Goal: Task Accomplishment & Management: Use online tool/utility

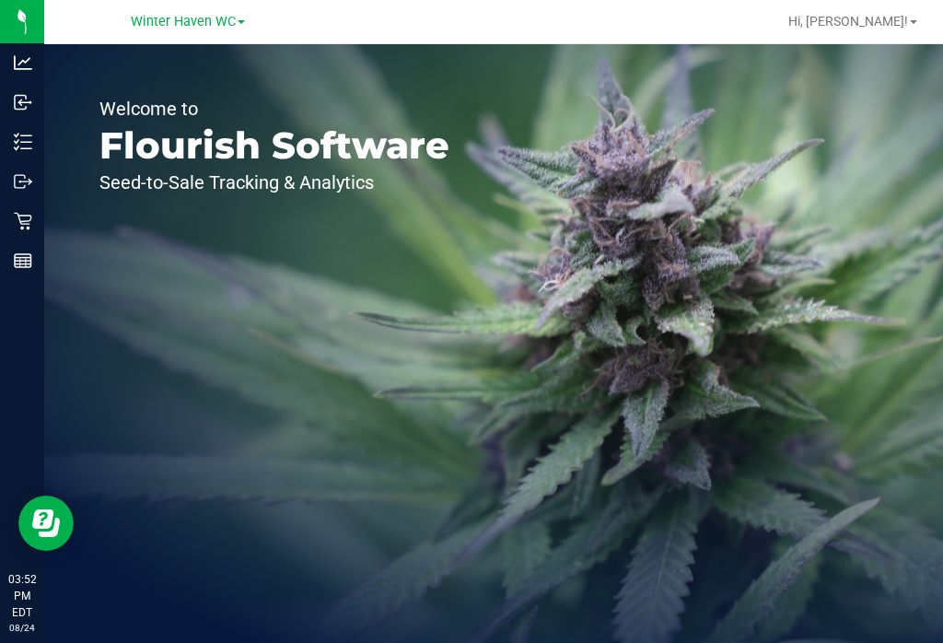
click at [9, 144] on div "Inventory" at bounding box center [25, 141] width 39 height 37
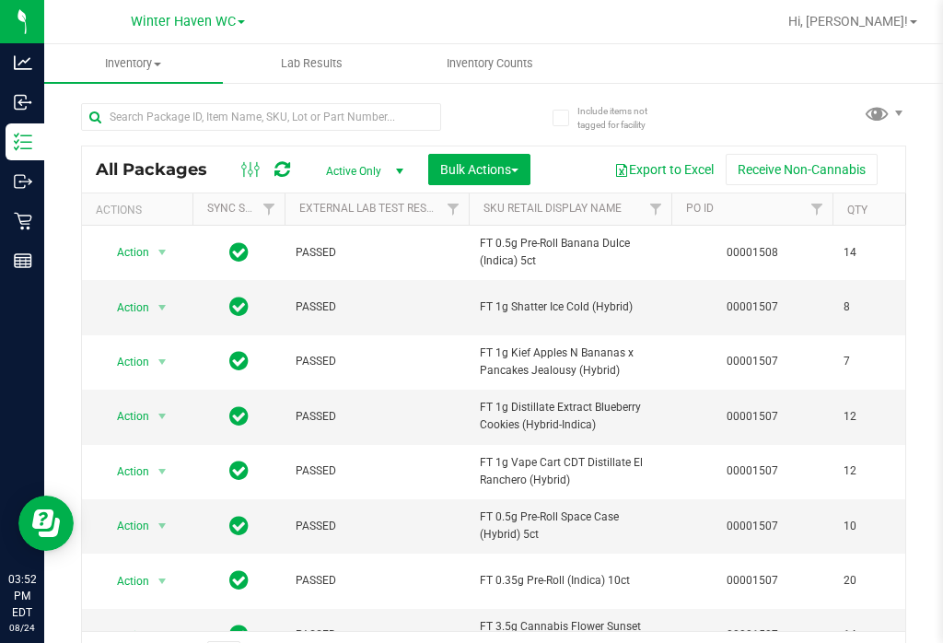
click at [513, 69] on span "Inventory Counts" at bounding box center [490, 63] width 136 height 17
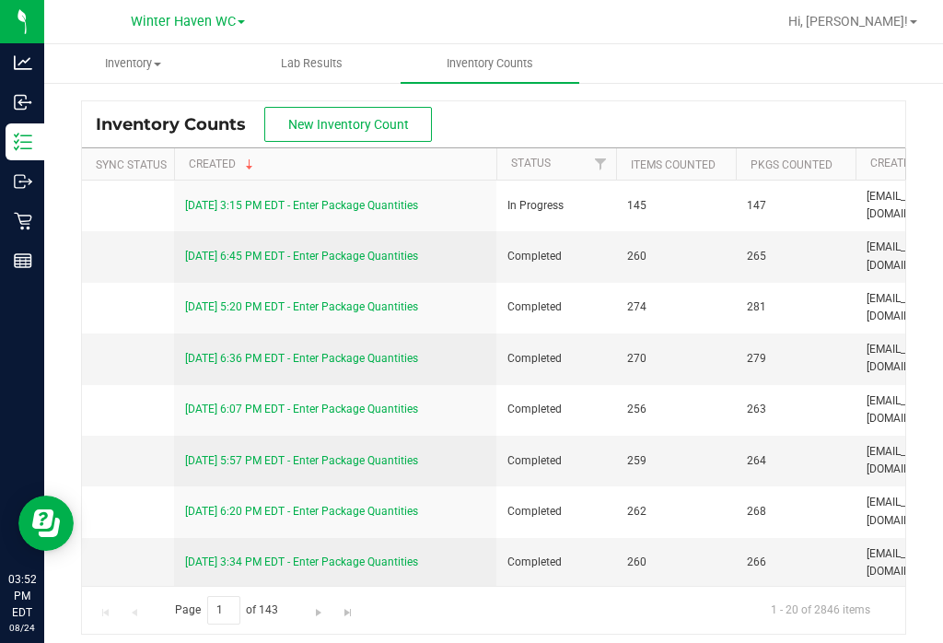
click at [373, 200] on link "[DATE] 3:15 PM EDT - Enter Package Quantities" at bounding box center [301, 205] width 233 height 13
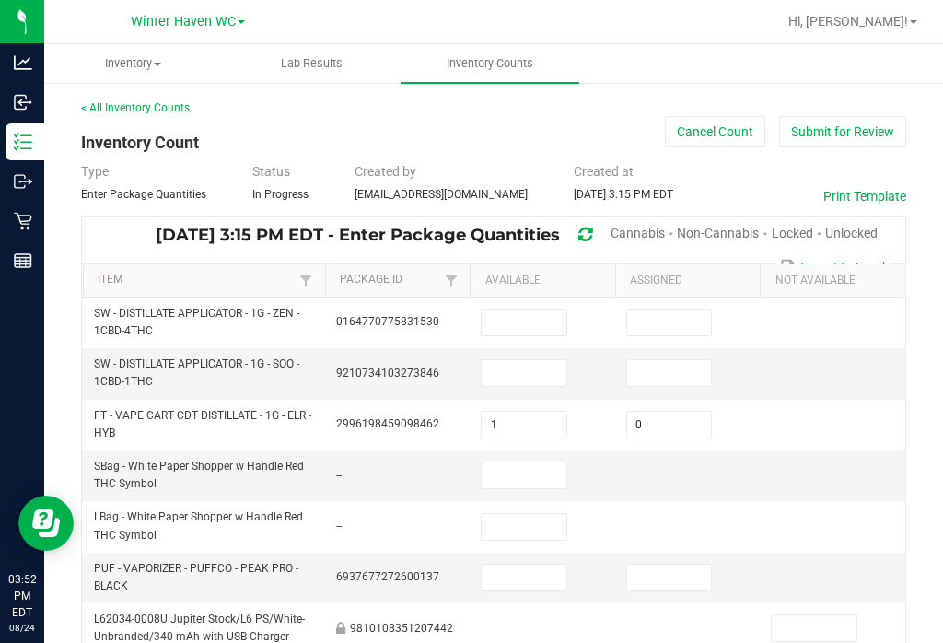
click at [869, 226] on span "Unlocked" at bounding box center [851, 233] width 52 height 15
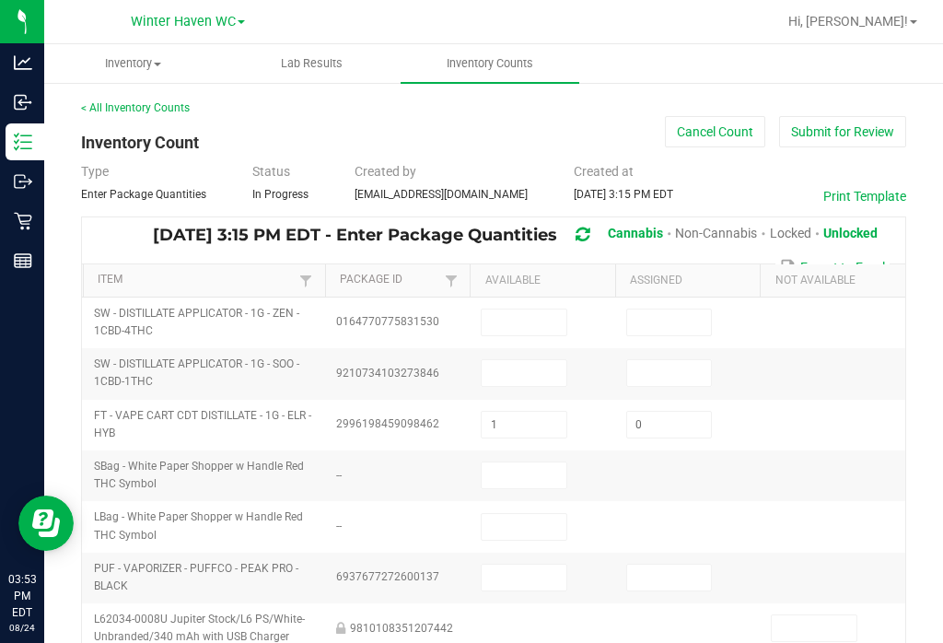
type input "2"
type input "0"
type input "1"
type input "0"
type input "9"
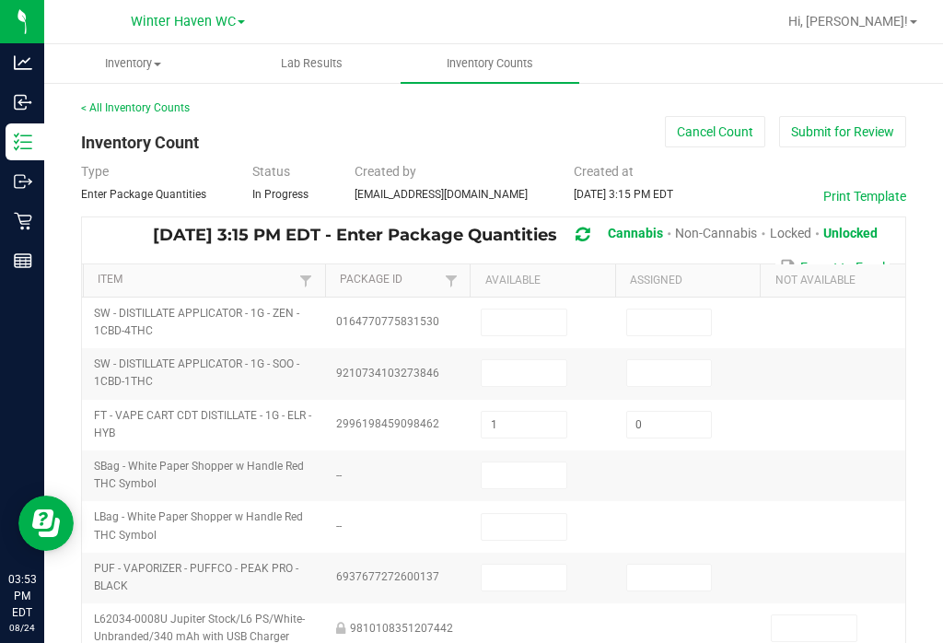
type input "12"
type input "3"
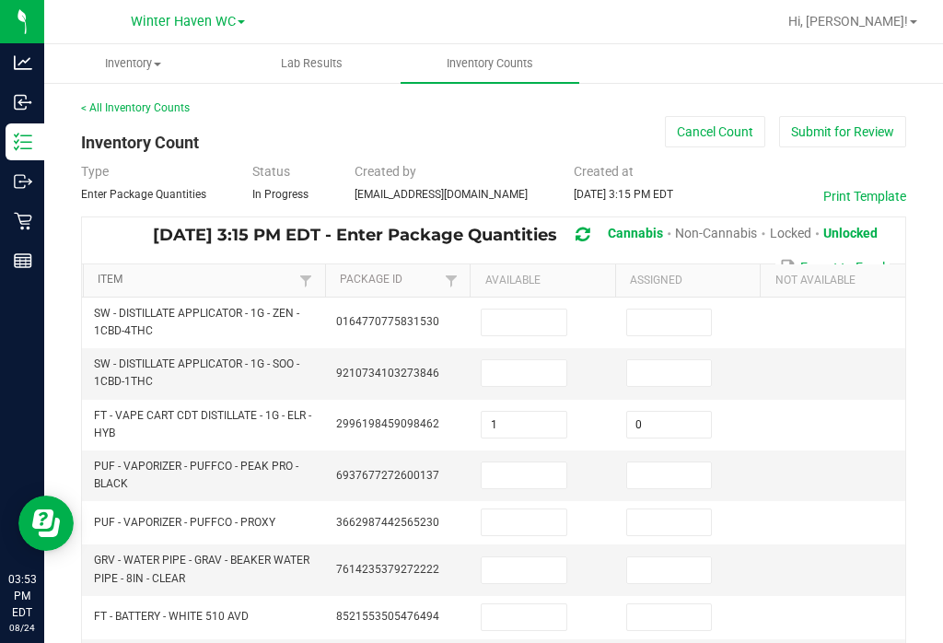
click at [251, 274] on link "Item" at bounding box center [196, 280] width 197 height 15
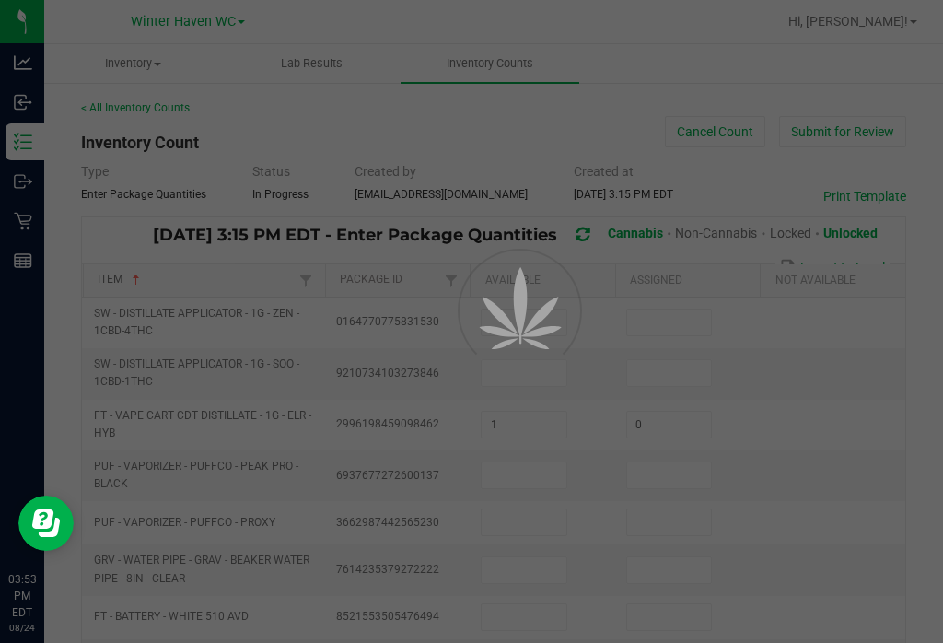
type input "5"
type input "3"
type input "0"
type input "7"
type input "0"
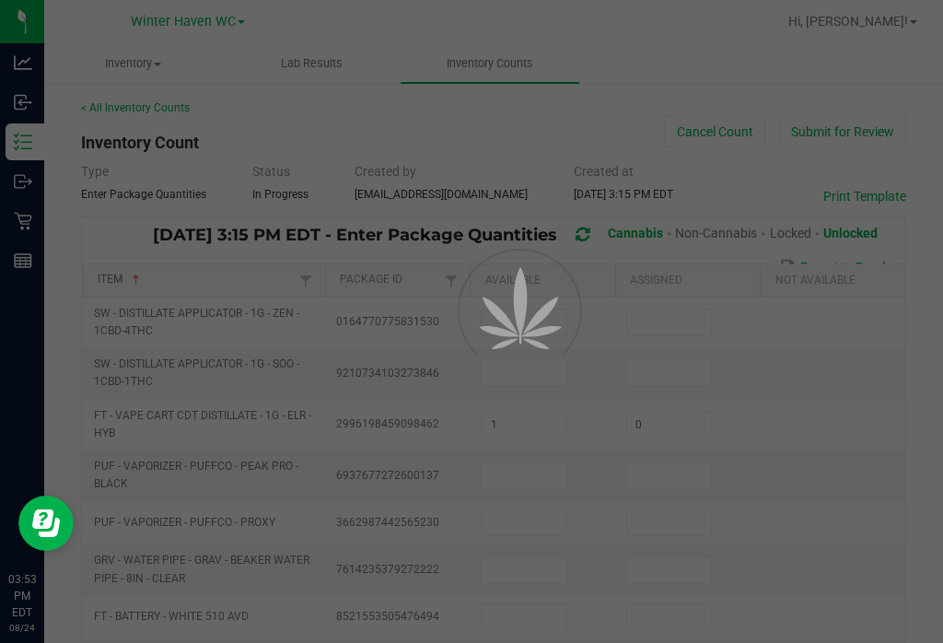
type input "16"
type input "13"
type input "10"
type input "2"
type input "0"
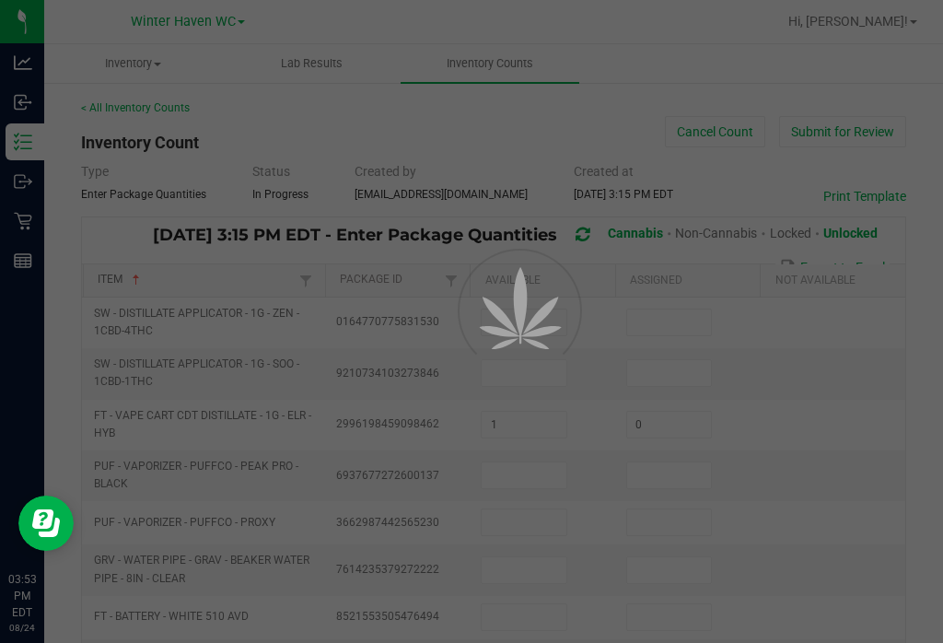
type input "8"
type input "0"
type input "7"
type input "0"
type input "15"
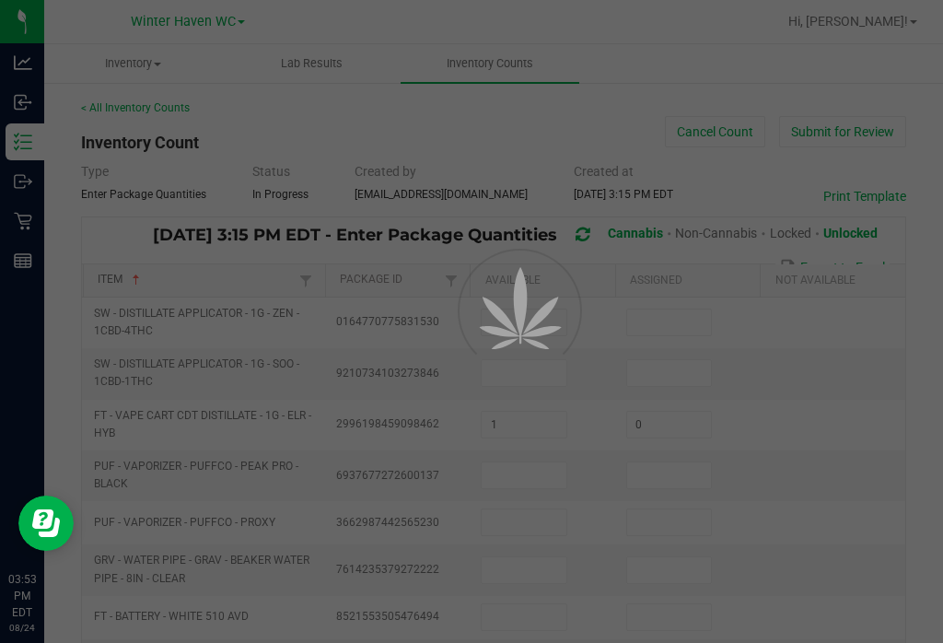
type input "4"
type input "1"
type input "5"
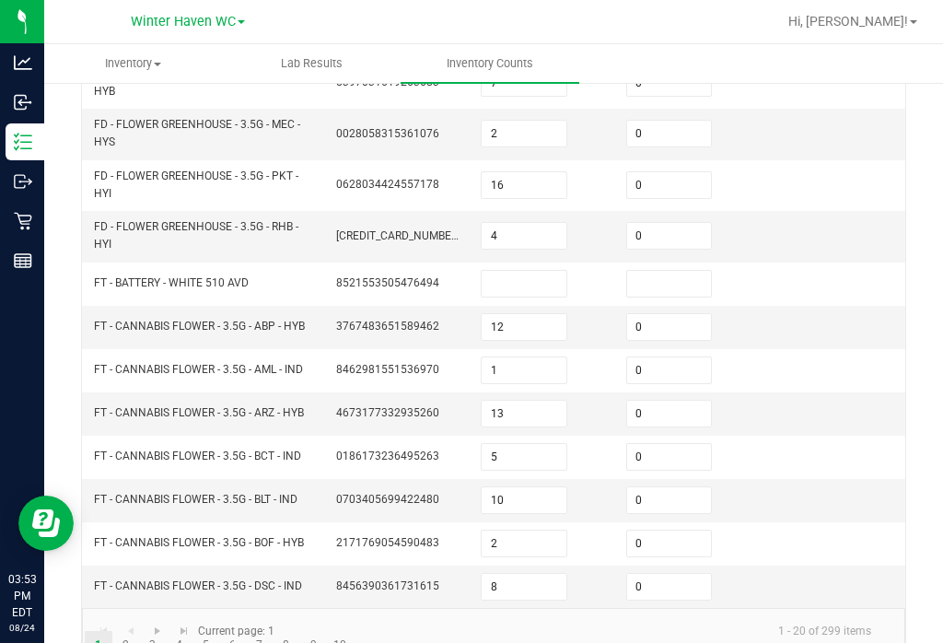
scroll to position [624, 0]
click at [315, 641] on link "9" at bounding box center [313, 646] width 27 height 28
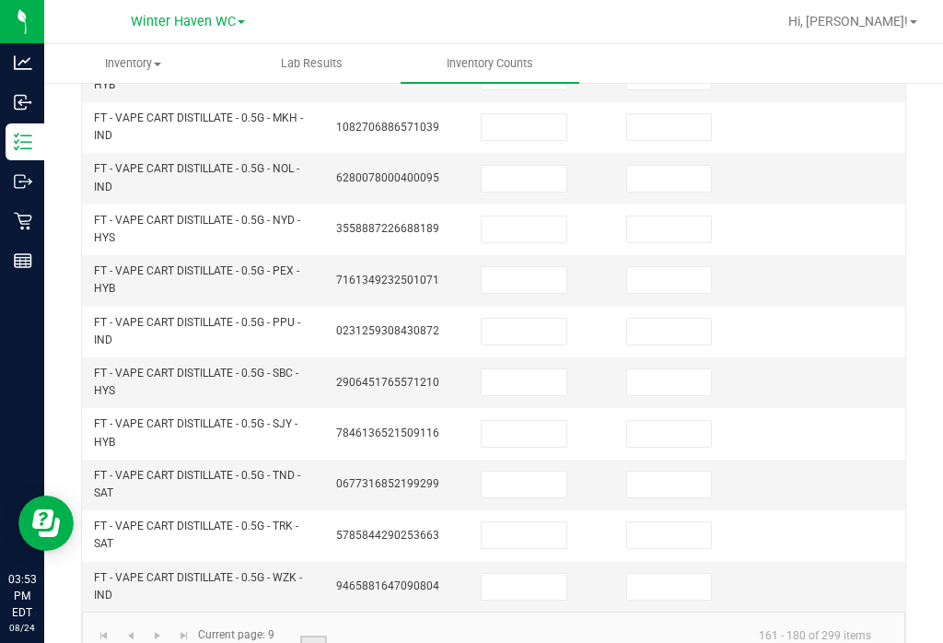
scroll to position [705, 0]
click at [277, 639] on link "8" at bounding box center [286, 650] width 27 height 28
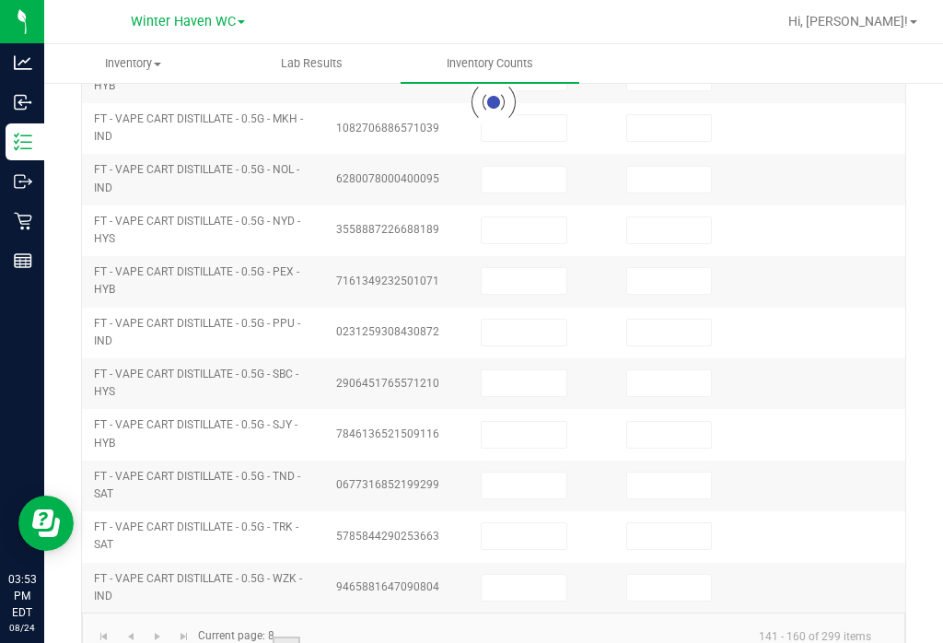
type input "5"
type input "0"
type input "7"
type input "0"
type input "12"
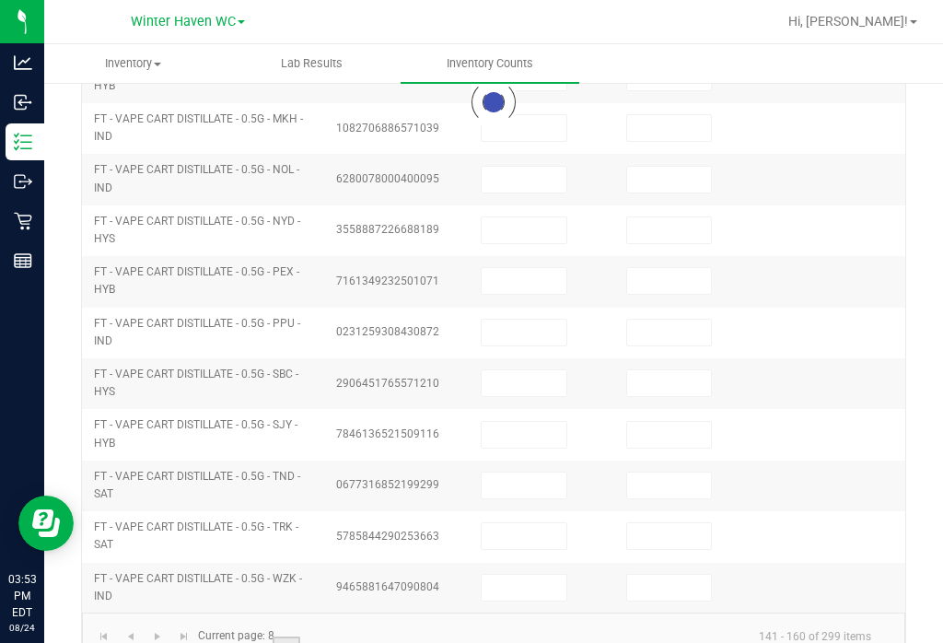
type input "0"
type input "12"
type input "3"
type input "7"
type input "0"
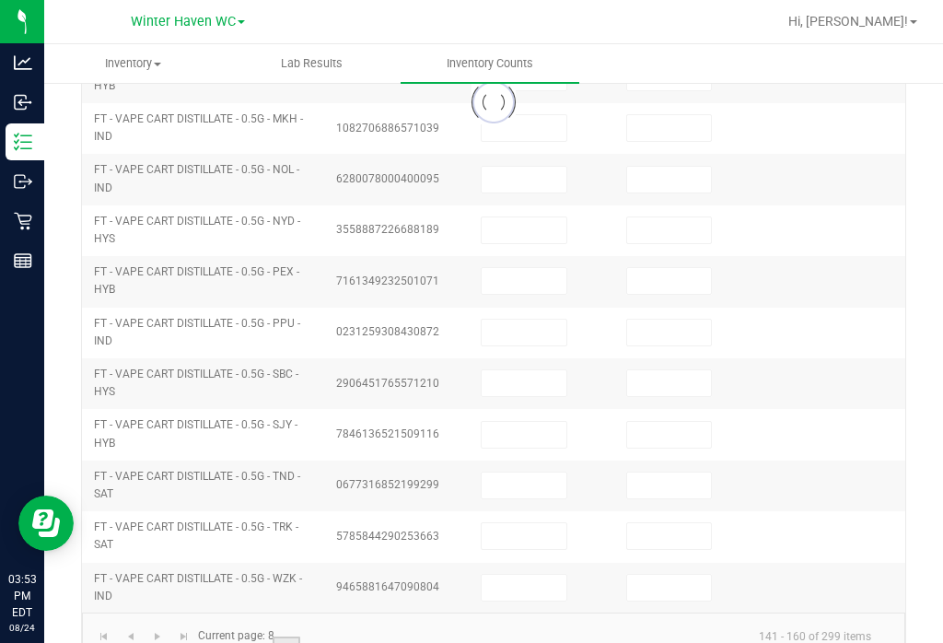
type input "2"
type input "0"
type input "3"
type input "0"
type input "2"
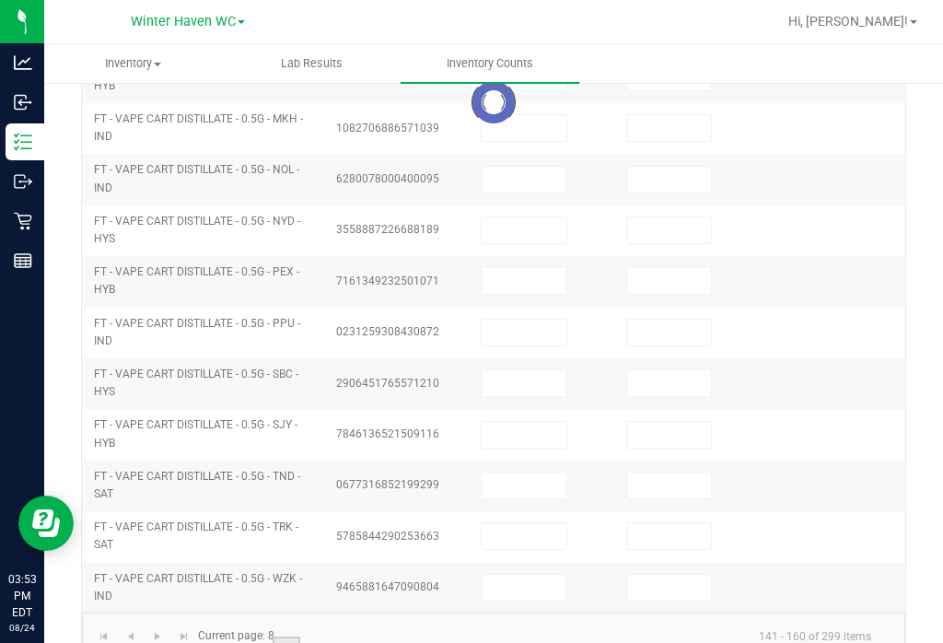
type input "0"
type input "1"
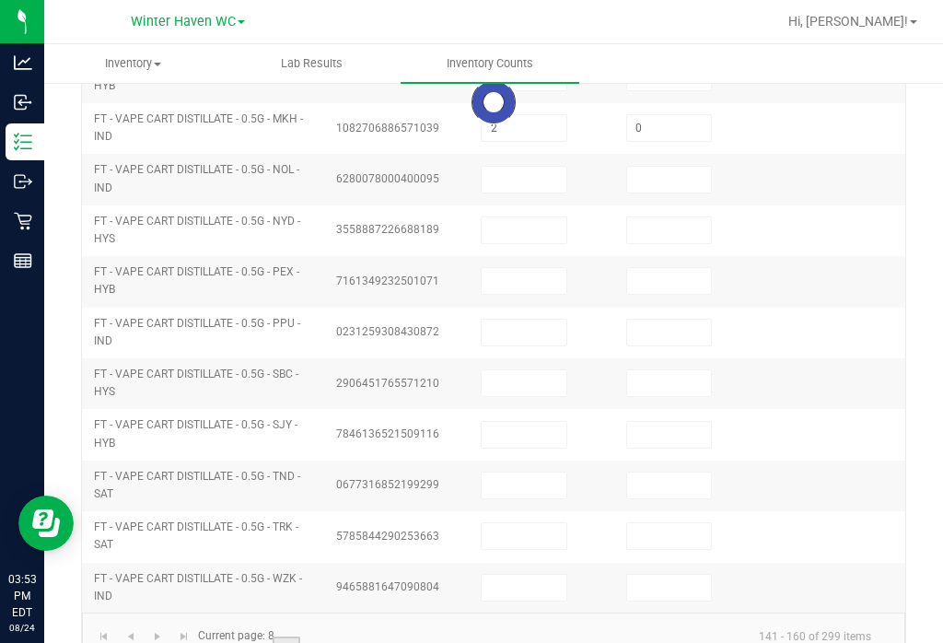
type input "0"
type input "4"
type input "0"
type input "3"
type input "0"
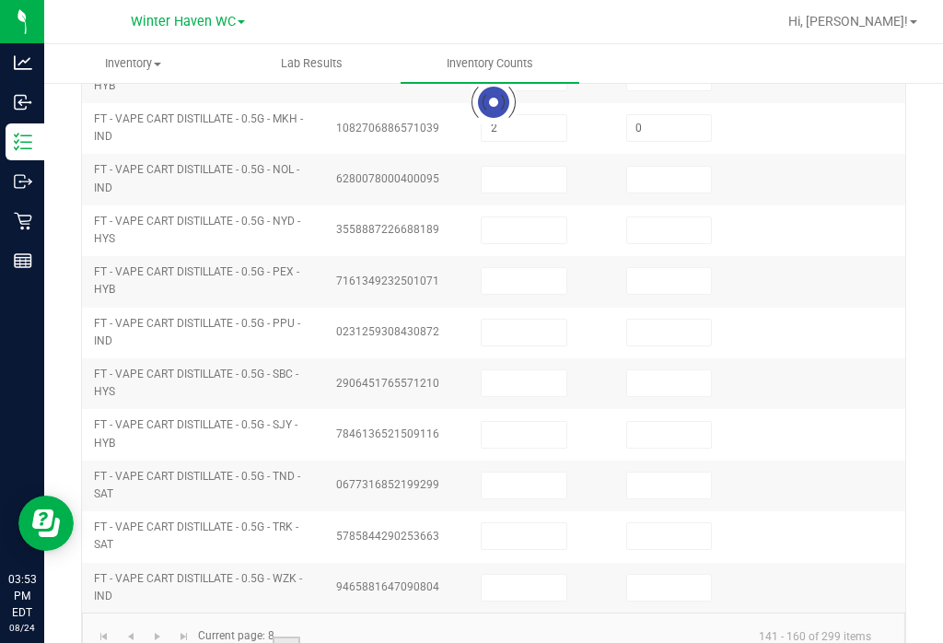
type input "1"
type input "7"
type input "0"
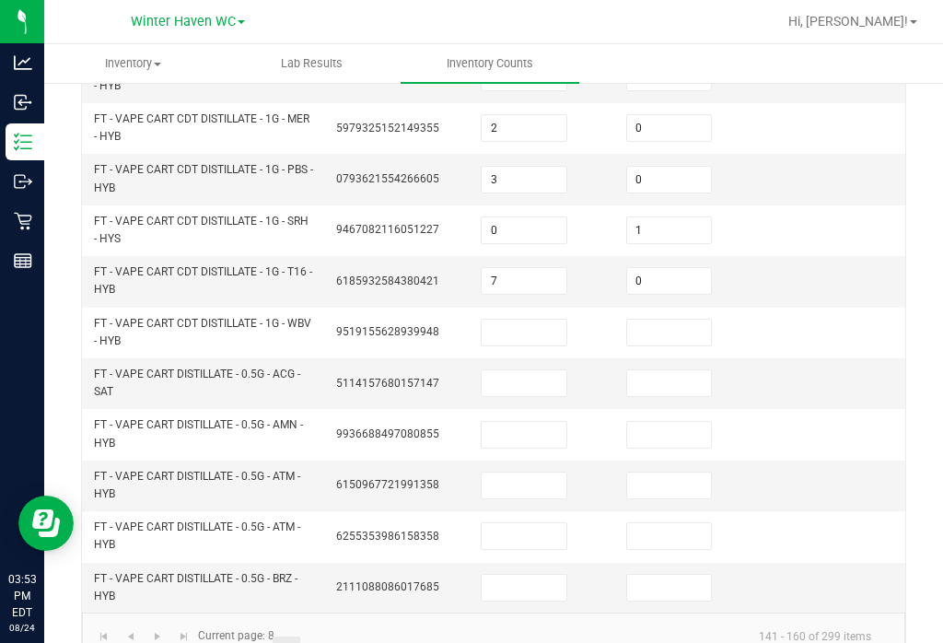
click at [546, 320] on input at bounding box center [524, 333] width 85 height 26
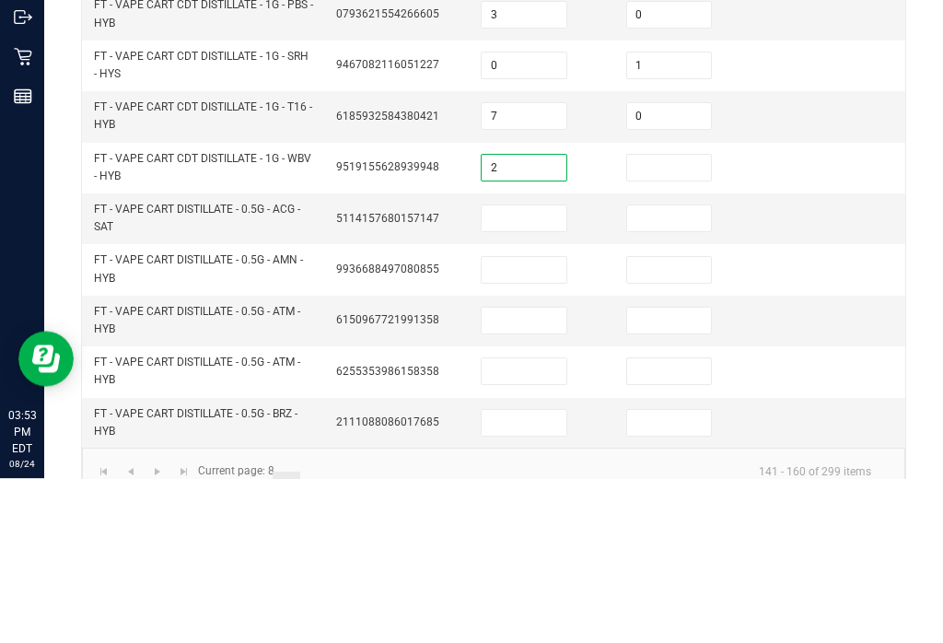
type input "2"
click at [688, 320] on input at bounding box center [669, 333] width 85 height 26
type input "0"
click at [543, 370] on input at bounding box center [524, 383] width 85 height 26
type input "2"
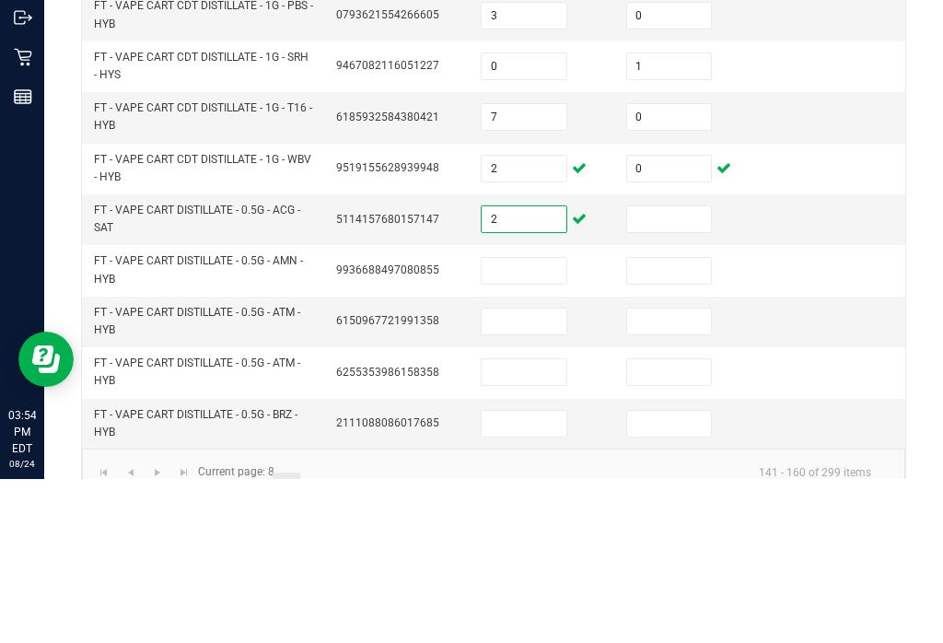
click at [671, 370] on input at bounding box center [669, 383] width 85 height 26
type input "0"
click at [554, 422] on input at bounding box center [524, 435] width 85 height 26
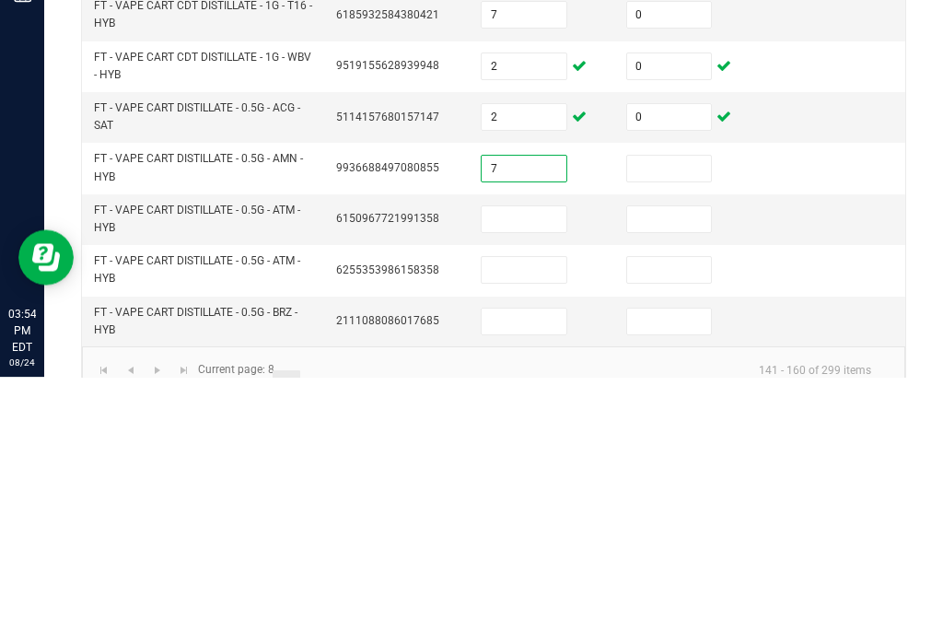
type input "7"
click at [669, 422] on input at bounding box center [669, 435] width 85 height 26
type input "0"
click at [523, 472] on input at bounding box center [524, 485] width 85 height 26
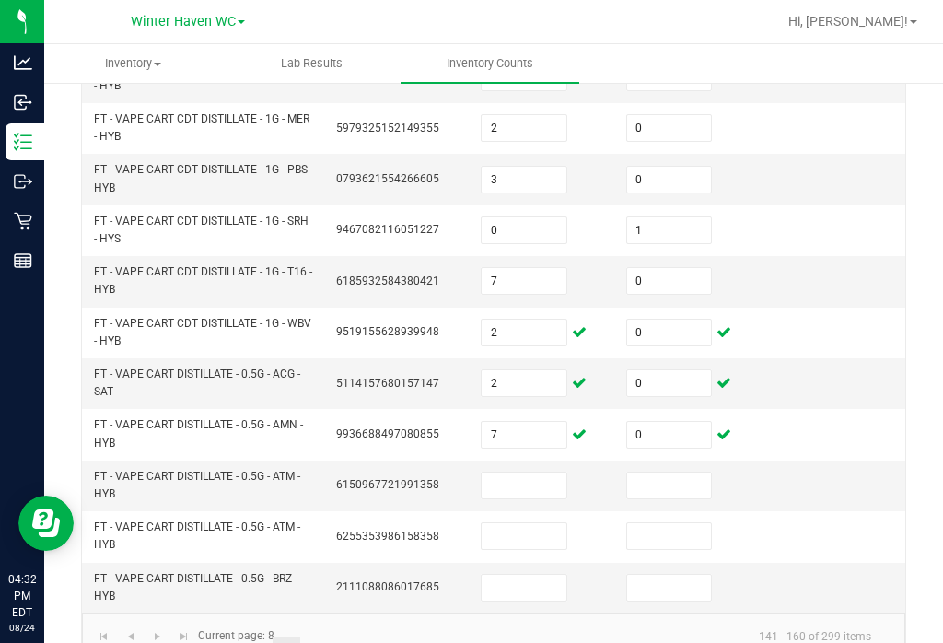
click at [532, 472] on input at bounding box center [524, 485] width 85 height 26
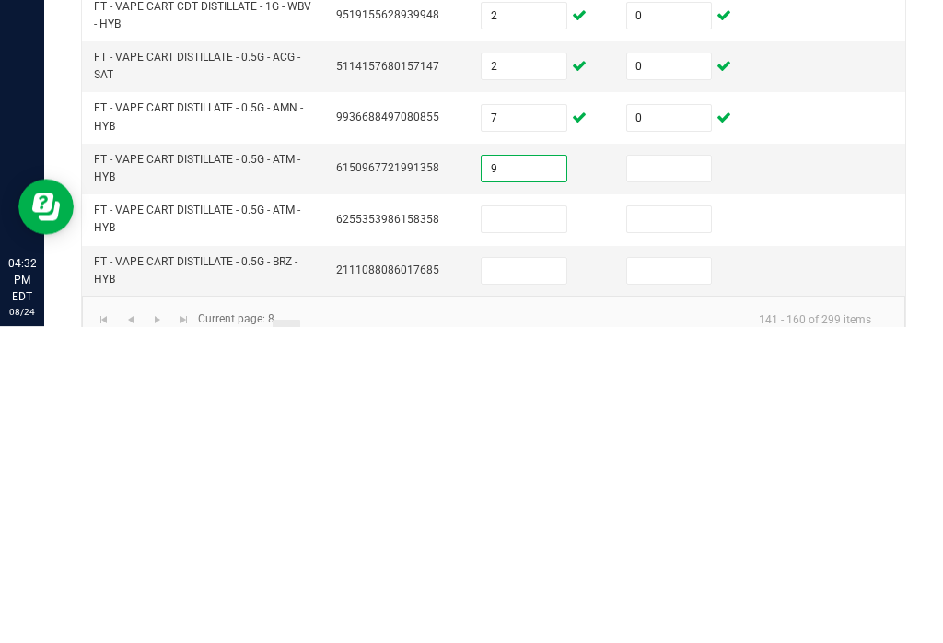
type input "9"
click at [683, 472] on input at bounding box center [669, 485] width 85 height 26
type input "0"
click at [559, 523] on input at bounding box center [524, 536] width 85 height 26
type input "333"
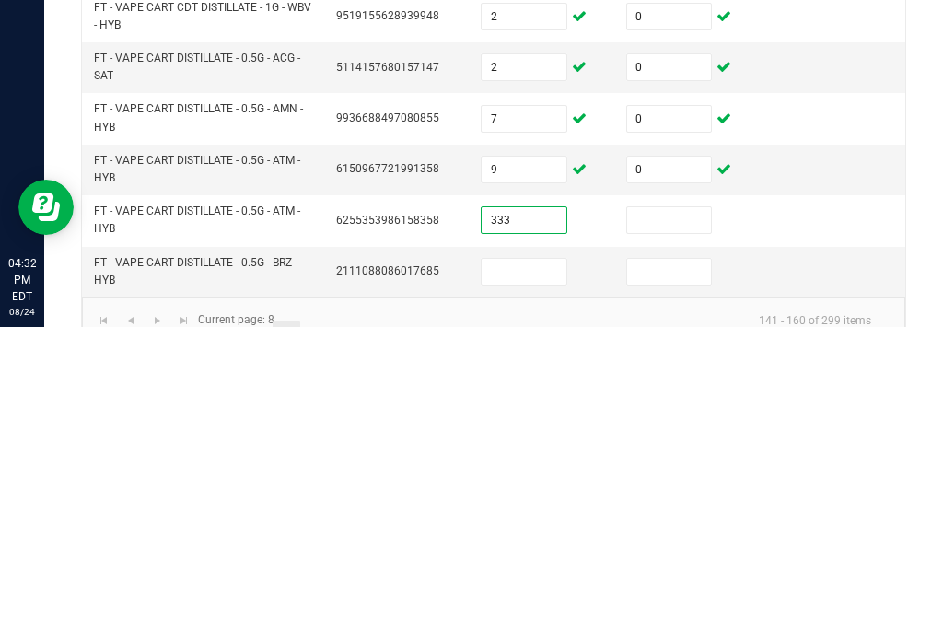
click at [682, 523] on input at bounding box center [669, 536] width 85 height 26
type input "0"
click at [524, 575] on input at bounding box center [524, 588] width 85 height 26
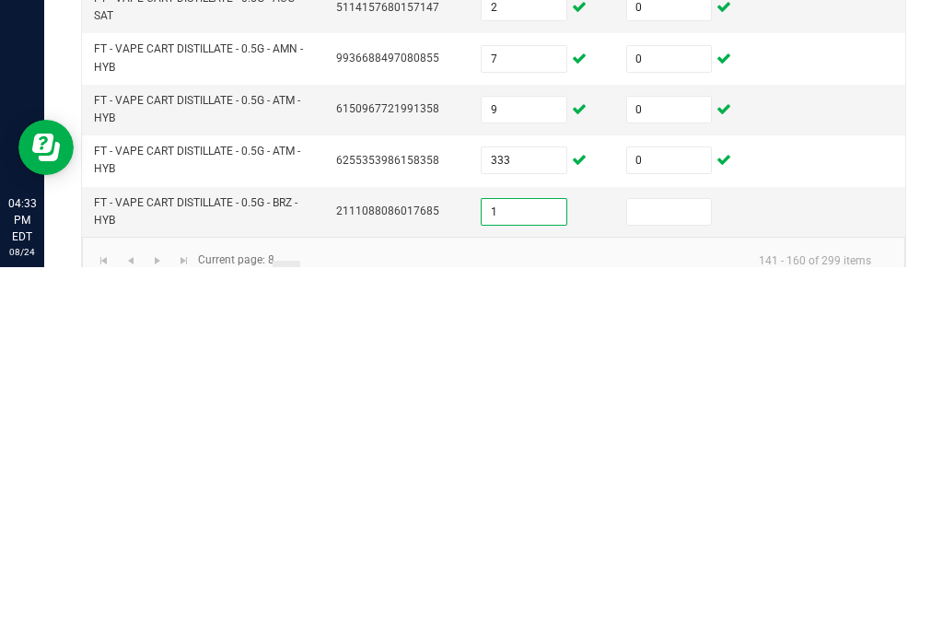
type input "1"
click at [685, 575] on input at bounding box center [669, 588] width 85 height 26
type input "0"
click at [517, 575] on input "1" at bounding box center [524, 588] width 85 height 26
type input "10"
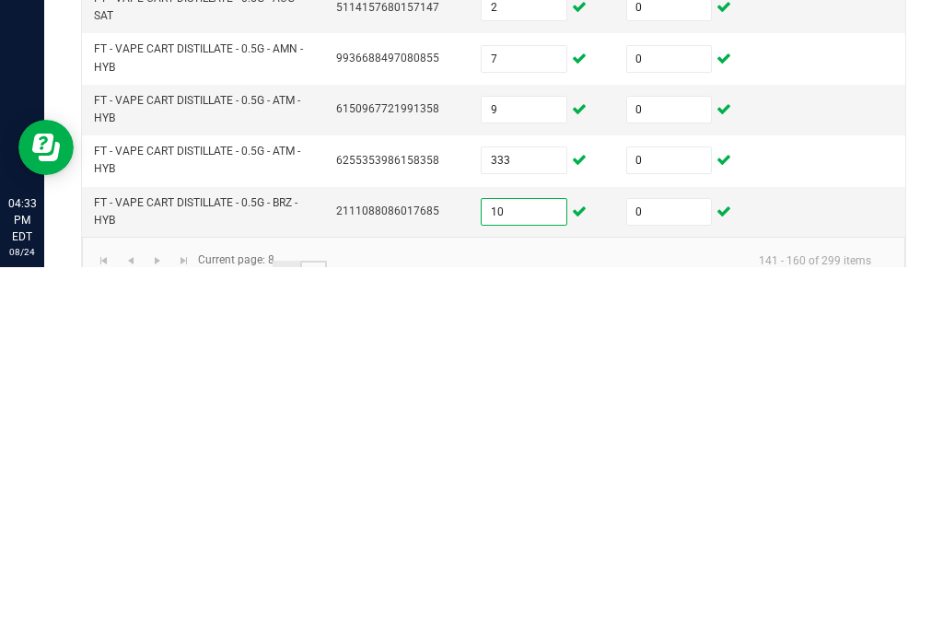
click at [307, 636] on link "9" at bounding box center [313, 650] width 27 height 28
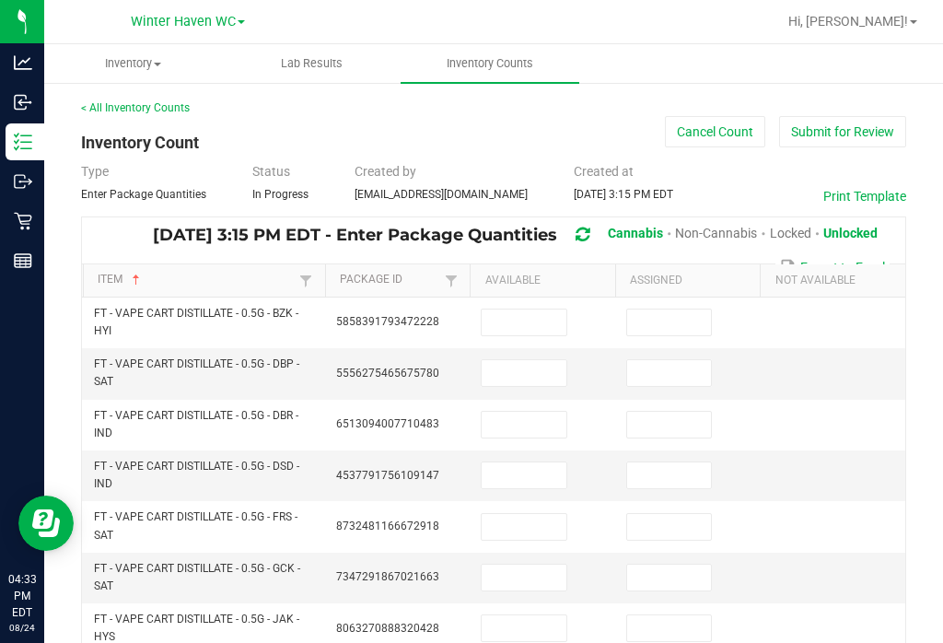
scroll to position [0, 0]
click at [554, 309] on input at bounding box center [524, 322] width 85 height 26
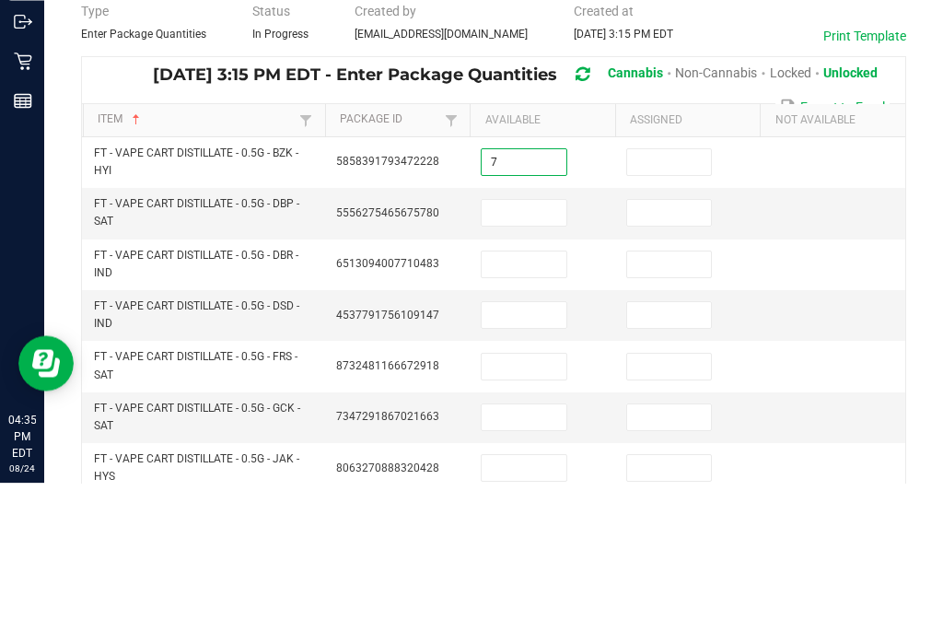
type input "7"
click at [678, 309] on input at bounding box center [669, 322] width 85 height 26
type input "0"
click at [554, 360] on input at bounding box center [524, 373] width 85 height 26
type input "10"
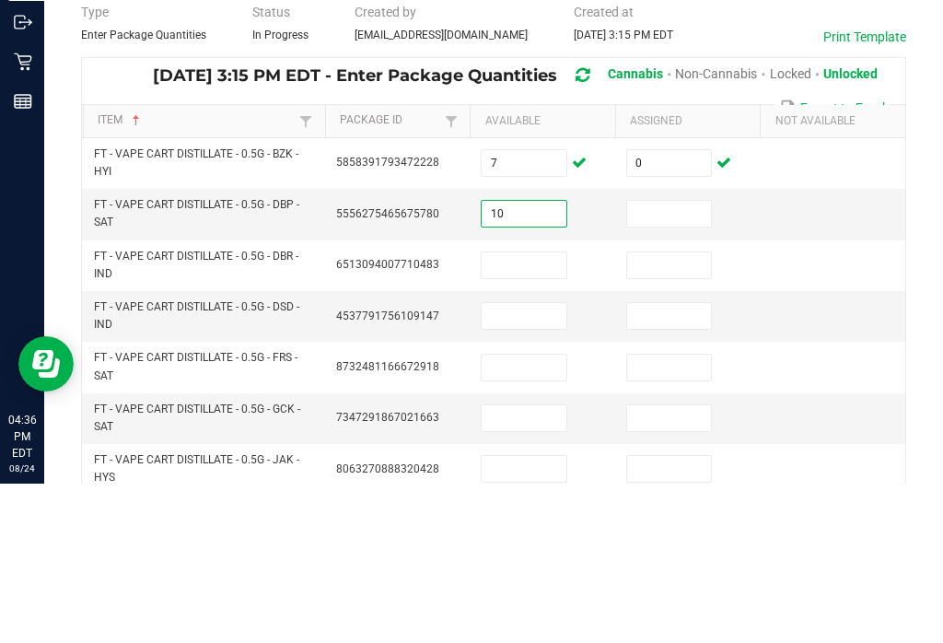
click at [659, 360] on input at bounding box center [669, 373] width 85 height 26
type input "0"
click at [558, 412] on input at bounding box center [524, 425] width 85 height 26
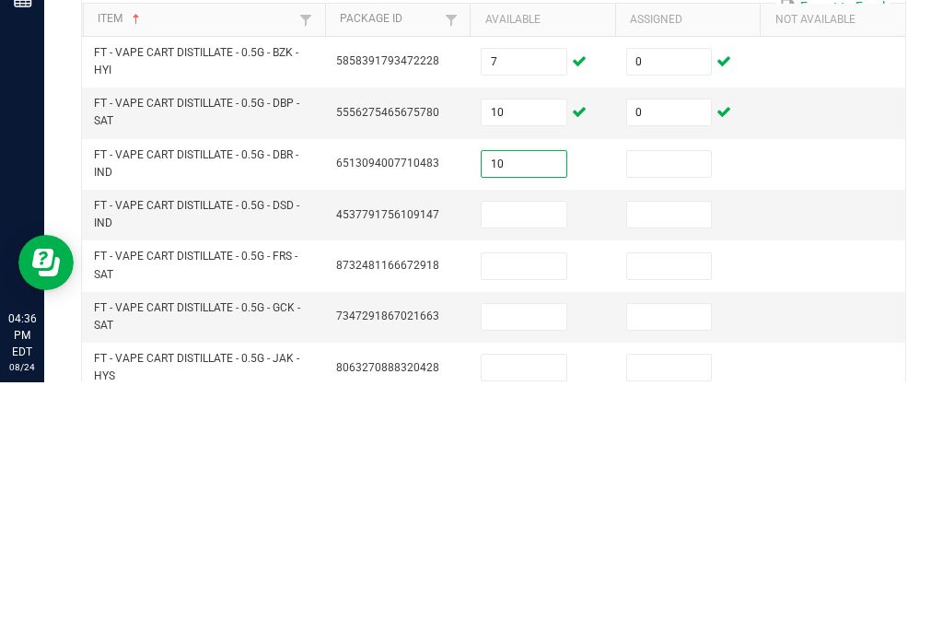
type input "10"
click at [661, 412] on input at bounding box center [669, 425] width 85 height 26
type input "0"
click at [550, 462] on input at bounding box center [524, 475] width 85 height 26
type input "7"
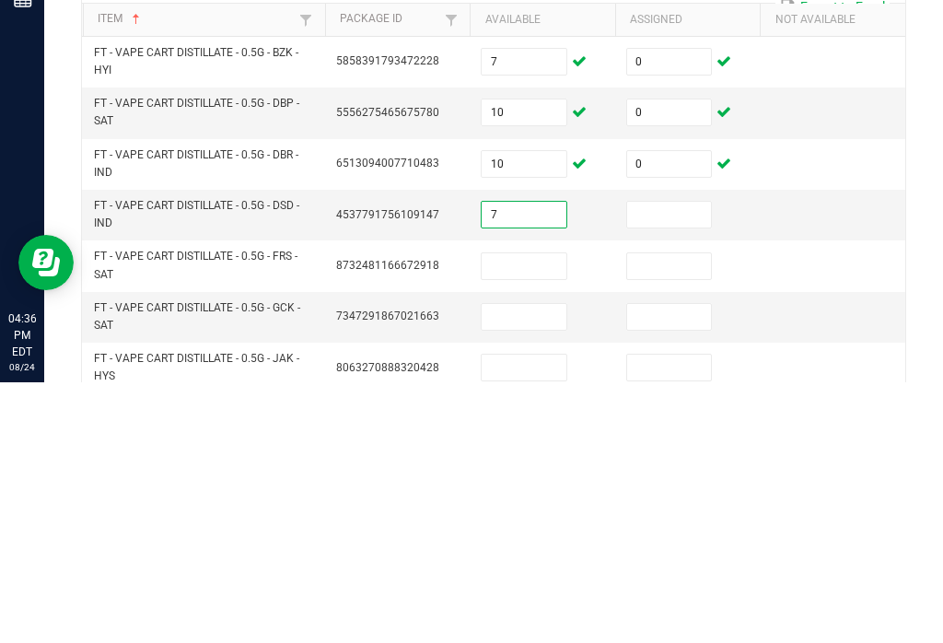
click at [679, 462] on input at bounding box center [669, 475] width 85 height 26
type input "0"
click at [554, 514] on input at bounding box center [524, 527] width 85 height 26
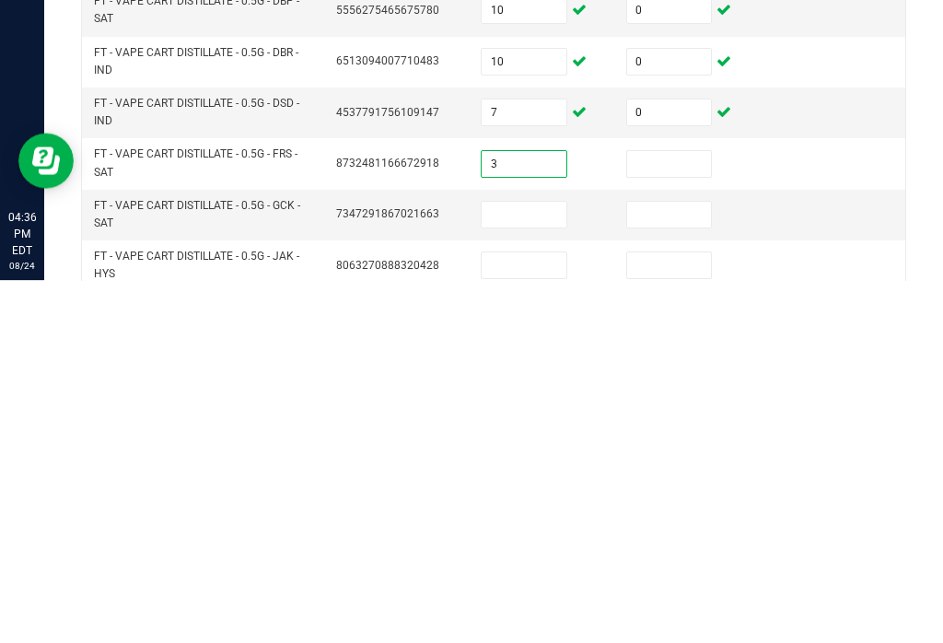
type input "3"
click at [694, 514] on input at bounding box center [669, 527] width 85 height 26
type input "0"
click at [548, 565] on input at bounding box center [524, 578] width 85 height 26
type input "6"
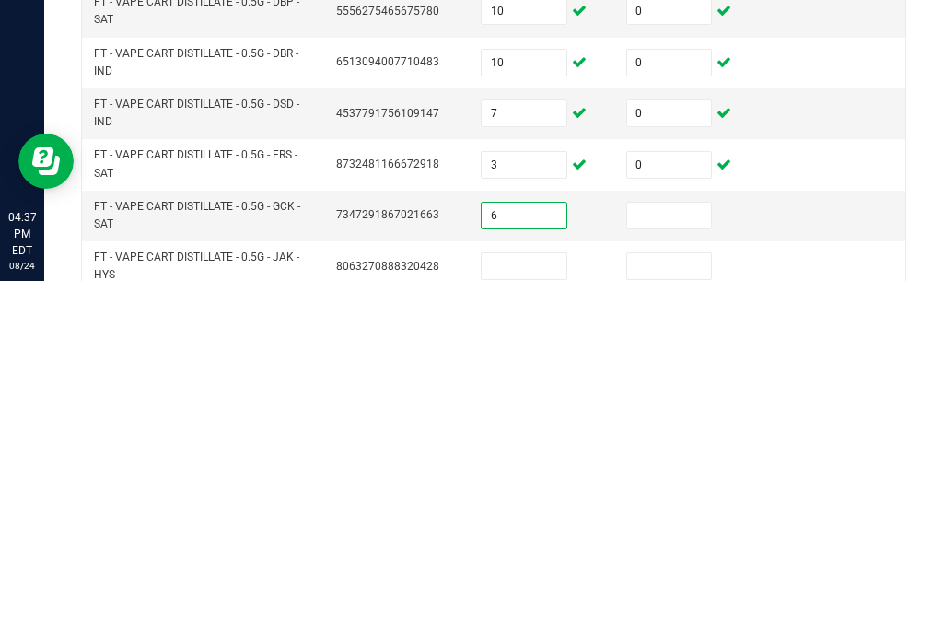
click at [671, 565] on input at bounding box center [669, 578] width 85 height 26
type input "0"
click at [546, 615] on input at bounding box center [524, 628] width 85 height 26
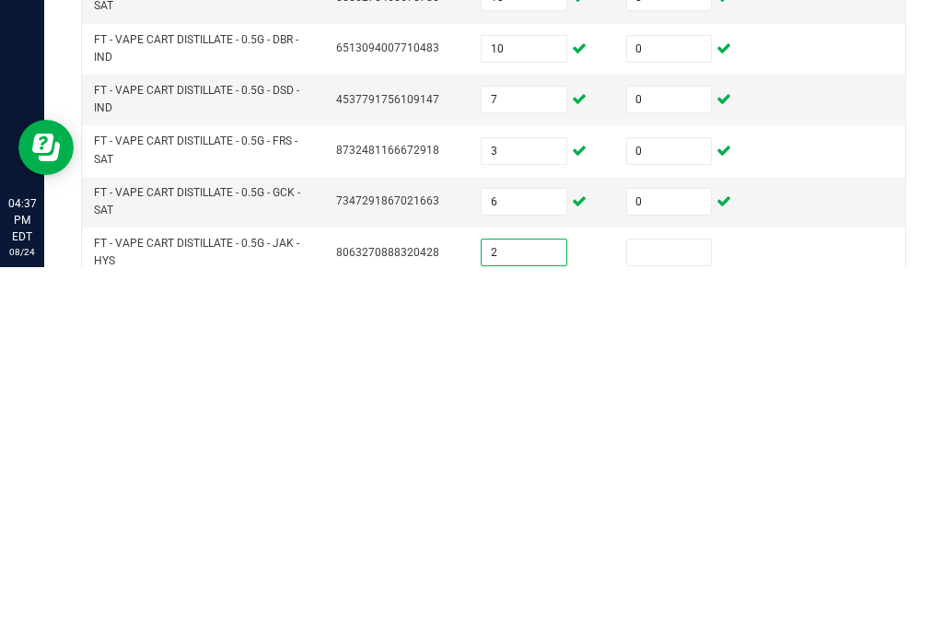
type input "2"
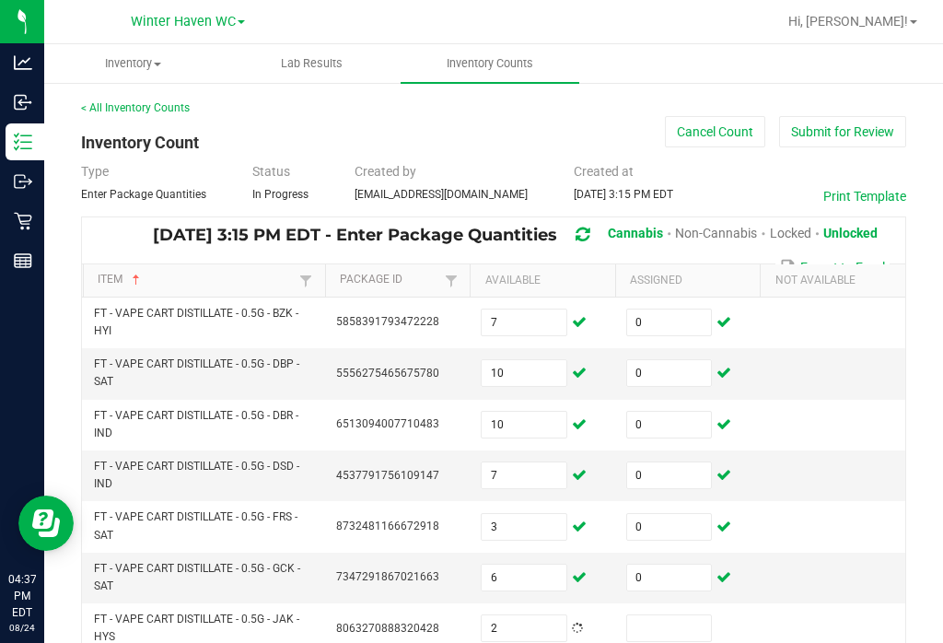
click at [687, 615] on input at bounding box center [669, 628] width 85 height 26
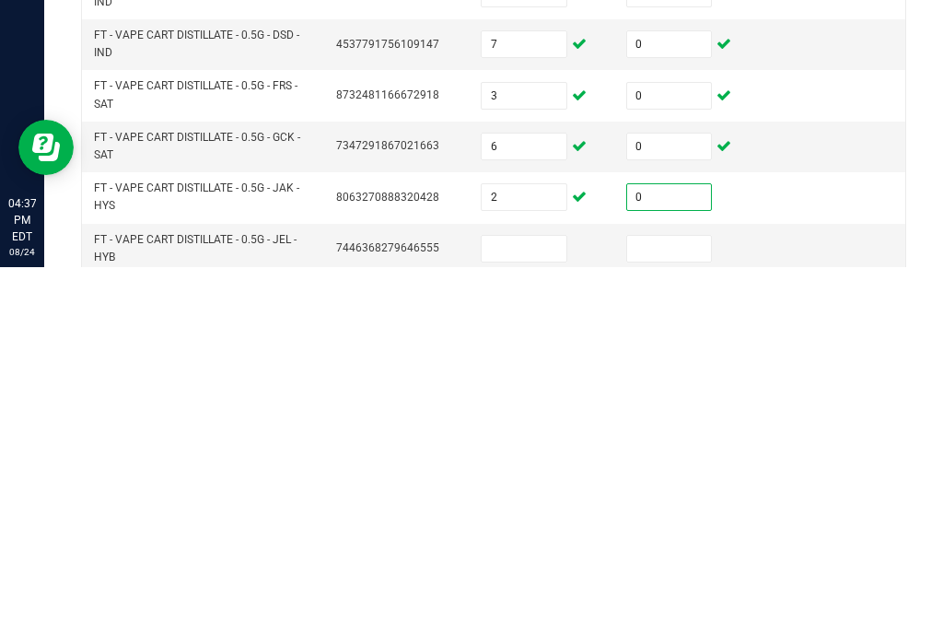
scroll to position [92, 0]
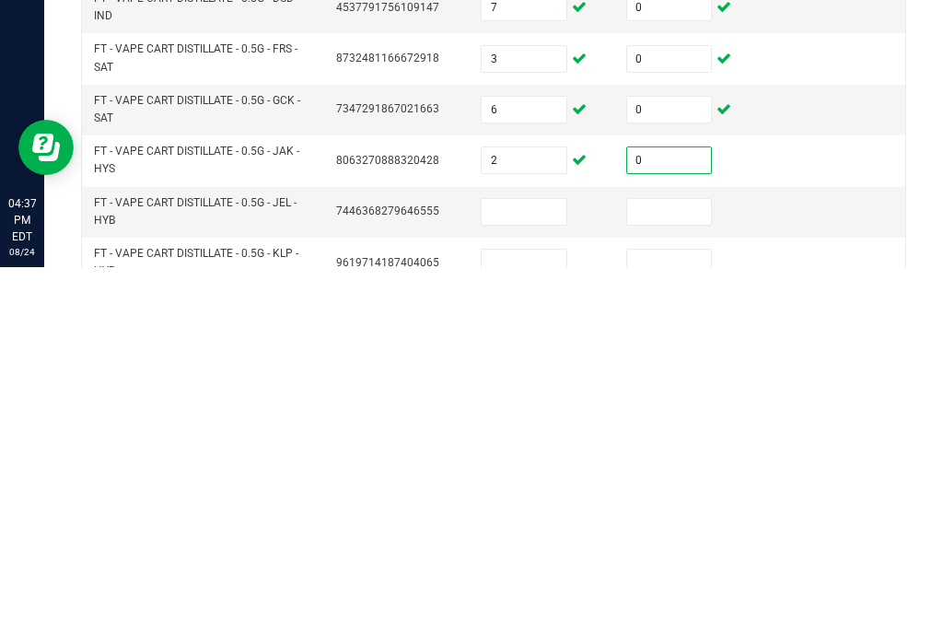
type input "0"
click at [529, 575] on input at bounding box center [524, 588] width 85 height 26
type input "2"
click at [686, 575] on input at bounding box center [669, 588] width 85 height 26
type input "0"
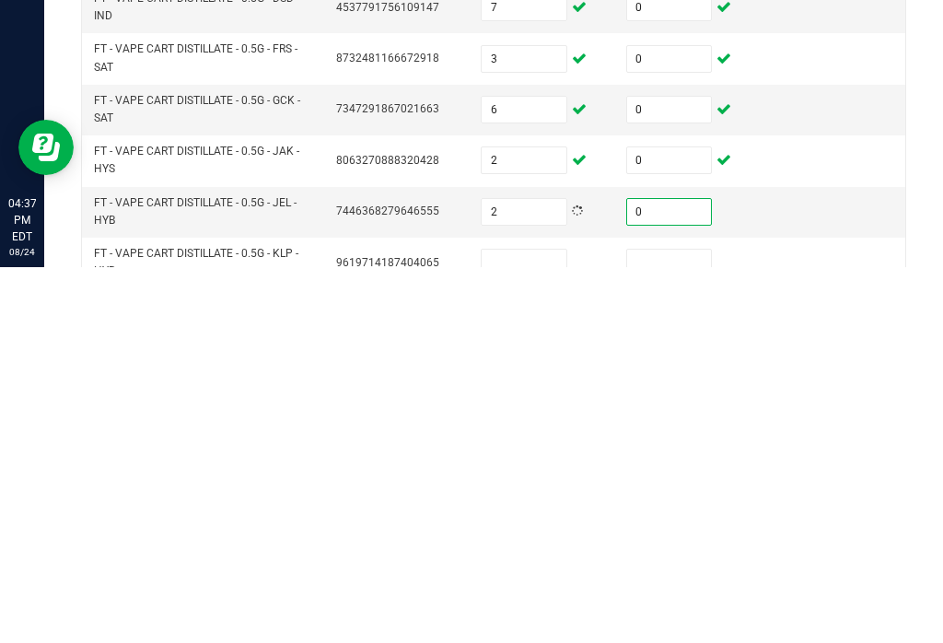
click at [550, 625] on input at bounding box center [524, 638] width 85 height 26
type input "3"
click at [695, 625] on input at bounding box center [669, 638] width 85 height 26
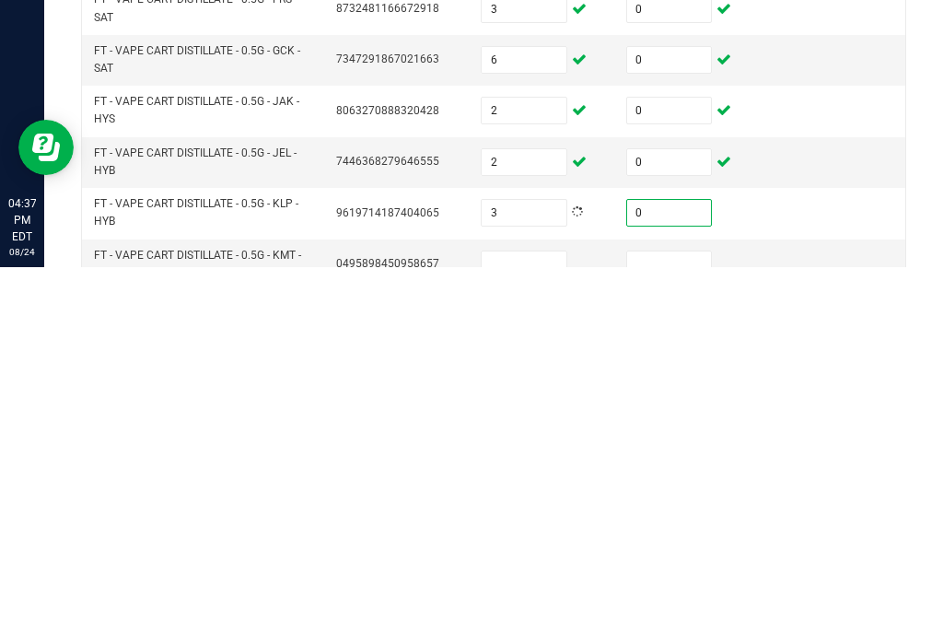
scroll to position [156, 0]
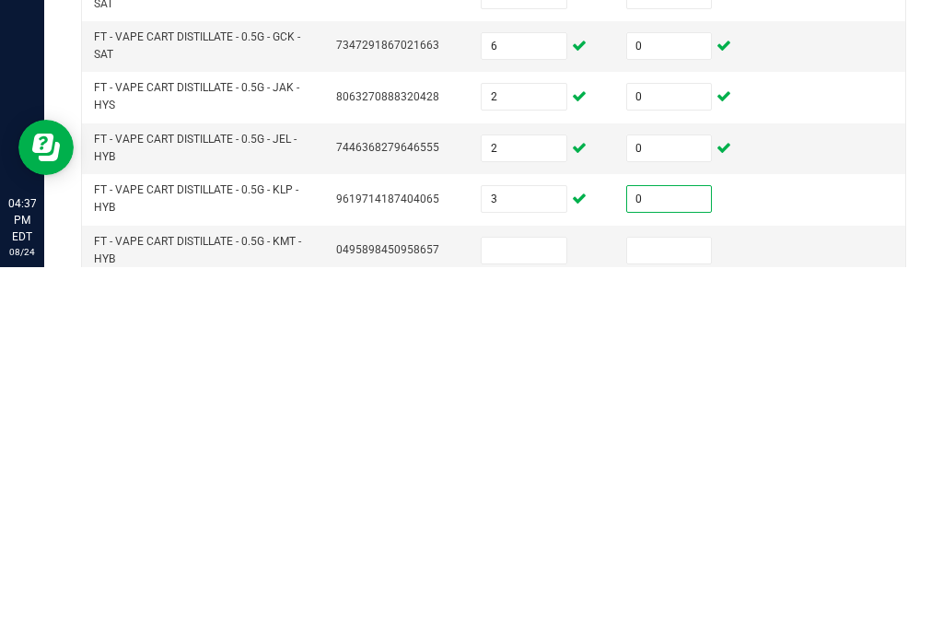
type input "0"
click at [561, 613] on input at bounding box center [524, 626] width 85 height 26
type input "6"
click at [673, 613] on input at bounding box center [669, 626] width 85 height 26
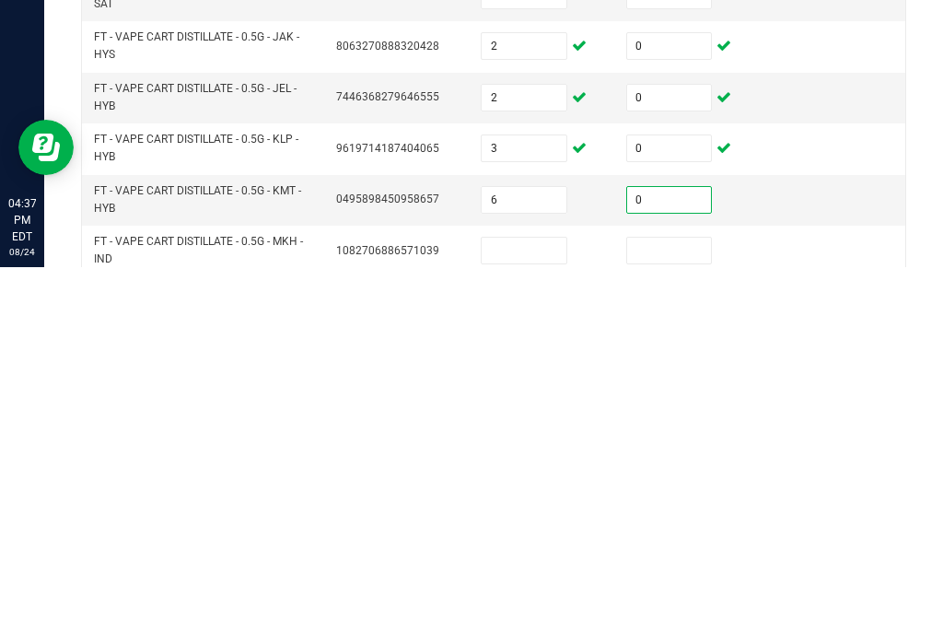
scroll to position [225, 0]
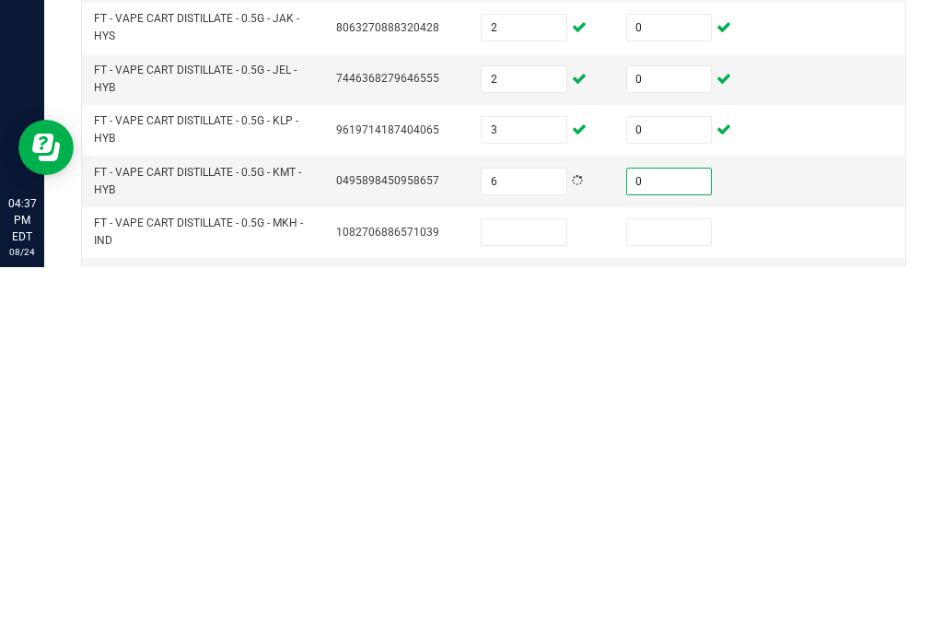
type input "0"
click at [523, 595] on input at bounding box center [524, 608] width 85 height 26
type input "5"
click at [693, 595] on input at bounding box center [669, 608] width 85 height 26
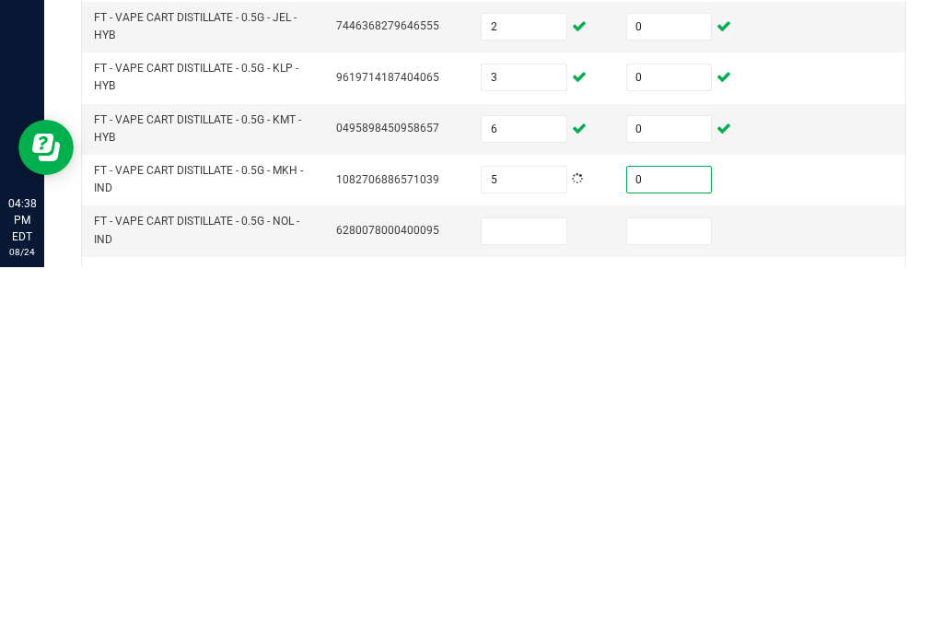
scroll to position [279, 0]
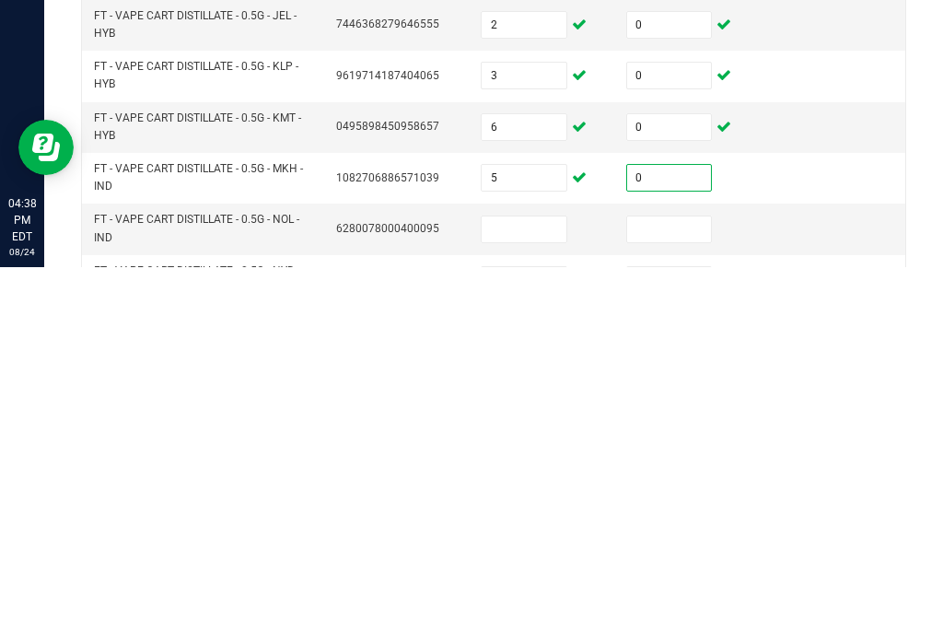
type input "0"
click at [545, 592] on input at bounding box center [524, 605] width 85 height 26
type input "4"
click at [695, 592] on input at bounding box center [669, 605] width 85 height 26
type input "0"
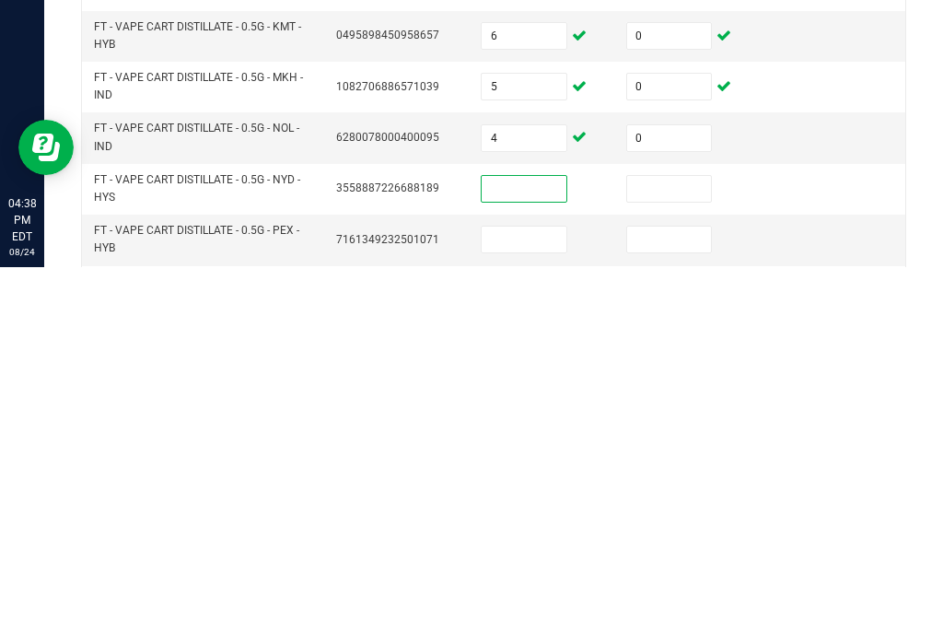
scroll to position [371, 0]
type input "5"
click at [650, 551] on input at bounding box center [669, 564] width 85 height 26
type input "0"
click at [553, 601] on input at bounding box center [524, 614] width 85 height 26
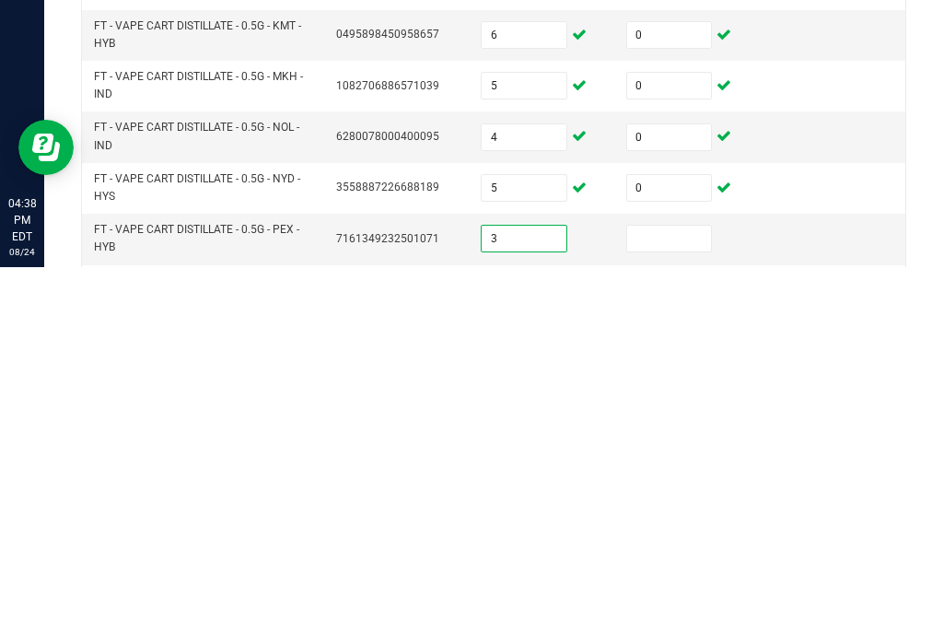
type input "3"
click at [668, 601] on input at bounding box center [669, 614] width 85 height 26
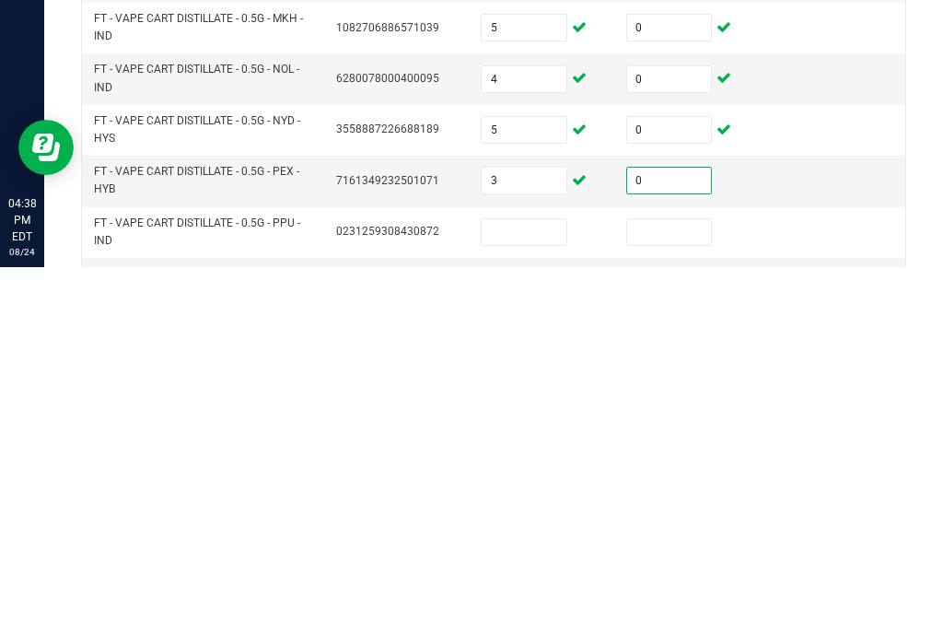
type input "0"
click at [539, 595] on input at bounding box center [524, 608] width 85 height 26
type input "6"
click at [694, 595] on input at bounding box center [669, 608] width 85 height 26
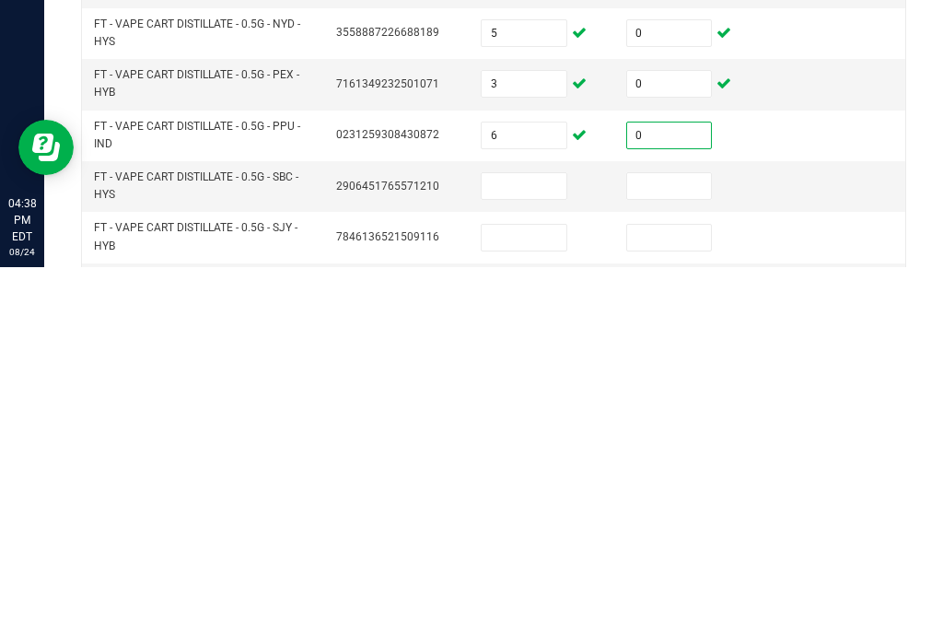
scroll to position [547, 0]
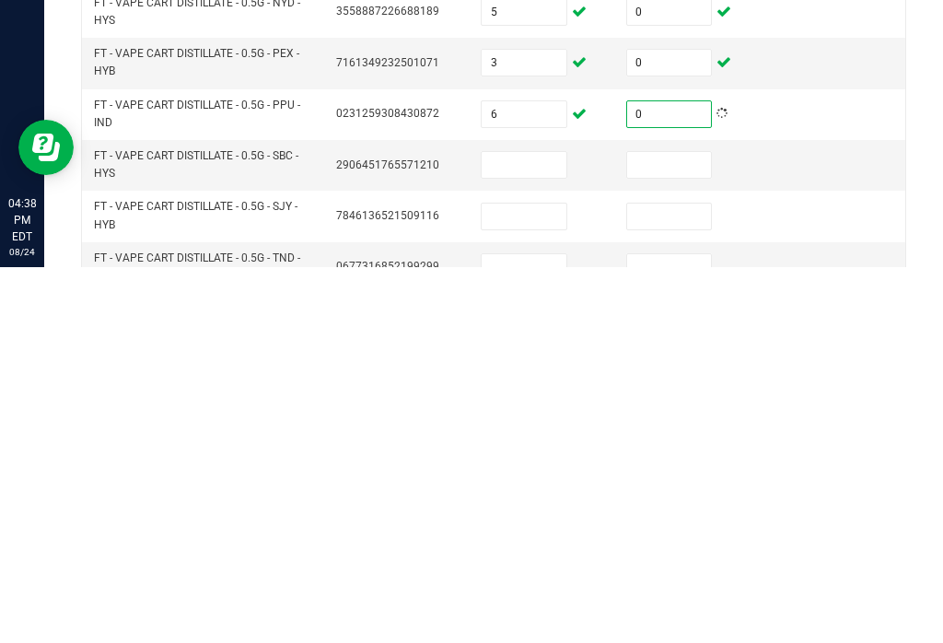
type input "0"
click at [562, 528] on input at bounding box center [524, 541] width 85 height 26
type input "9"
click at [676, 528] on input at bounding box center [669, 541] width 85 height 26
type input "0"
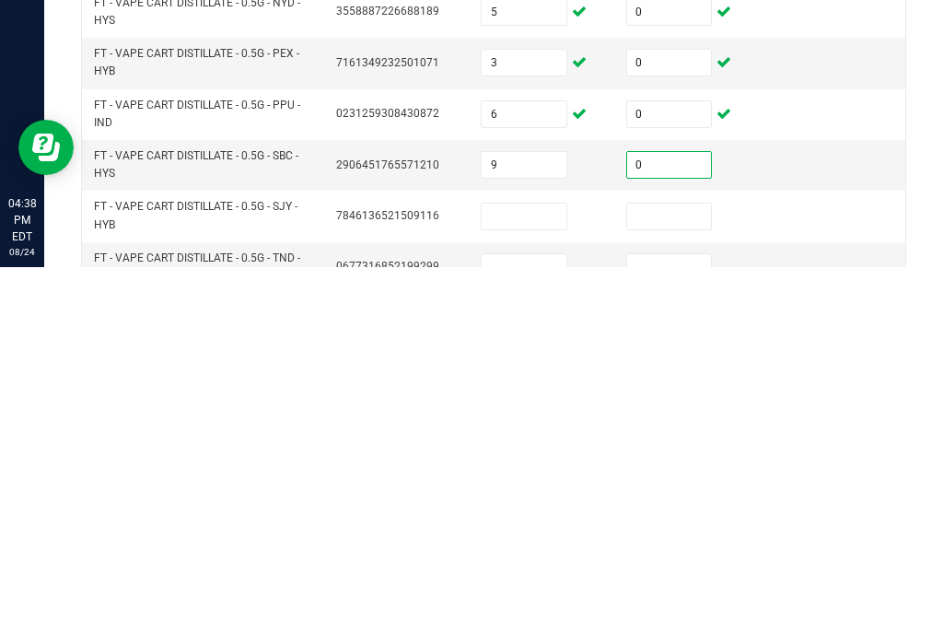
click at [566, 579] on input at bounding box center [524, 592] width 85 height 26
type input "3"
click at [689, 579] on input at bounding box center [669, 592] width 85 height 26
type input "0"
click at [514, 630] on input at bounding box center [524, 643] width 85 height 26
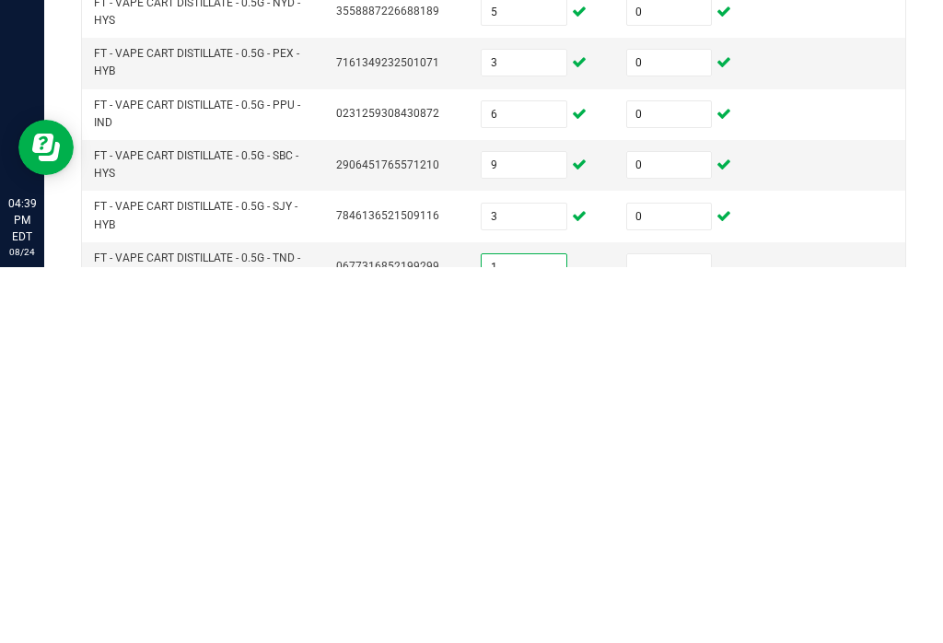
type input "1"
click at [659, 630] on input at bounding box center [669, 643] width 85 height 26
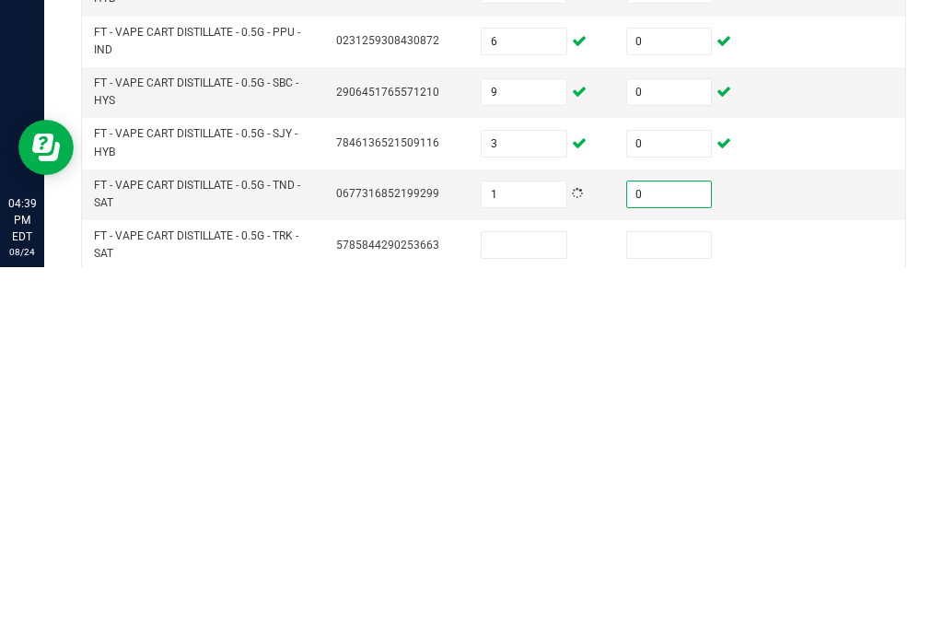
scroll to position [661, 0]
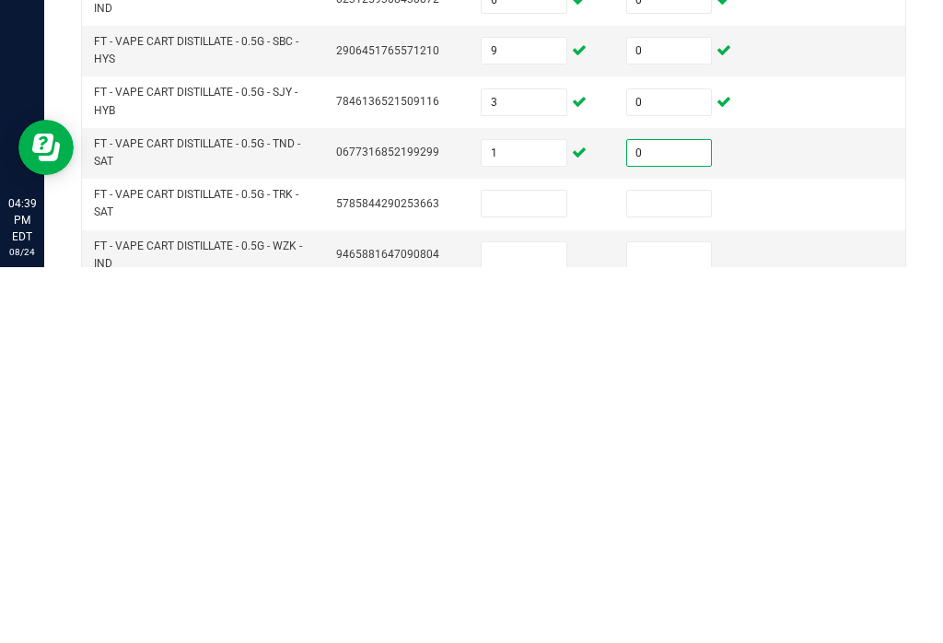
type input "0"
click at [530, 566] on input at bounding box center [524, 579] width 85 height 26
type input "4"
click at [678, 566] on input at bounding box center [669, 579] width 85 height 26
type input "0"
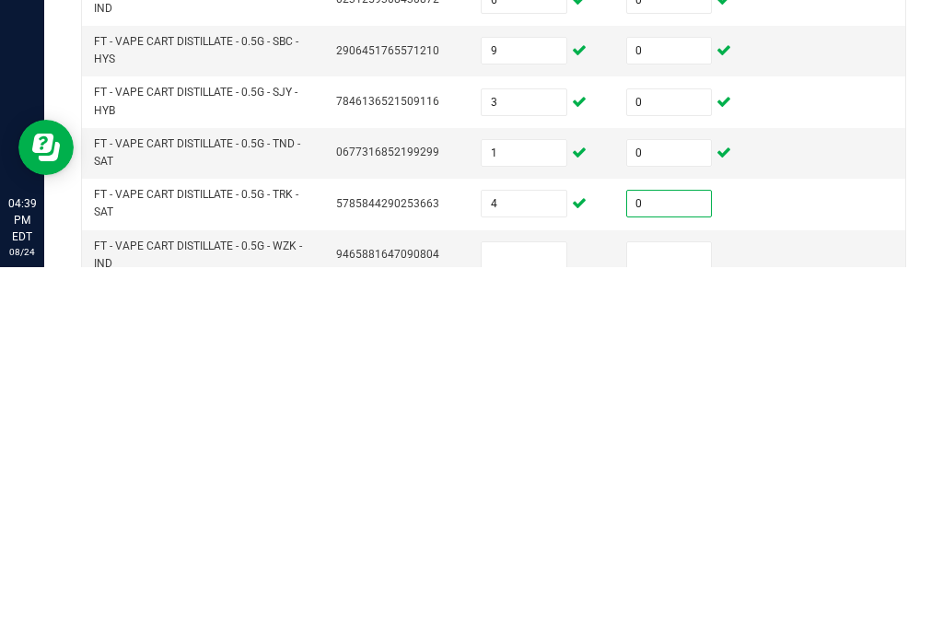
click at [556, 618] on input at bounding box center [524, 631] width 85 height 26
type input "11"
click at [671, 618] on input at bounding box center [669, 631] width 85 height 26
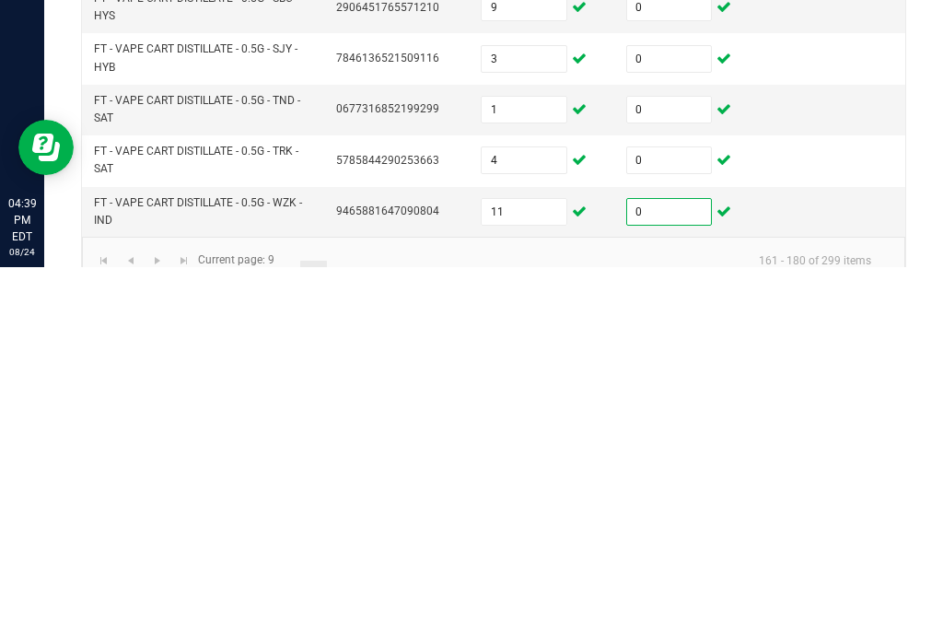
type input "0"
click at [342, 636] on link "10" at bounding box center [340, 650] width 27 height 28
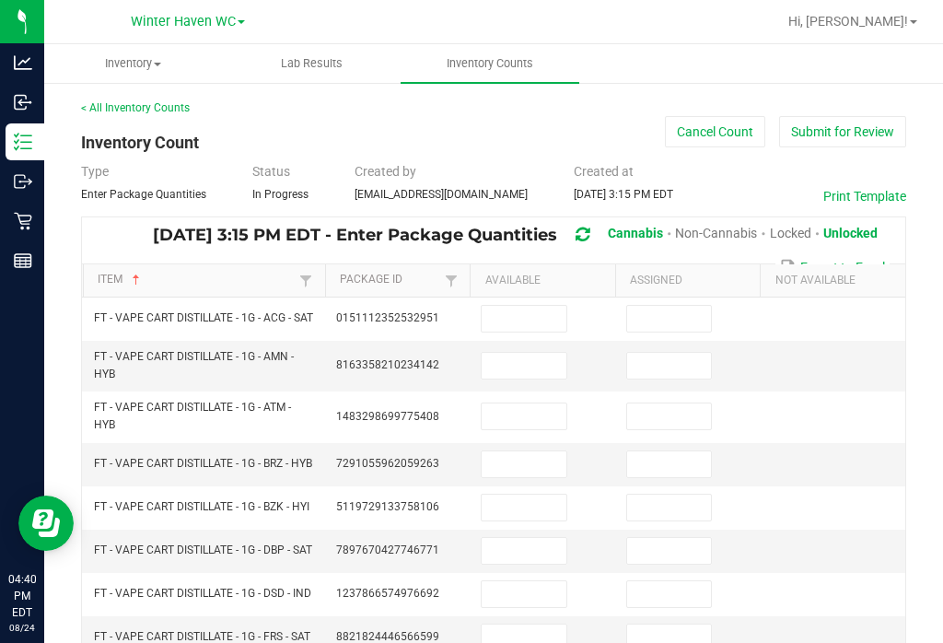
scroll to position [0, 0]
click at [540, 306] on input at bounding box center [524, 319] width 85 height 26
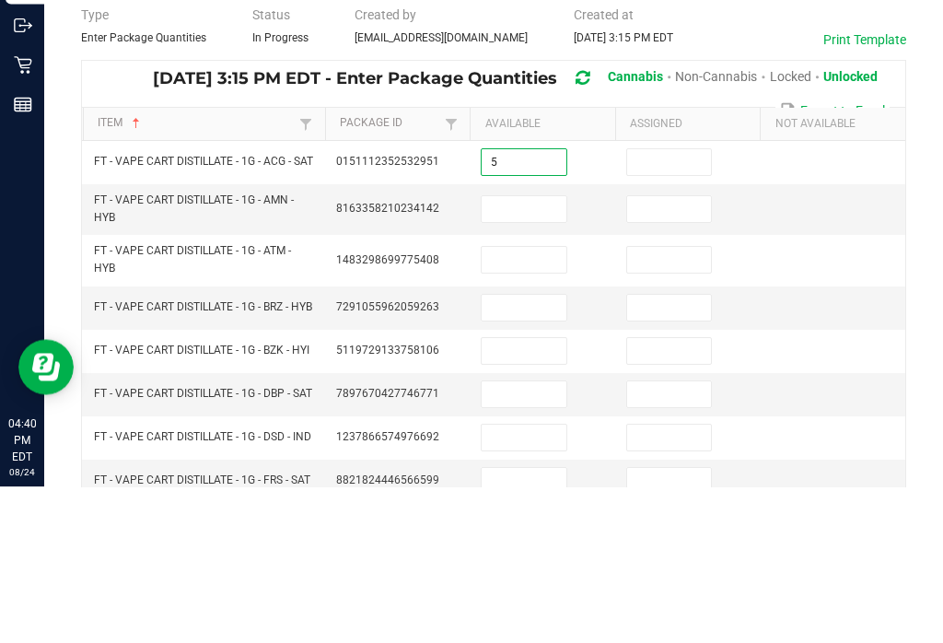
click at [649, 306] on input at bounding box center [669, 319] width 85 height 26
click at [553, 353] on input at bounding box center [524, 366] width 85 height 26
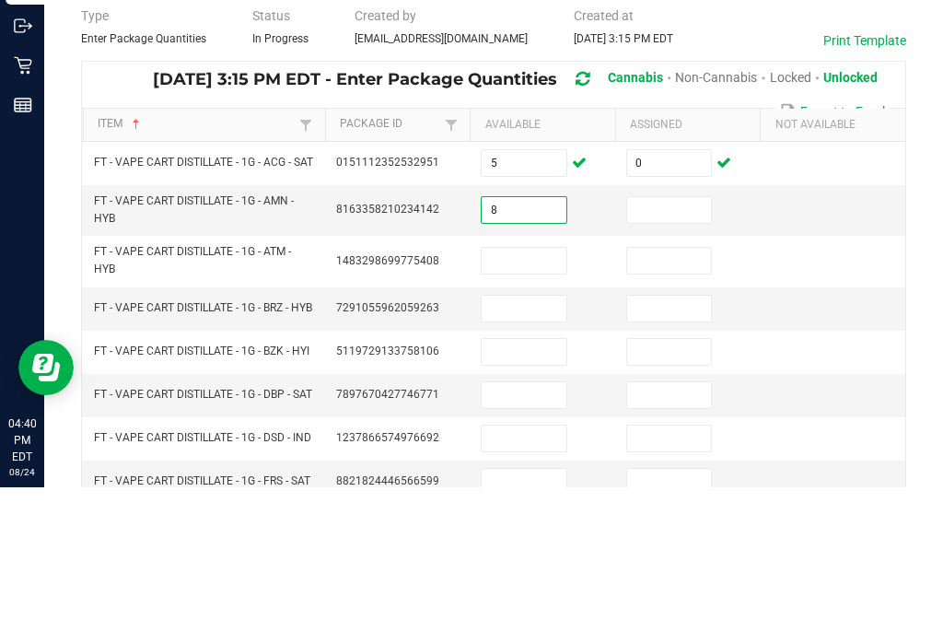
click at [678, 353] on input at bounding box center [669, 366] width 85 height 26
click at [531, 403] on input at bounding box center [524, 416] width 85 height 26
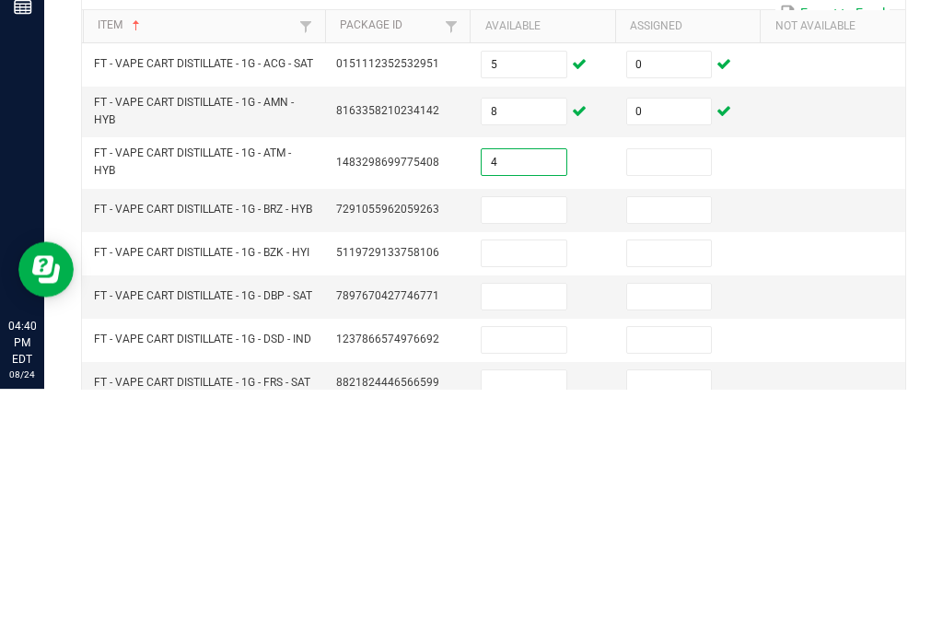
scroll to position [2, 0]
click at [664, 402] on input at bounding box center [669, 415] width 85 height 26
click at [526, 449] on input at bounding box center [524, 462] width 85 height 26
click at [705, 449] on input at bounding box center [669, 462] width 85 height 26
click at [547, 493] on input at bounding box center [524, 506] width 85 height 26
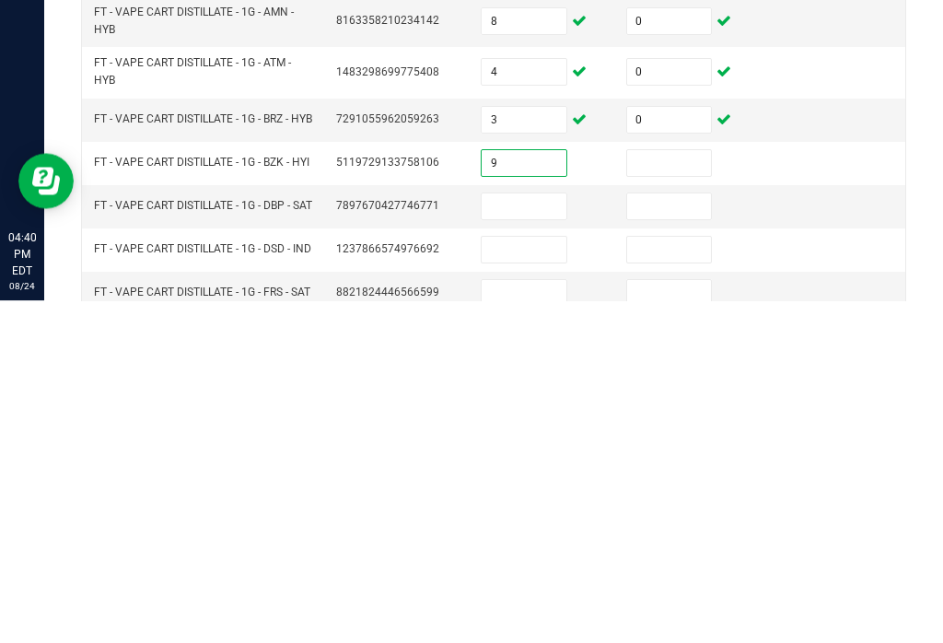
click at [694, 493] on input at bounding box center [669, 506] width 85 height 26
click at [542, 536] on input at bounding box center [524, 549] width 85 height 26
click at [676, 536] on input at bounding box center [669, 549] width 85 height 26
click at [543, 579] on input at bounding box center [524, 592] width 85 height 26
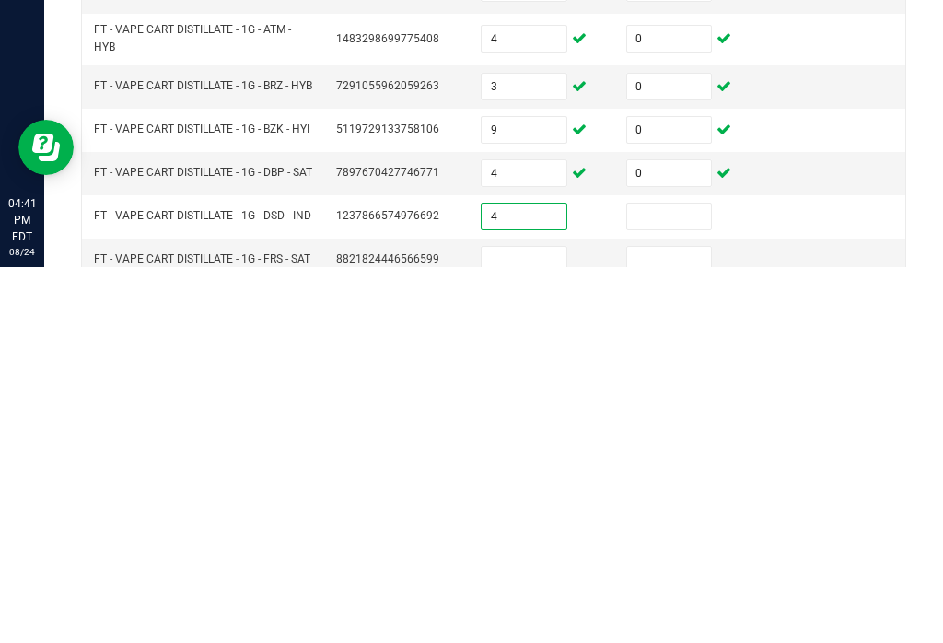
click at [695, 579] on input at bounding box center [669, 592] width 85 height 26
click at [562, 623] on input at bounding box center [524, 636] width 85 height 26
click at [525, 579] on input "4" at bounding box center [524, 592] width 85 height 26
click at [539, 623] on input at bounding box center [524, 636] width 85 height 26
click at [697, 623] on input at bounding box center [669, 636] width 85 height 26
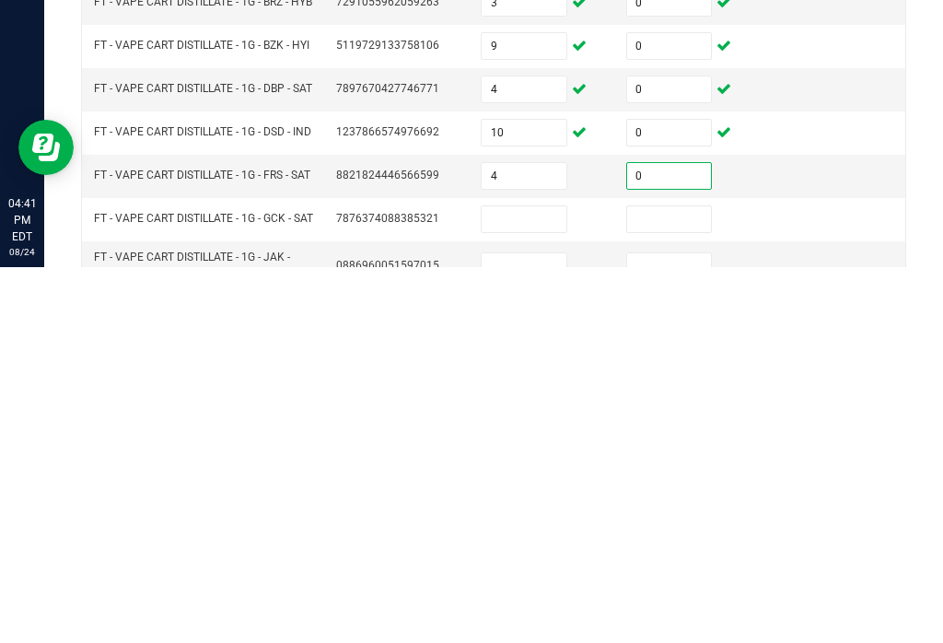
scroll to position [122, 0]
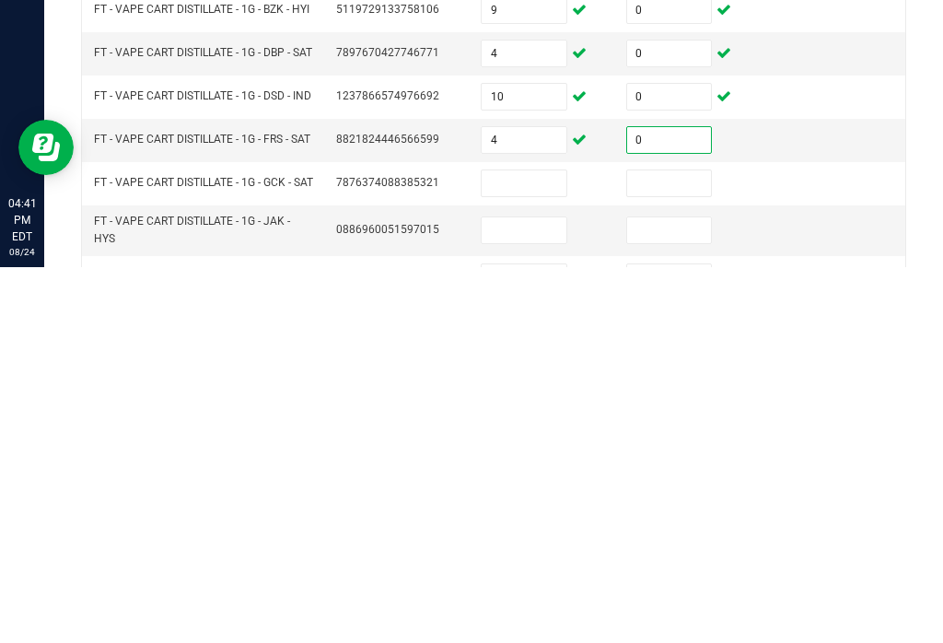
click at [551, 546] on input at bounding box center [524, 559] width 85 height 26
click at [681, 546] on input at bounding box center [669, 559] width 85 height 26
click at [557, 593] on input at bounding box center [524, 606] width 85 height 26
click at [682, 593] on input at bounding box center [669, 606] width 85 height 26
click at [542, 640] on input at bounding box center [524, 653] width 85 height 26
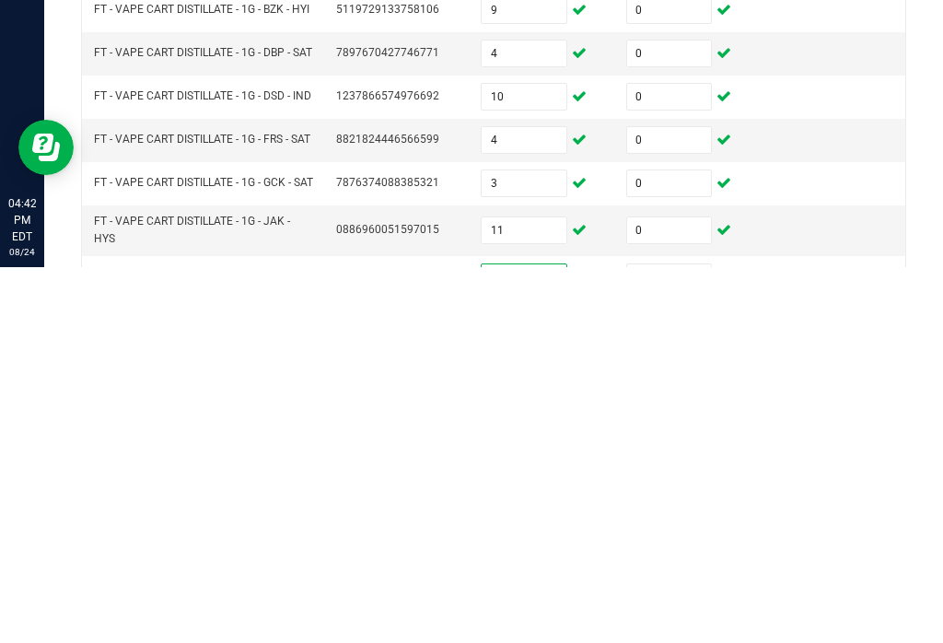
click at [682, 640] on input at bounding box center [669, 653] width 85 height 26
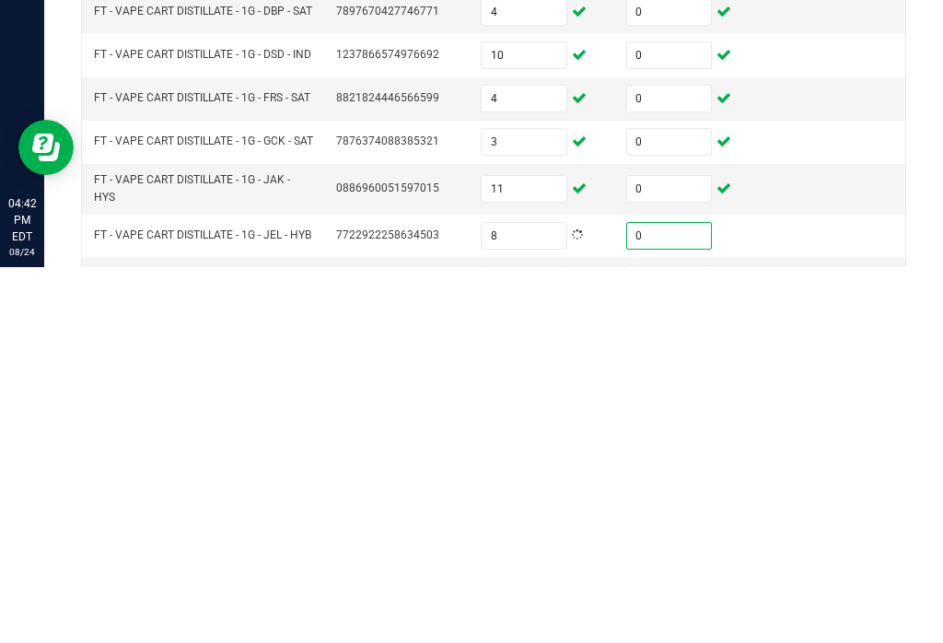
scroll to position [178, 0]
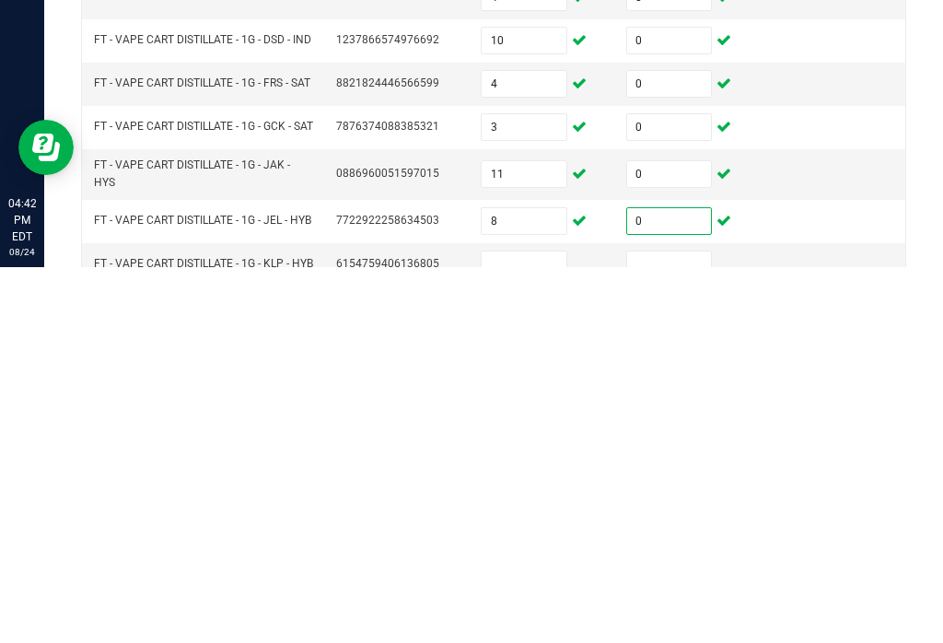
click at [530, 627] on input at bounding box center [524, 640] width 85 height 26
click at [671, 627] on input at bounding box center [669, 640] width 85 height 26
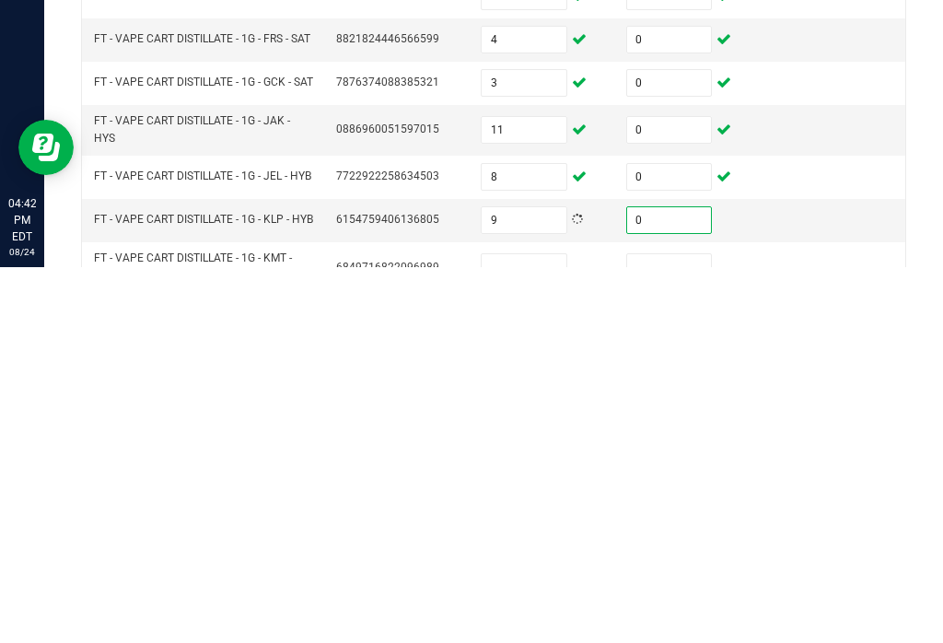
scroll to position [251, 0]
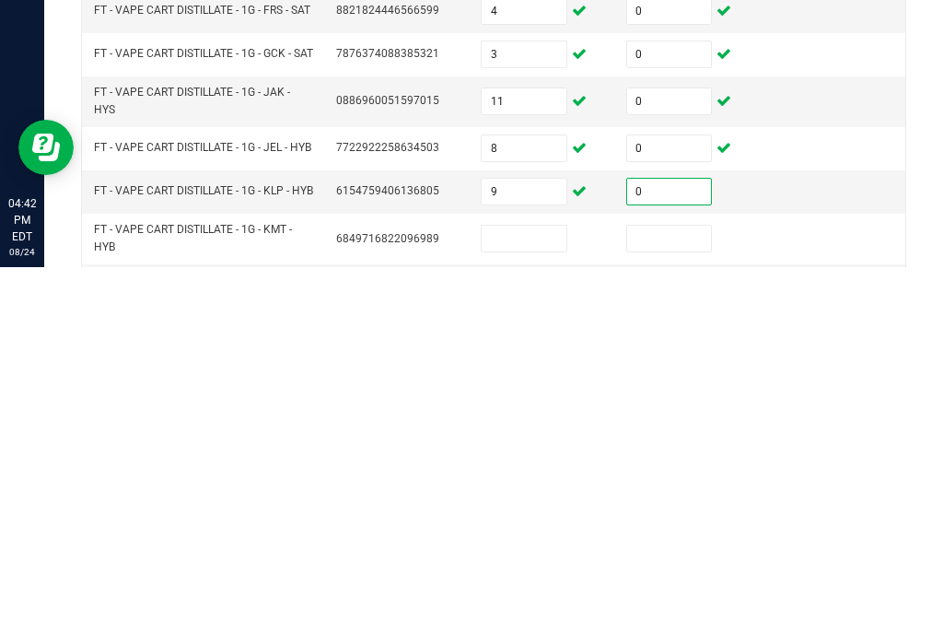
click at [550, 601] on input at bounding box center [524, 614] width 85 height 26
click at [672, 601] on input at bounding box center [669, 614] width 85 height 26
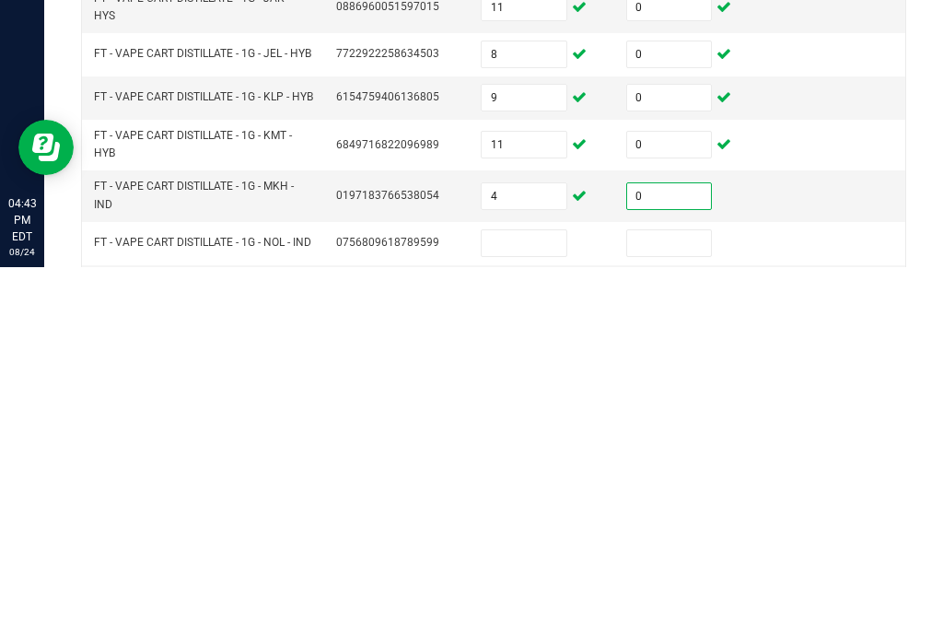
click at [534, 606] on input at bounding box center [524, 619] width 85 height 26
click at [678, 606] on input at bounding box center [669, 619] width 85 height 26
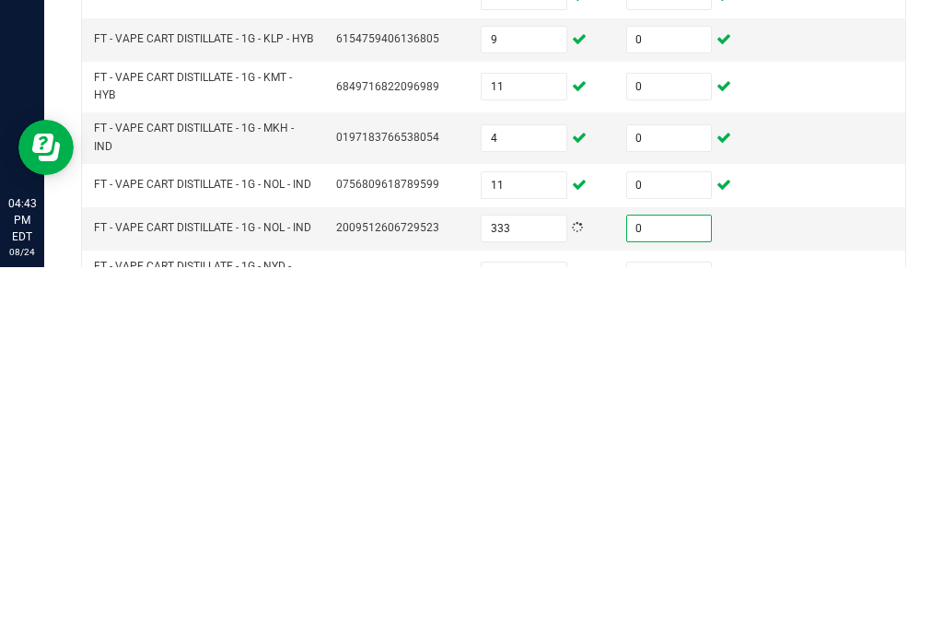
scroll to position [454, 0]
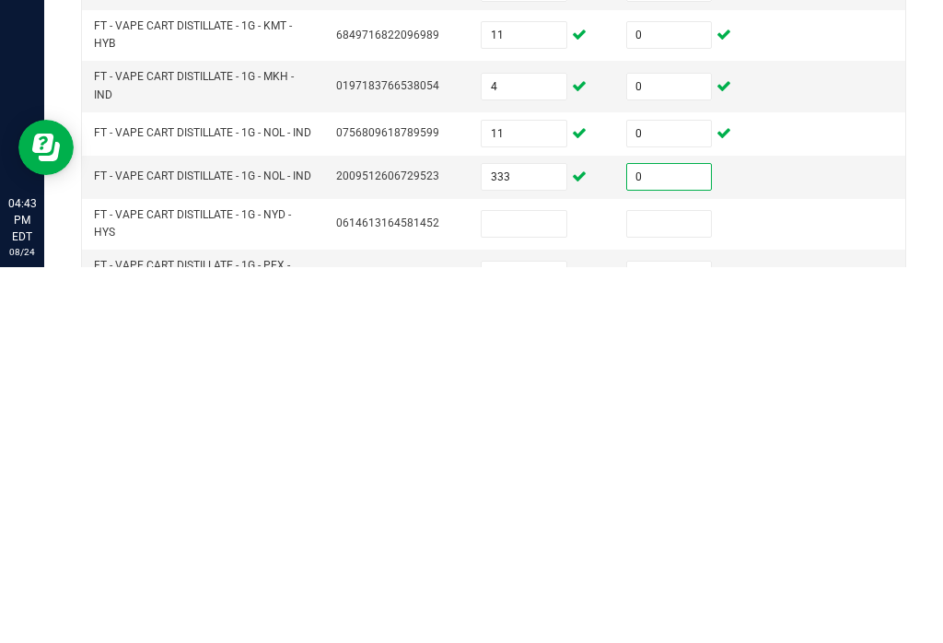
click at [547, 587] on input at bounding box center [524, 600] width 85 height 26
click at [695, 587] on input at bounding box center [669, 600] width 85 height 26
click at [543, 637] on input at bounding box center [524, 650] width 85 height 26
click at [687, 637] on input at bounding box center [669, 650] width 85 height 26
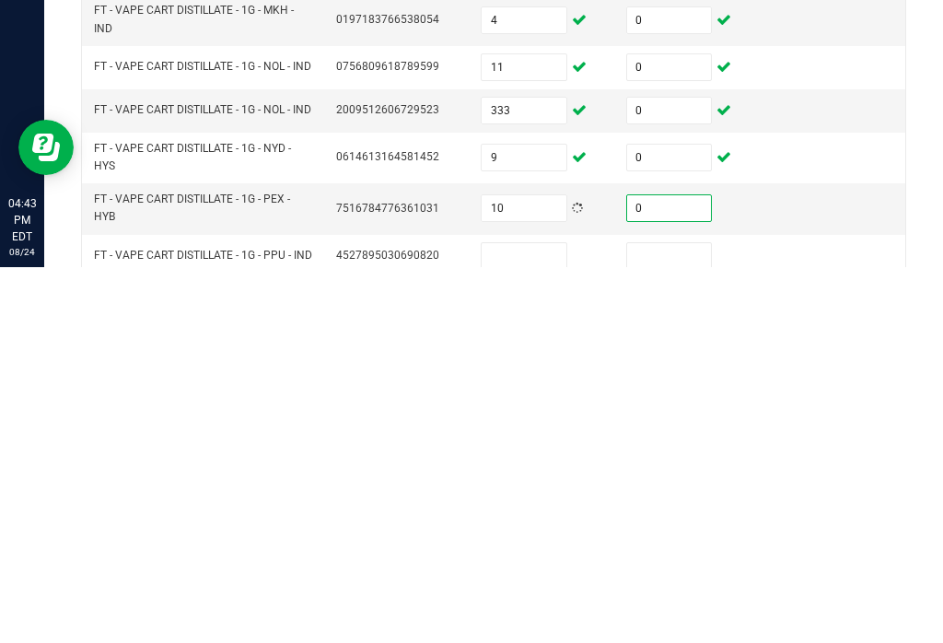
scroll to position [521, 0]
click at [549, 618] on input at bounding box center [524, 631] width 85 height 26
click at [687, 618] on input at bounding box center [669, 631] width 85 height 26
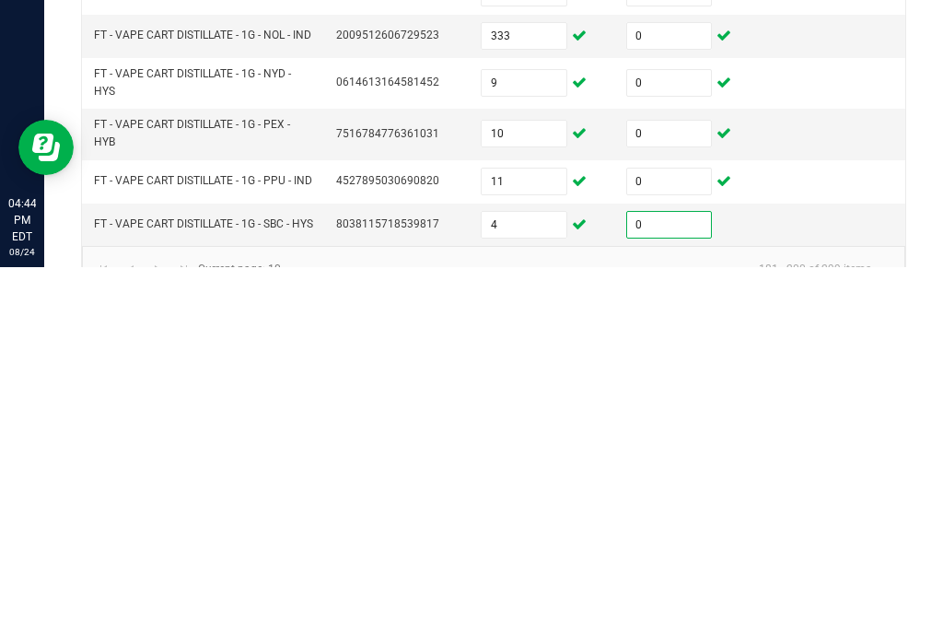
scroll to position [594, 0]
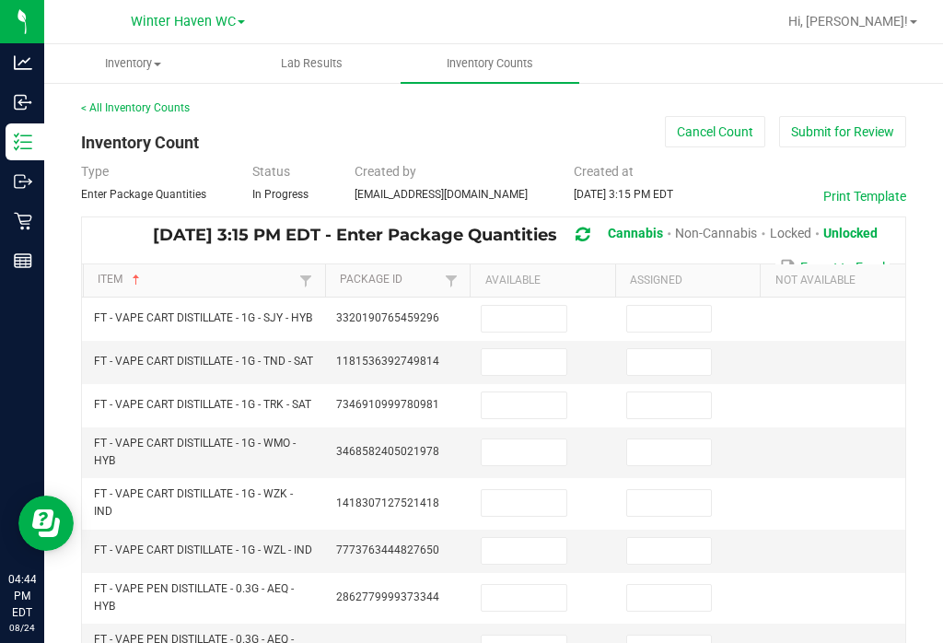
scroll to position [0, 0]
click at [535, 306] on input at bounding box center [524, 319] width 85 height 26
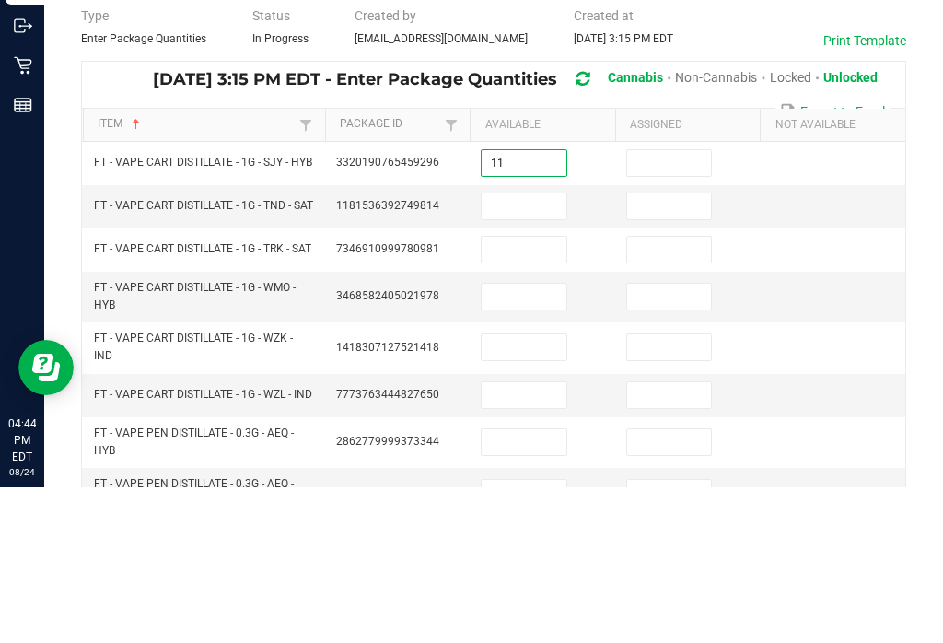
click at [674, 306] on input at bounding box center [669, 319] width 85 height 26
click at [564, 349] on input at bounding box center [524, 362] width 85 height 26
click at [686, 349] on input at bounding box center [669, 362] width 85 height 26
click at [554, 392] on input at bounding box center [524, 405] width 85 height 26
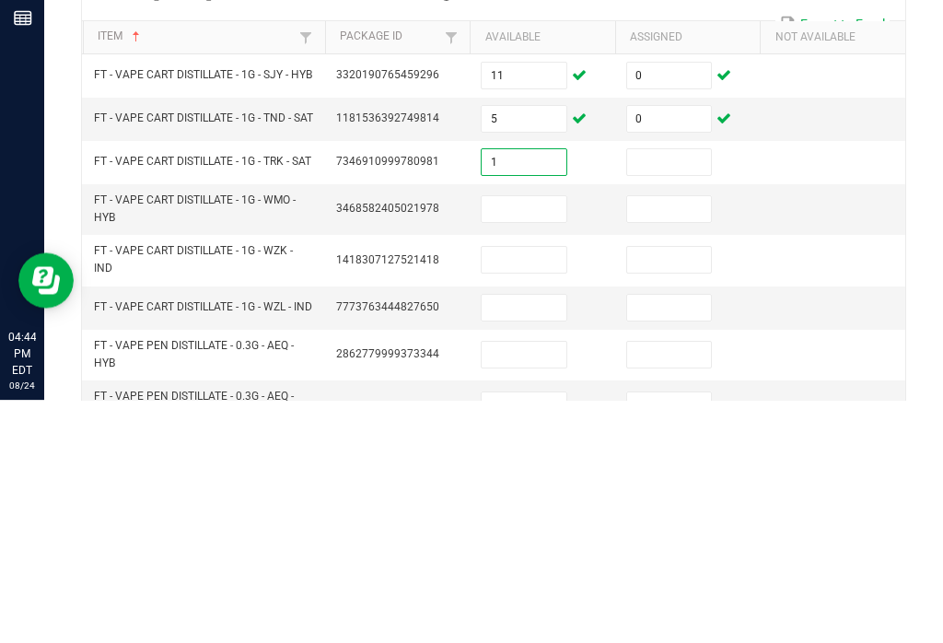
click at [687, 392] on input at bounding box center [669, 405] width 85 height 26
click at [544, 439] on input at bounding box center [524, 452] width 85 height 26
click at [668, 439] on input at bounding box center [669, 452] width 85 height 26
click at [554, 490] on input at bounding box center [524, 503] width 85 height 26
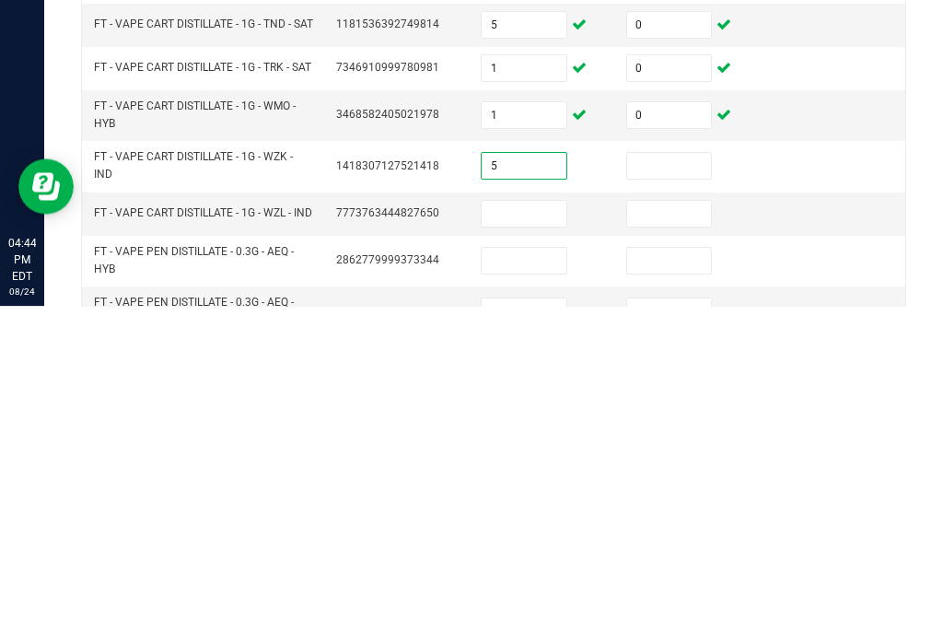
click at [653, 490] on input at bounding box center [669, 503] width 85 height 26
click at [551, 538] on input at bounding box center [524, 551] width 85 height 26
click at [663, 538] on input at bounding box center [669, 551] width 85 height 26
click at [545, 585] on input at bounding box center [524, 598] width 85 height 26
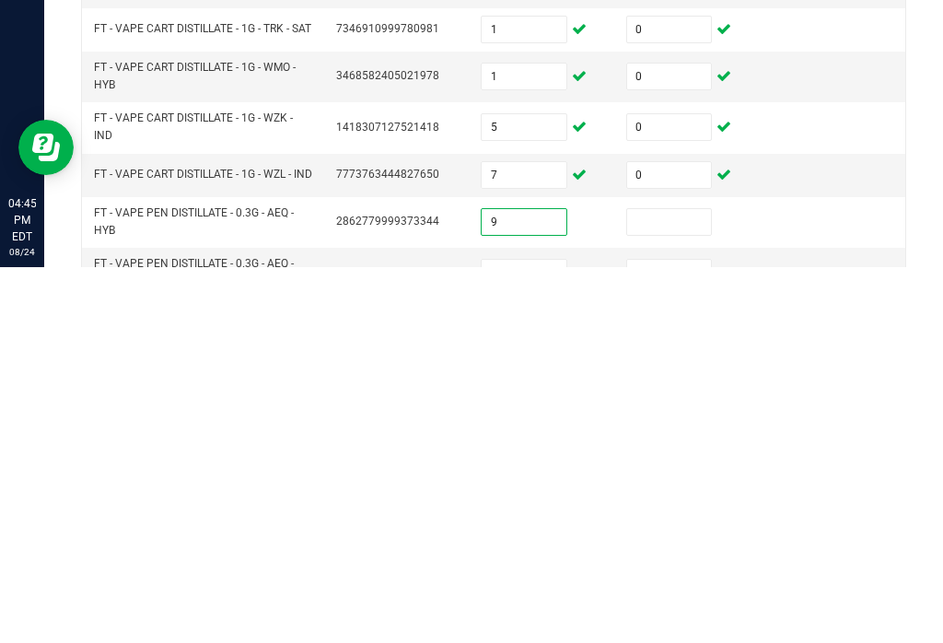
click at [684, 585] on input at bounding box center [669, 598] width 85 height 26
click at [547, 636] on input at bounding box center [524, 649] width 85 height 26
click at [521, 585] on input "9" at bounding box center [524, 598] width 85 height 26
click at [665, 636] on input at bounding box center [669, 649] width 85 height 26
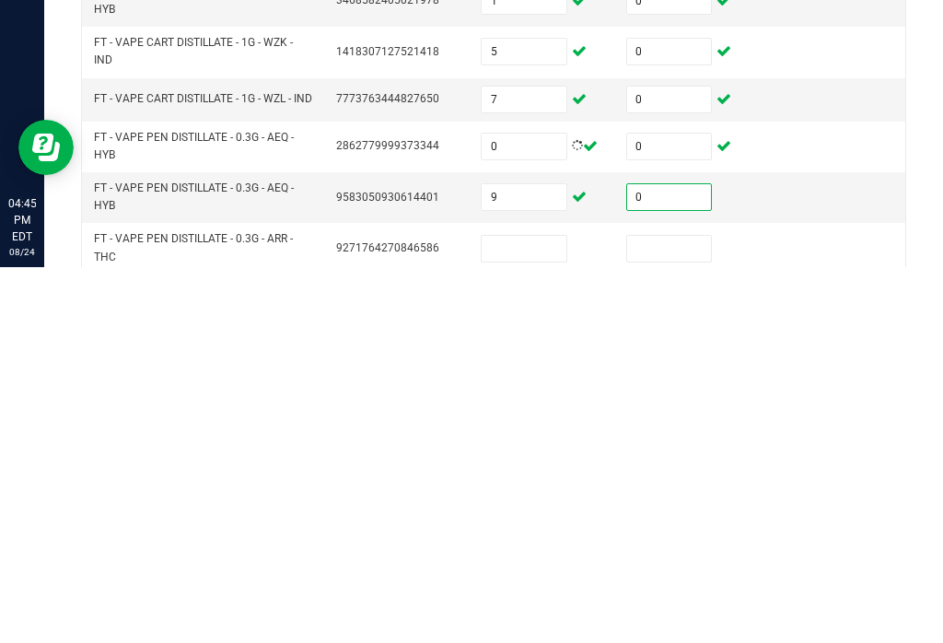
scroll to position [76, 0]
click at [554, 611] on input at bounding box center [524, 624] width 85 height 26
click at [675, 611] on input at bounding box center [669, 624] width 85 height 26
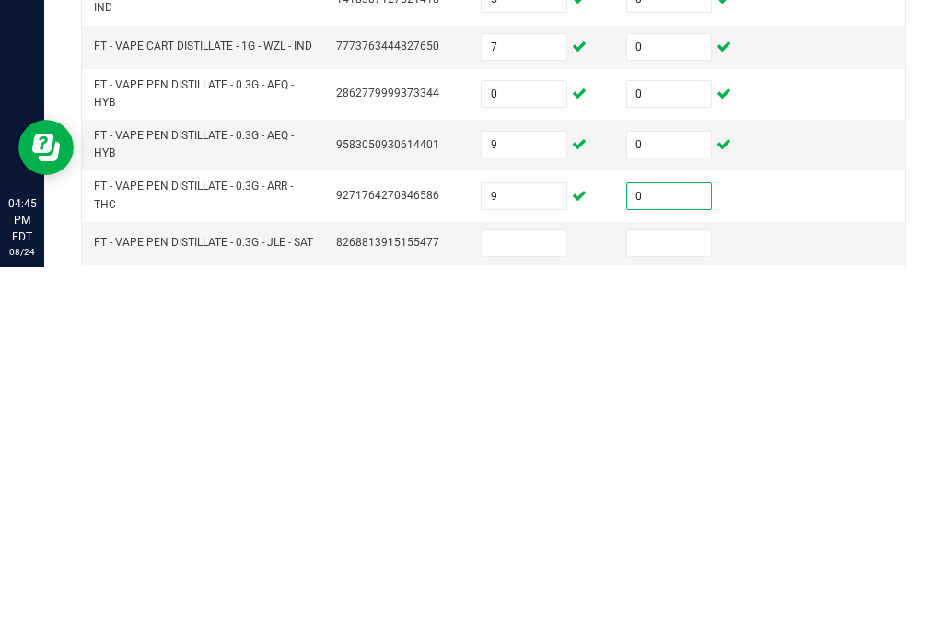
scroll to position [168, 0]
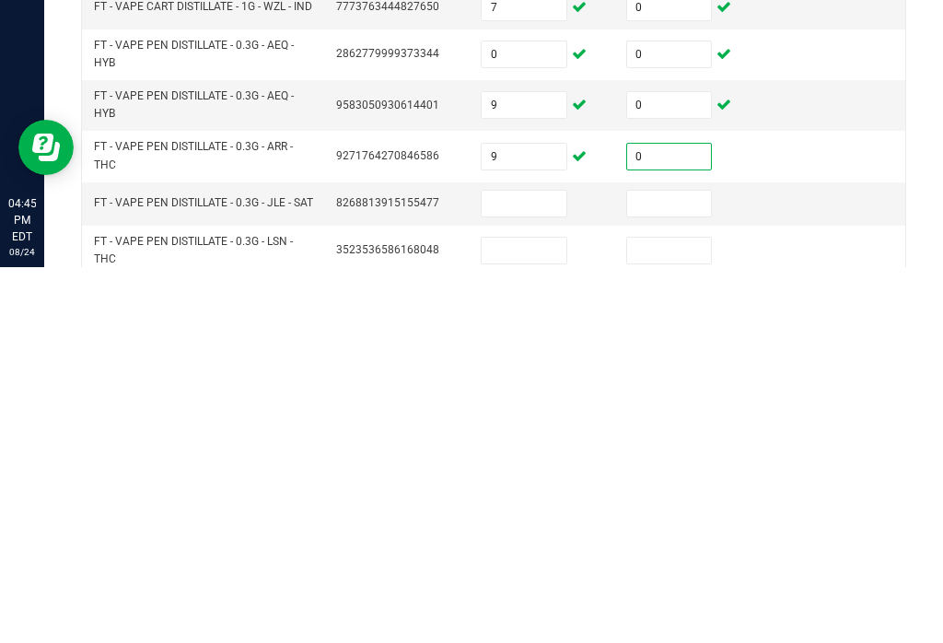
click at [538, 566] on input at bounding box center [524, 579] width 85 height 26
click at [674, 566] on input at bounding box center [669, 579] width 85 height 26
click at [536, 613] on input at bounding box center [524, 626] width 85 height 26
click at [687, 613] on input at bounding box center [669, 626] width 85 height 26
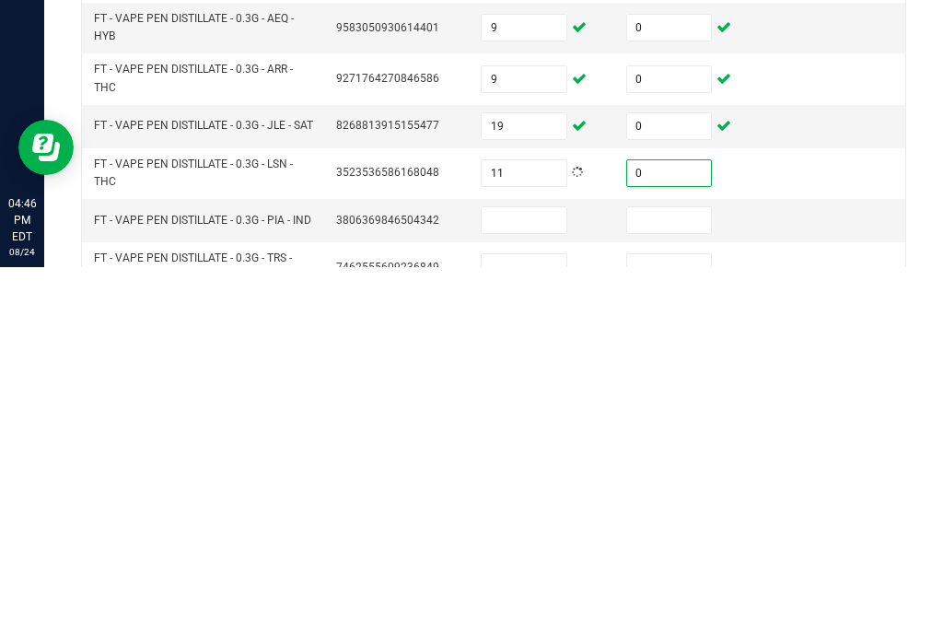
scroll to position [262, 0]
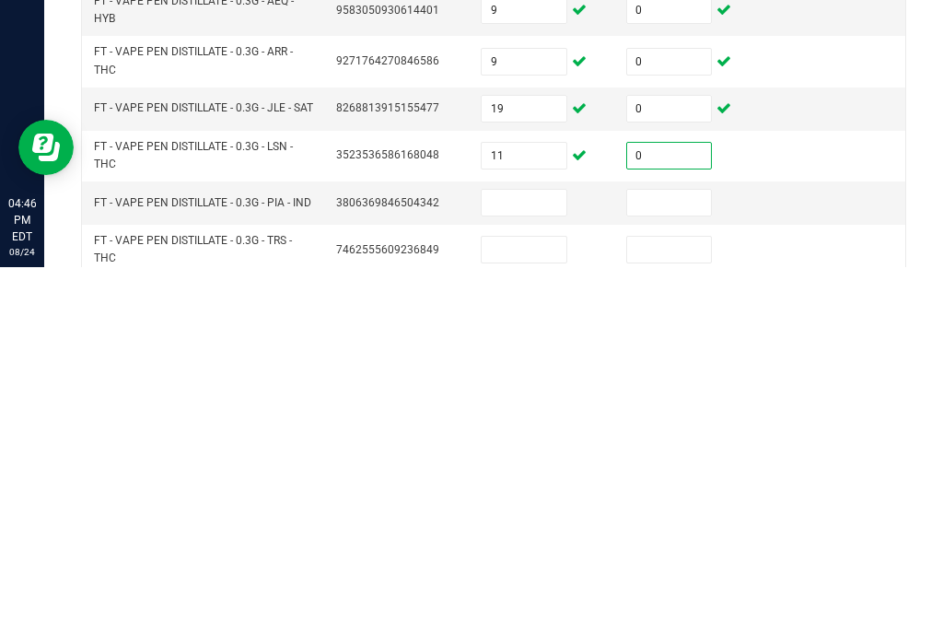
click at [551, 566] on input at bounding box center [524, 579] width 85 height 26
click at [664, 566] on input at bounding box center [669, 579] width 85 height 26
click at [554, 612] on input at bounding box center [524, 625] width 85 height 26
click at [709, 612] on input at bounding box center [669, 625] width 85 height 26
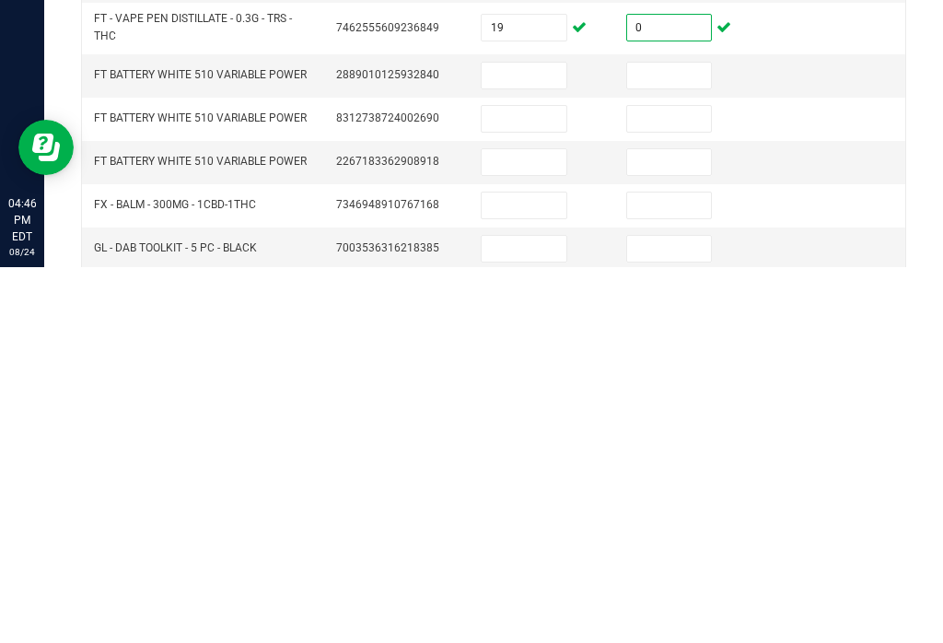
scroll to position [507, 0]
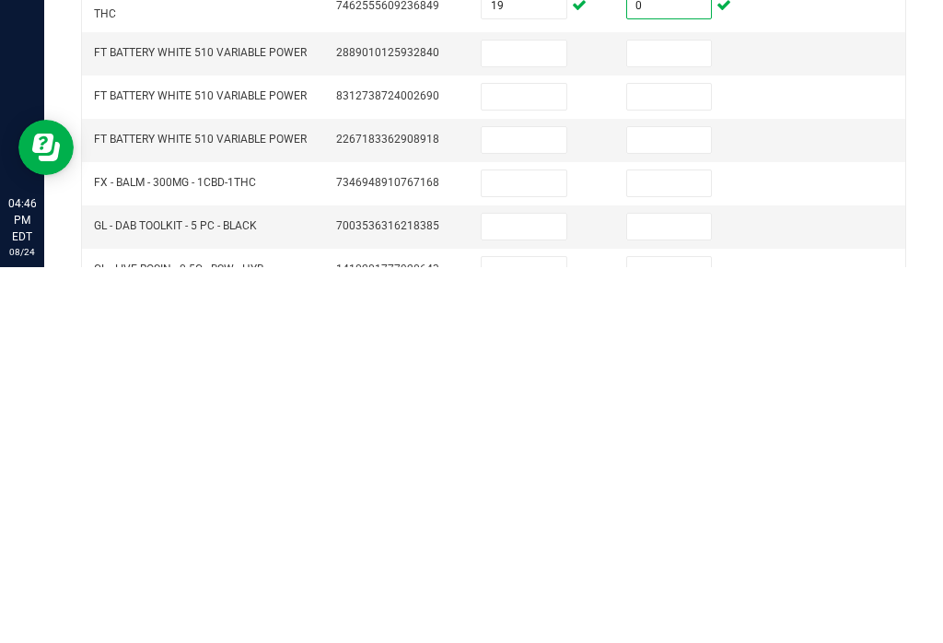
click at [552, 546] on input at bounding box center [524, 559] width 85 height 26
click at [685, 546] on input at bounding box center [669, 559] width 85 height 26
click at [533, 589] on input at bounding box center [524, 602] width 85 height 26
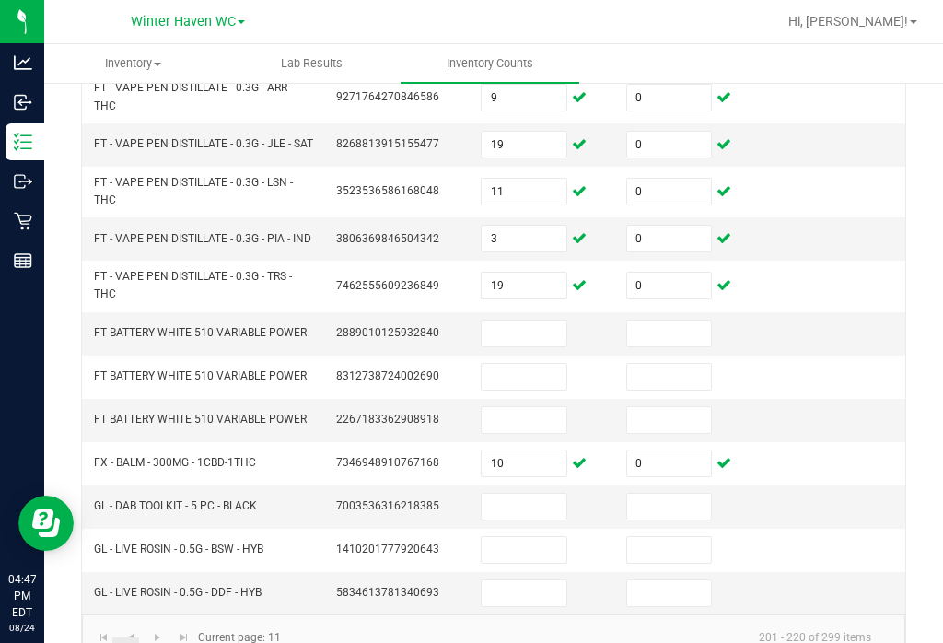
scroll to position [601, 0]
click at [550, 538] on input at bounding box center [524, 551] width 85 height 26
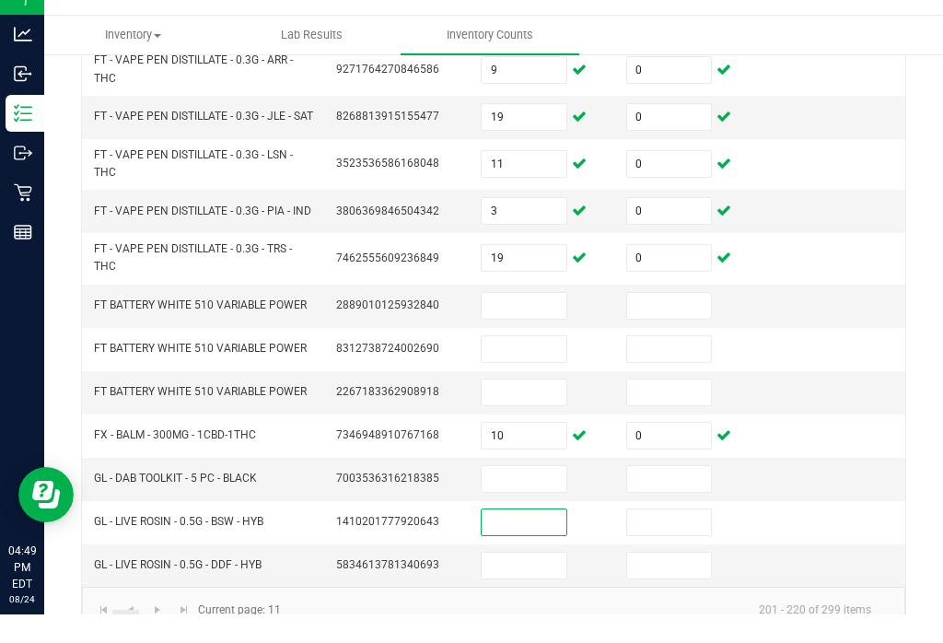
scroll to position [29, 0]
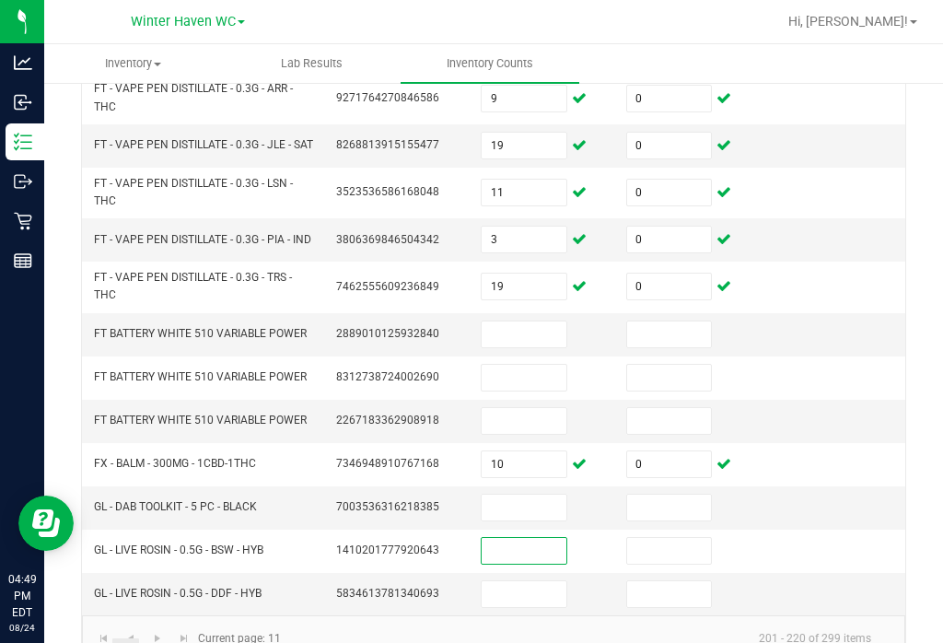
click at [527, 495] on input at bounding box center [524, 508] width 85 height 26
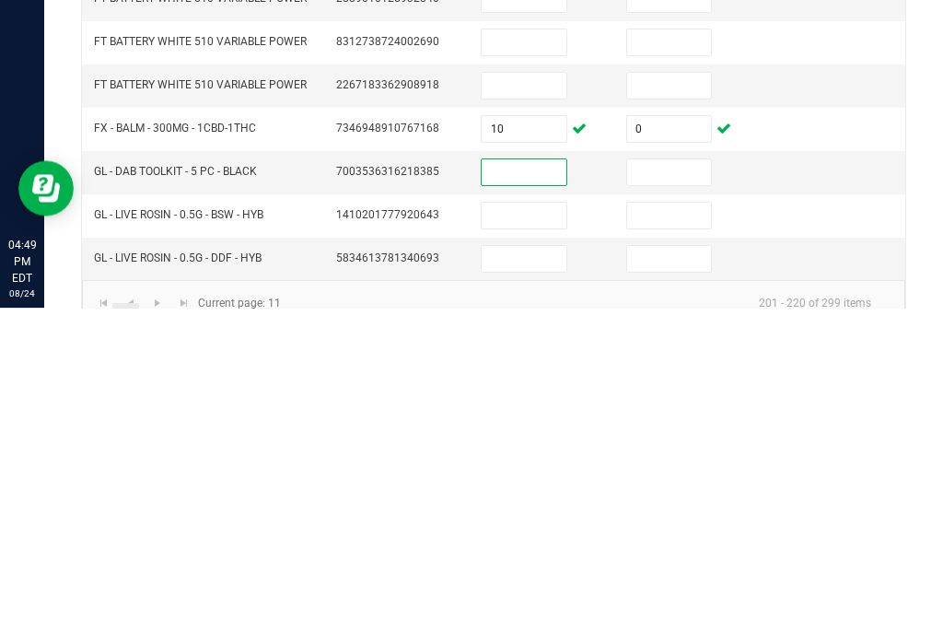
click at [534, 530] on td at bounding box center [543, 551] width 146 height 43
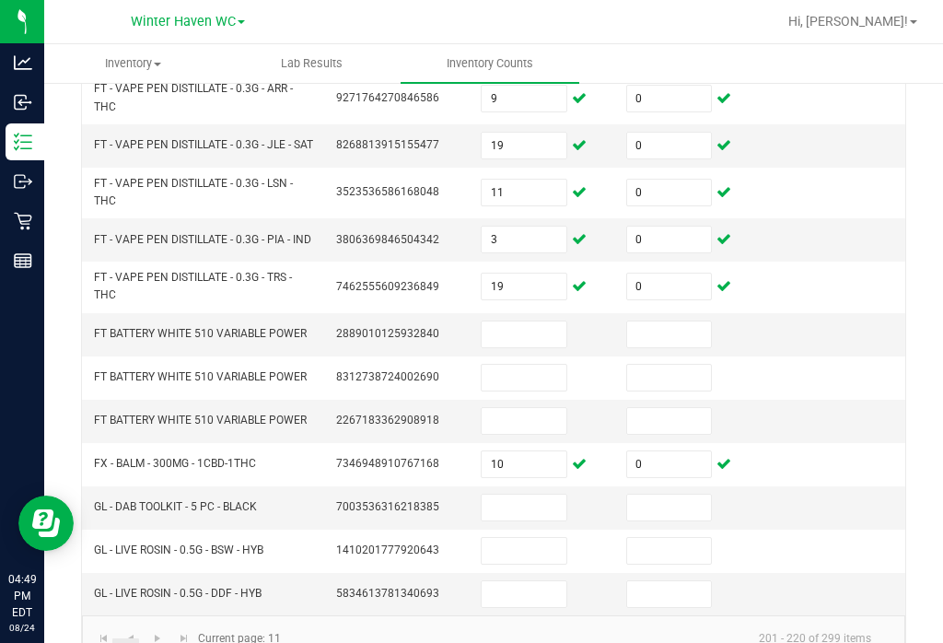
click at [547, 538] on input at bounding box center [524, 551] width 85 height 26
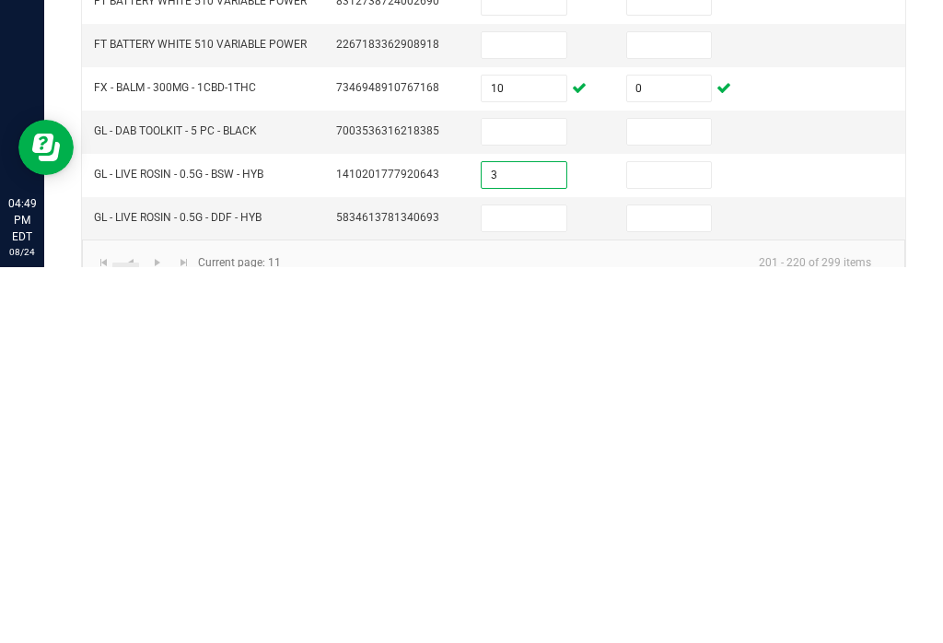
click at [657, 538] on input at bounding box center [669, 551] width 85 height 26
click at [547, 581] on input at bounding box center [524, 594] width 85 height 26
click at [702, 581] on input at bounding box center [669, 594] width 85 height 26
click at [141, 638] on link "12" at bounding box center [152, 652] width 27 height 28
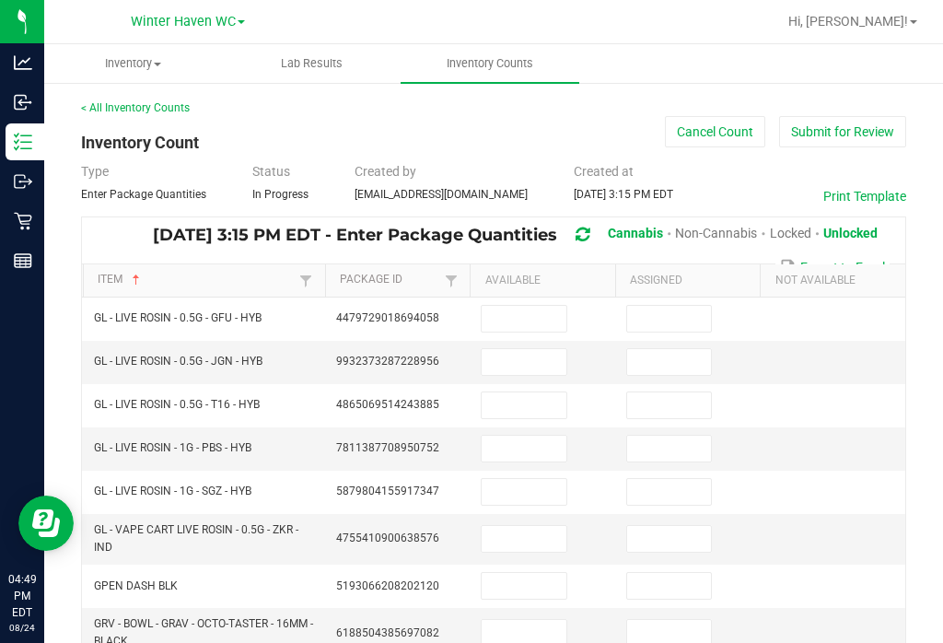
scroll to position [0, 0]
click at [551, 306] on input at bounding box center [524, 319] width 85 height 26
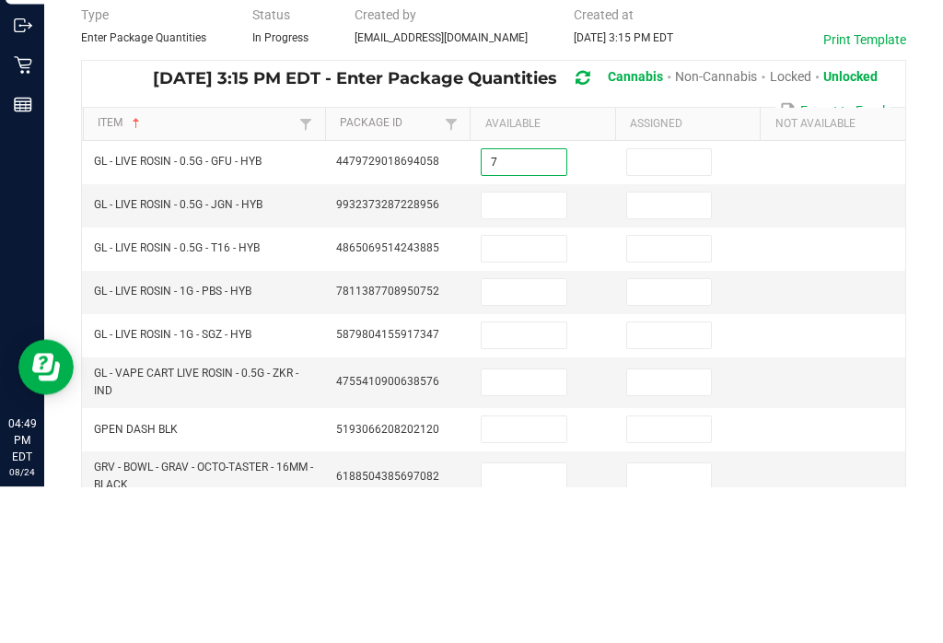
click at [663, 306] on input at bounding box center [669, 319] width 85 height 26
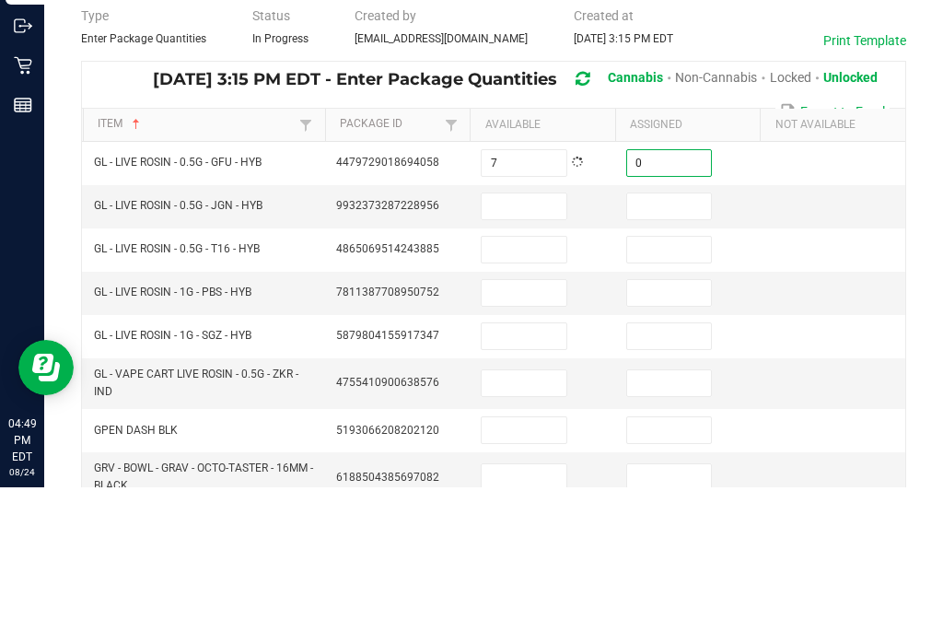
click at [515, 349] on input at bounding box center [524, 362] width 85 height 26
click at [659, 349] on input at bounding box center [669, 362] width 85 height 26
click at [518, 392] on input at bounding box center [524, 405] width 85 height 26
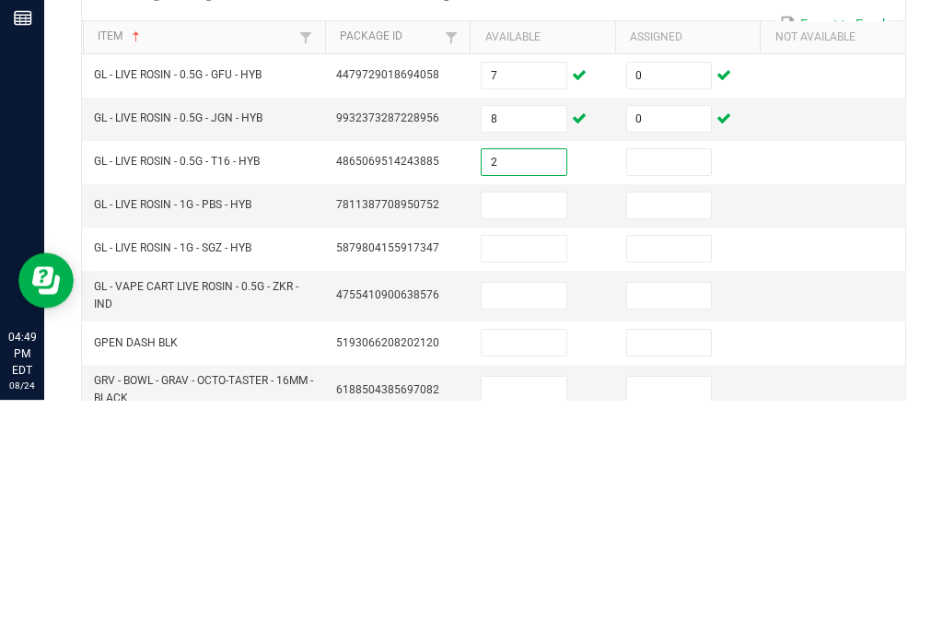
click at [666, 384] on td at bounding box center [688, 405] width 146 height 43
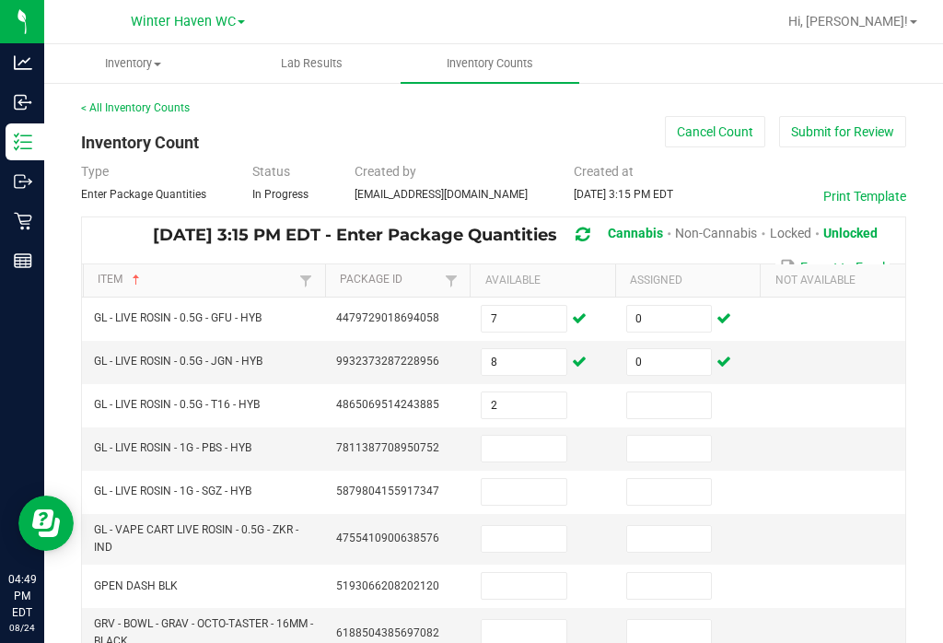
click at [681, 392] on input at bounding box center [669, 405] width 85 height 26
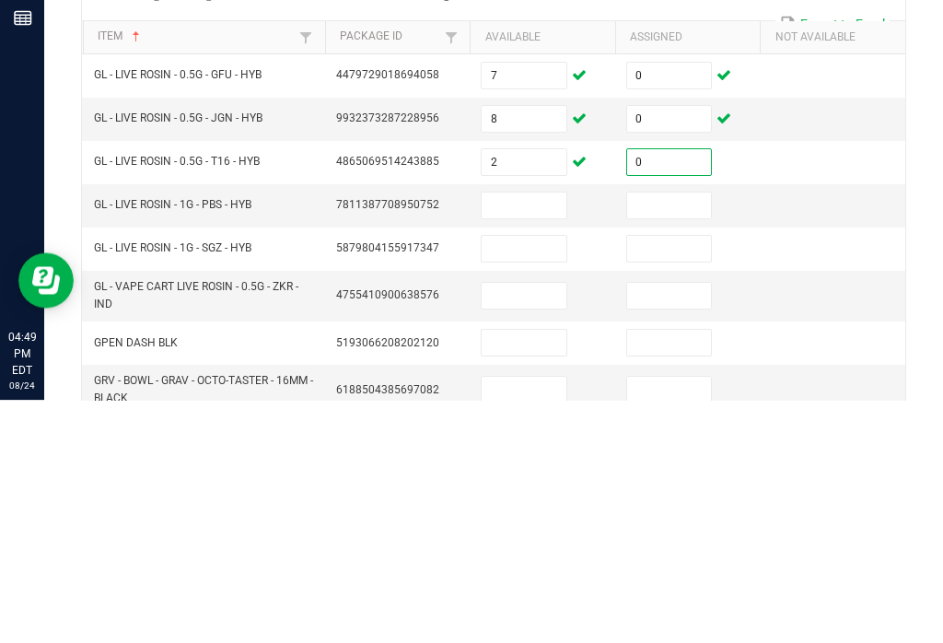
click at [535, 436] on input at bounding box center [524, 449] width 85 height 26
click at [657, 436] on input at bounding box center [669, 449] width 85 height 26
click at [507, 479] on input at bounding box center [524, 492] width 85 height 26
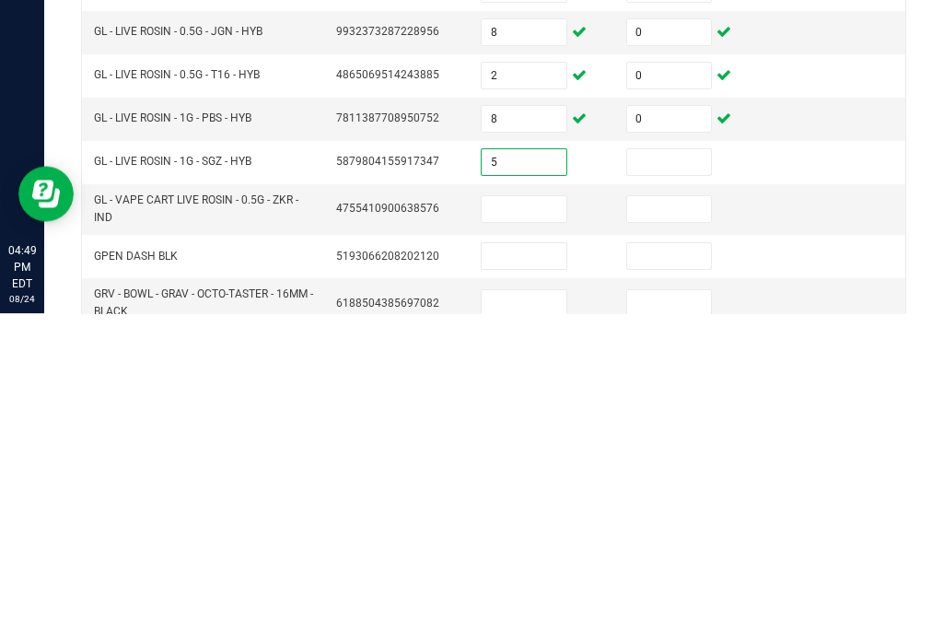
click at [659, 479] on input at bounding box center [669, 492] width 85 height 26
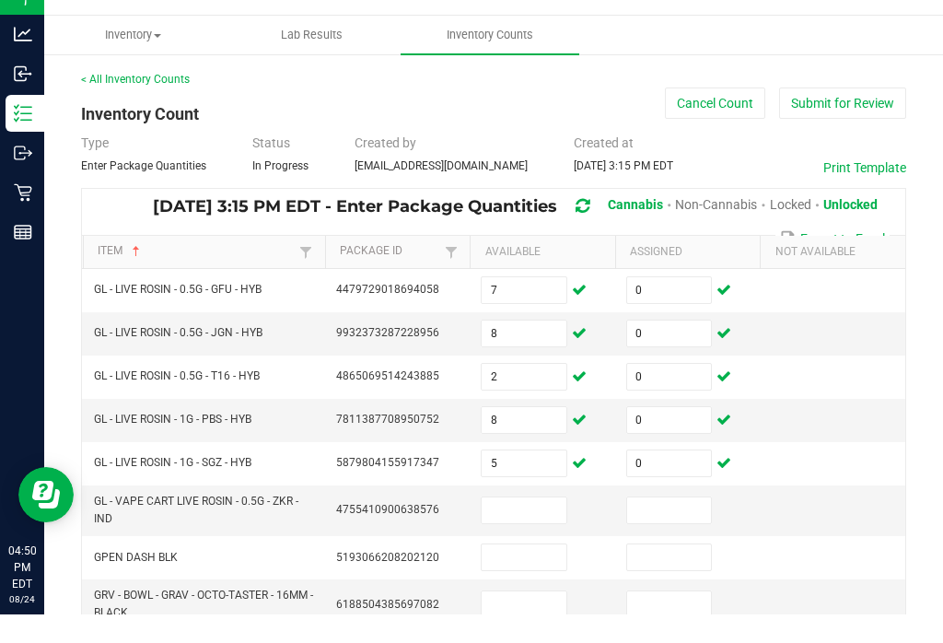
scroll to position [29, 0]
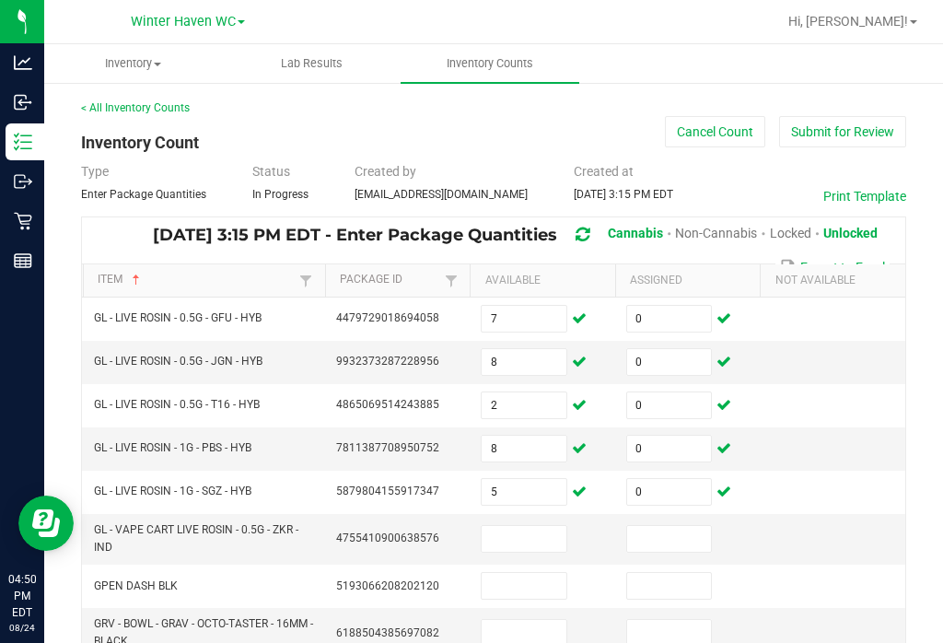
click at [533, 526] on input at bounding box center [524, 539] width 85 height 26
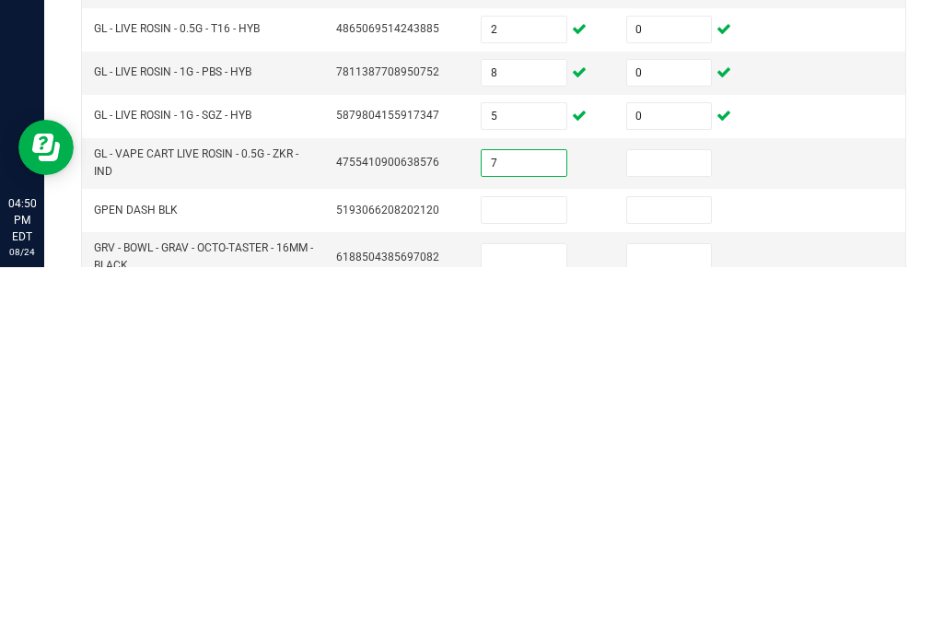
click at [680, 526] on input at bounding box center [669, 539] width 85 height 26
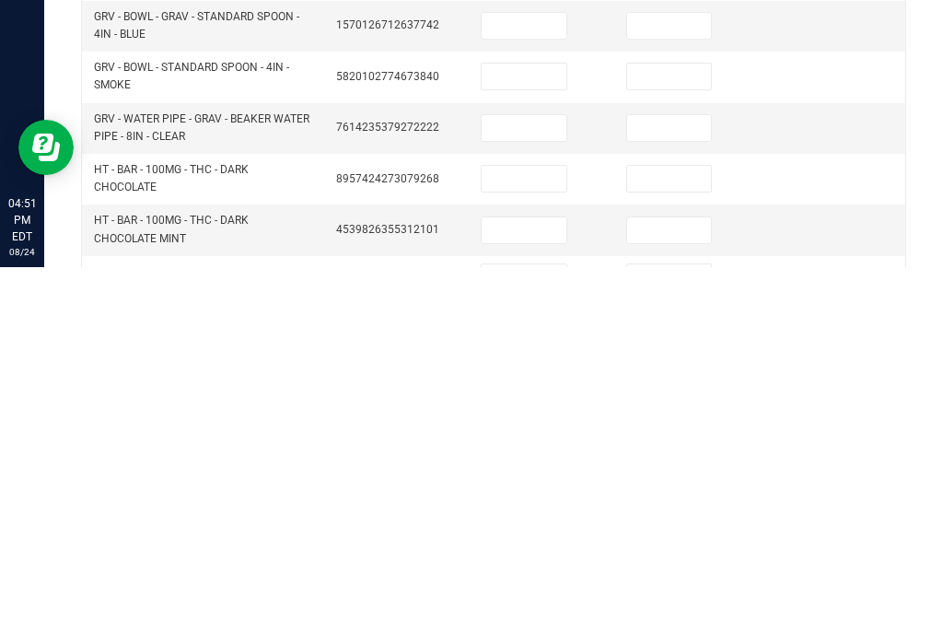
scroll to position [575, 0]
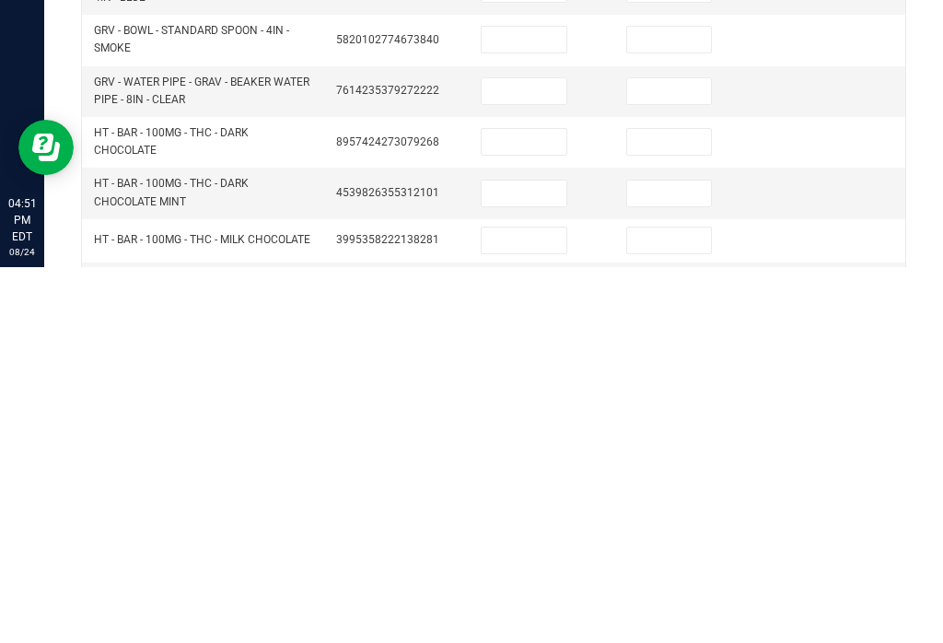
click at [528, 505] on input at bounding box center [524, 518] width 85 height 26
click at [680, 505] on input at bounding box center [669, 518] width 85 height 26
click at [523, 556] on input at bounding box center [524, 569] width 85 height 26
click at [670, 556] on input at bounding box center [669, 569] width 85 height 26
click at [542, 603] on input at bounding box center [524, 616] width 85 height 26
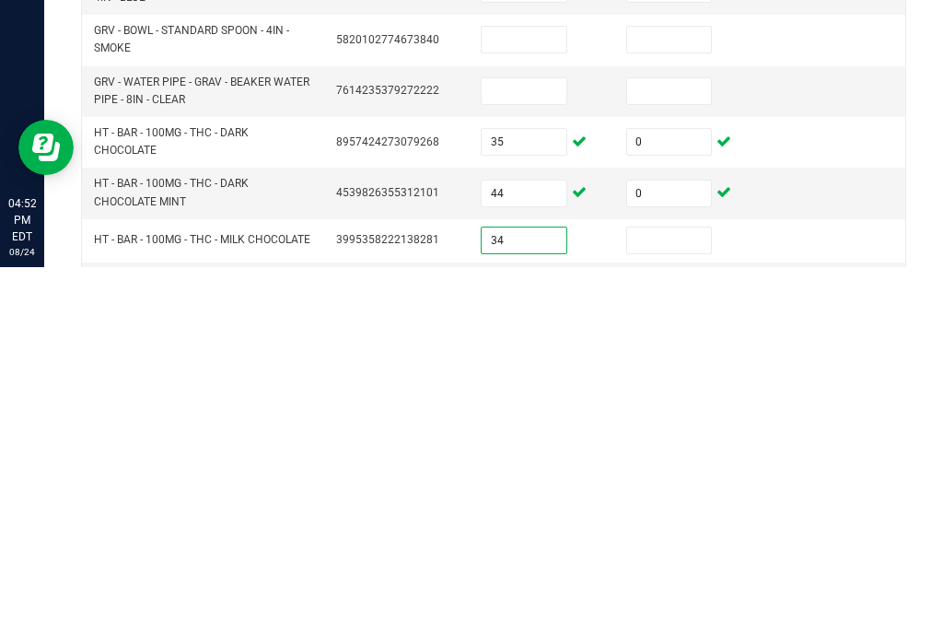
click at [694, 603] on input at bounding box center [669, 616] width 85 height 26
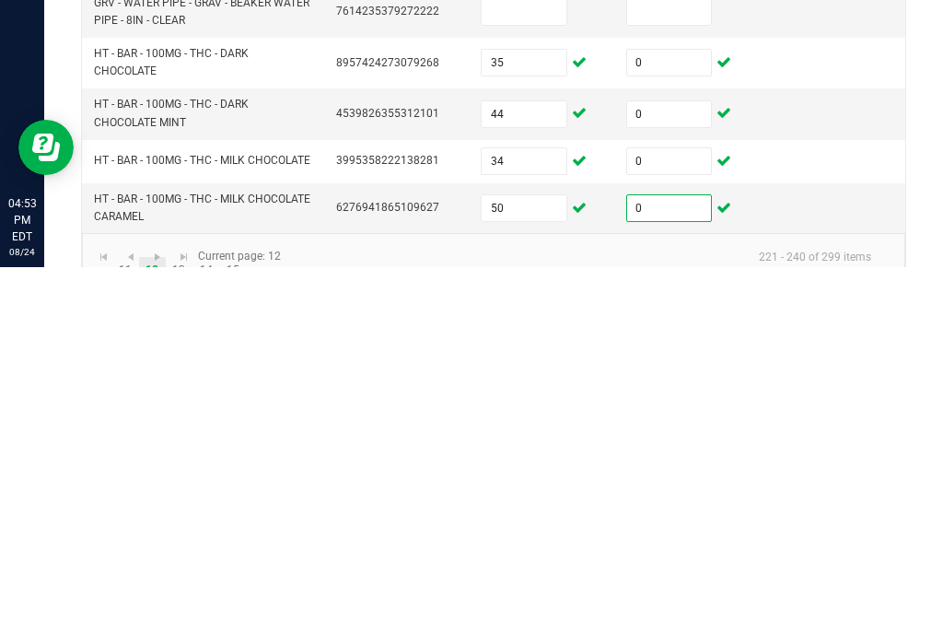
scroll to position [653, 0]
click at [182, 634] on link "13" at bounding box center [179, 648] width 27 height 28
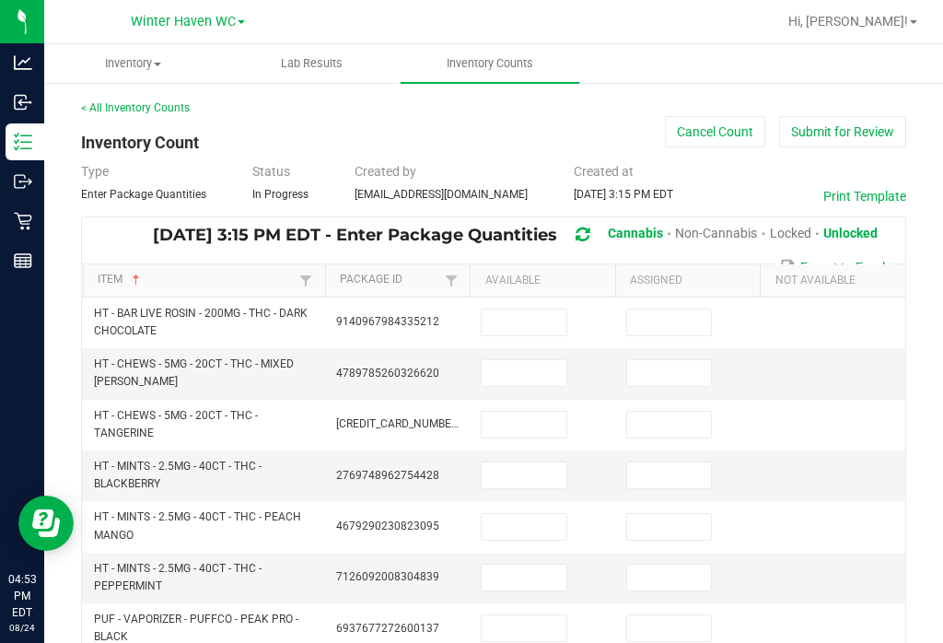
scroll to position [0, 0]
click at [548, 297] on td at bounding box center [543, 322] width 146 height 51
click at [557, 309] on input at bounding box center [524, 322] width 85 height 26
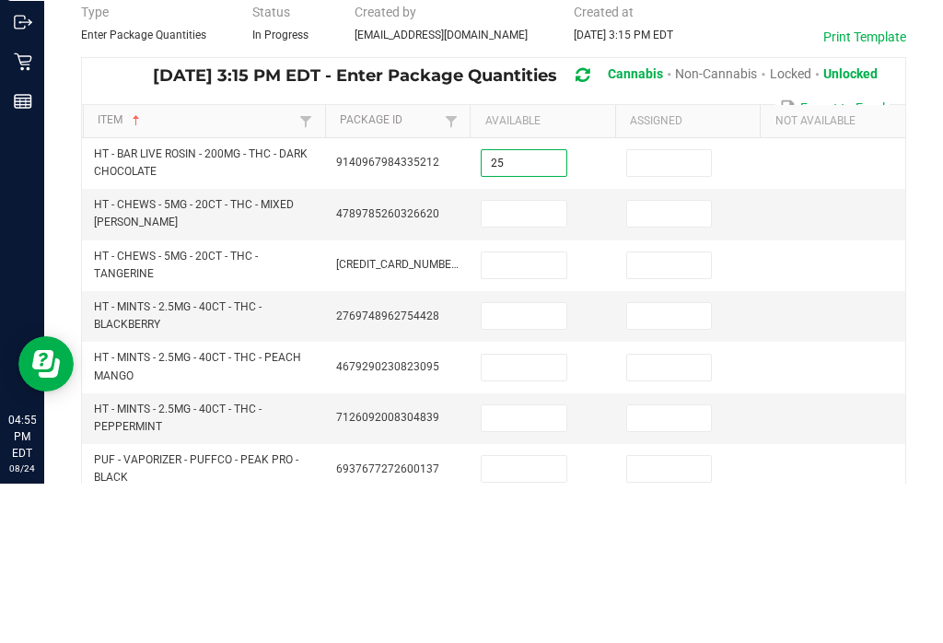
click at [658, 309] on input at bounding box center [669, 322] width 85 height 26
click at [550, 360] on input at bounding box center [524, 373] width 85 height 26
click at [687, 360] on input at bounding box center [669, 373] width 85 height 26
click at [540, 412] on input at bounding box center [524, 425] width 85 height 26
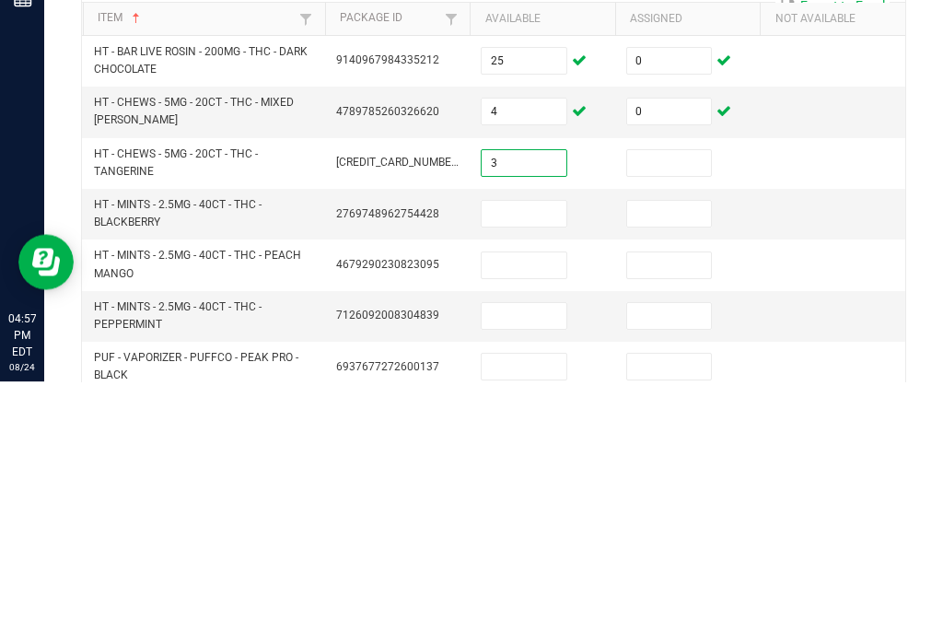
click at [673, 412] on input at bounding box center [669, 425] width 85 height 26
click at [546, 462] on input at bounding box center [524, 475] width 85 height 26
click at [674, 462] on input at bounding box center [669, 475] width 85 height 26
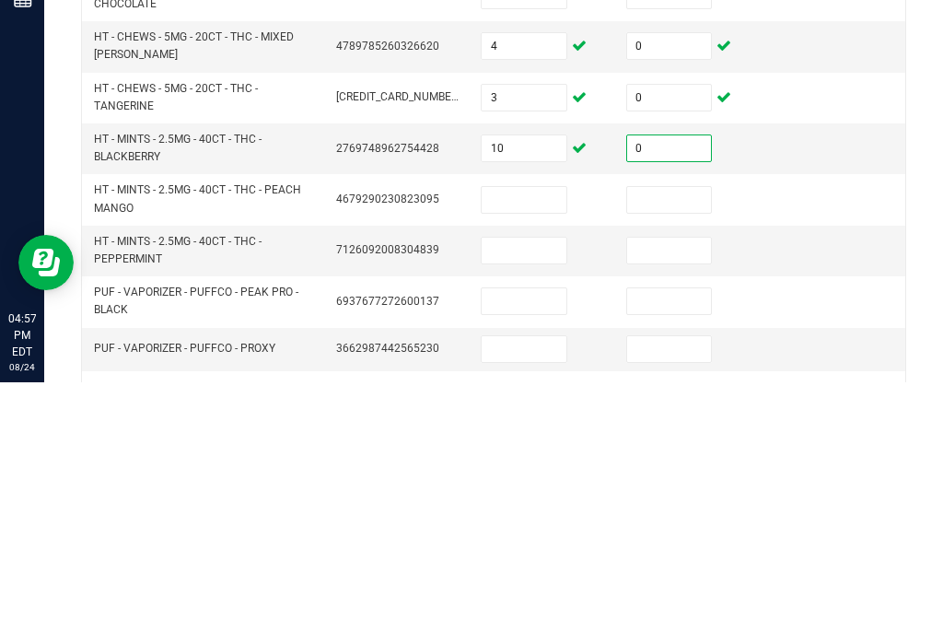
scroll to position [74, 0]
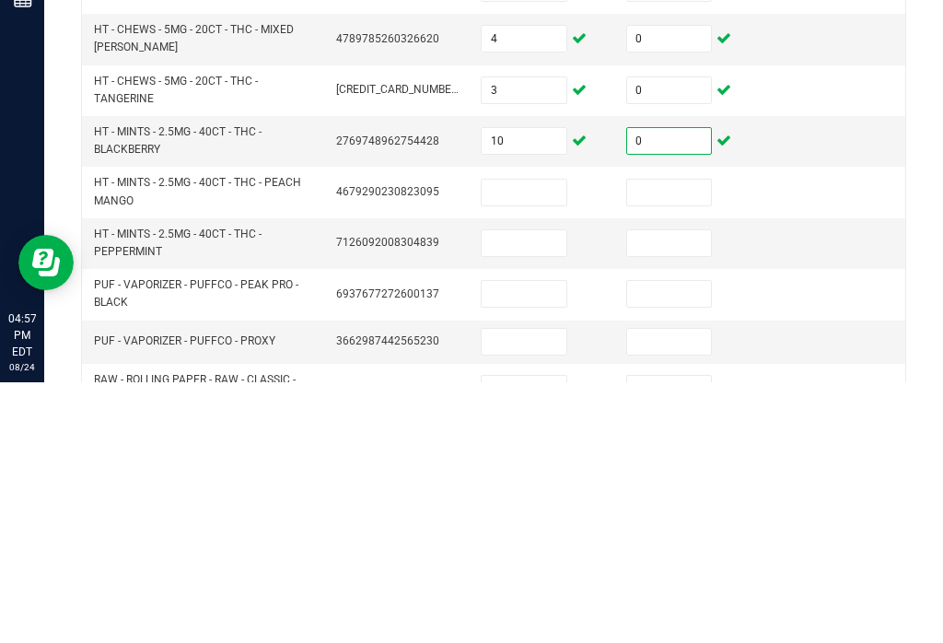
click at [559, 440] on input at bounding box center [524, 453] width 85 height 26
click at [686, 440] on input at bounding box center [669, 453] width 85 height 26
click at [553, 491] on input at bounding box center [524, 504] width 85 height 26
click at [679, 491] on input at bounding box center [669, 504] width 85 height 26
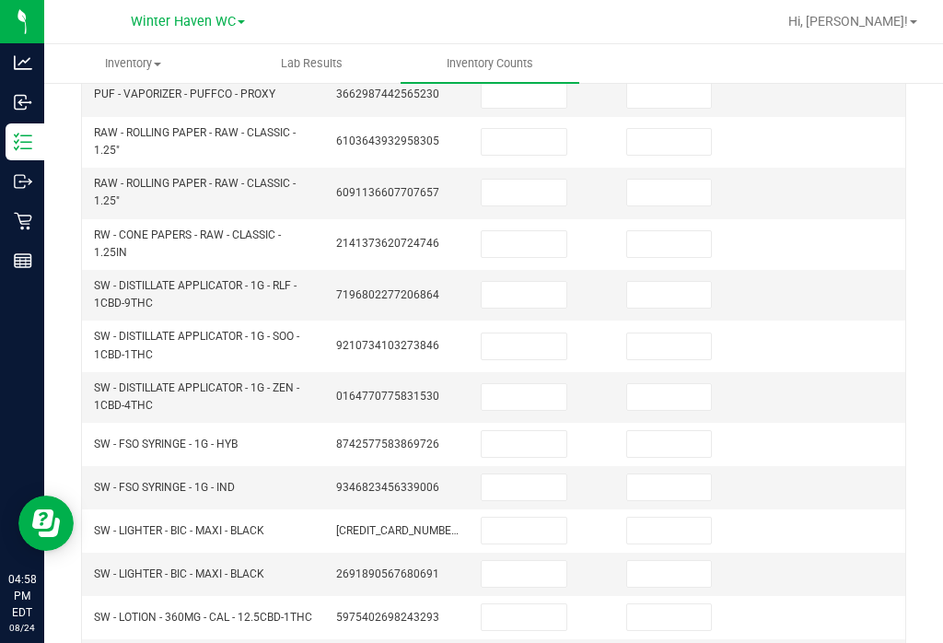
scroll to position [597, 0]
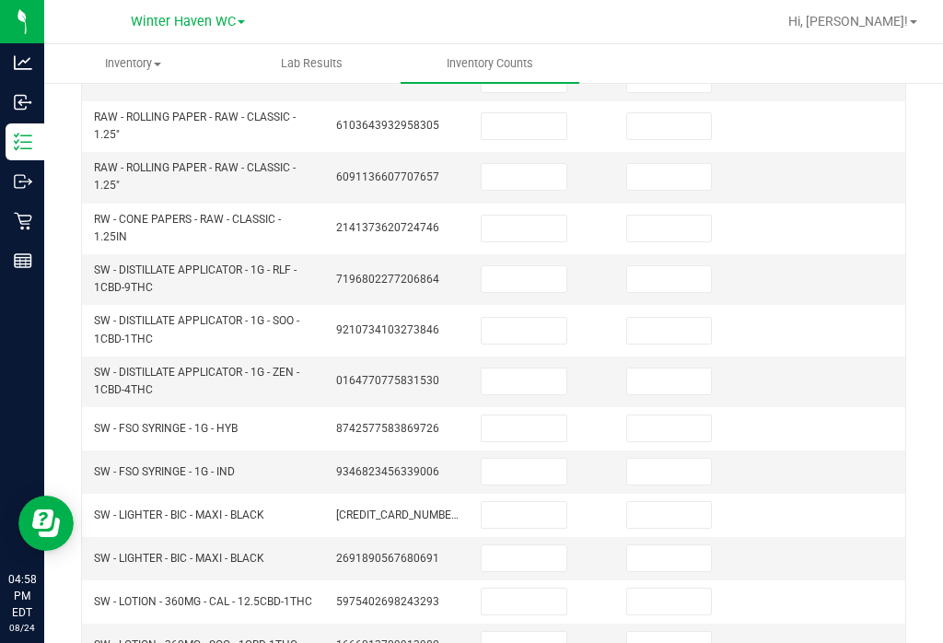
click at [546, 266] on input at bounding box center [524, 279] width 85 height 26
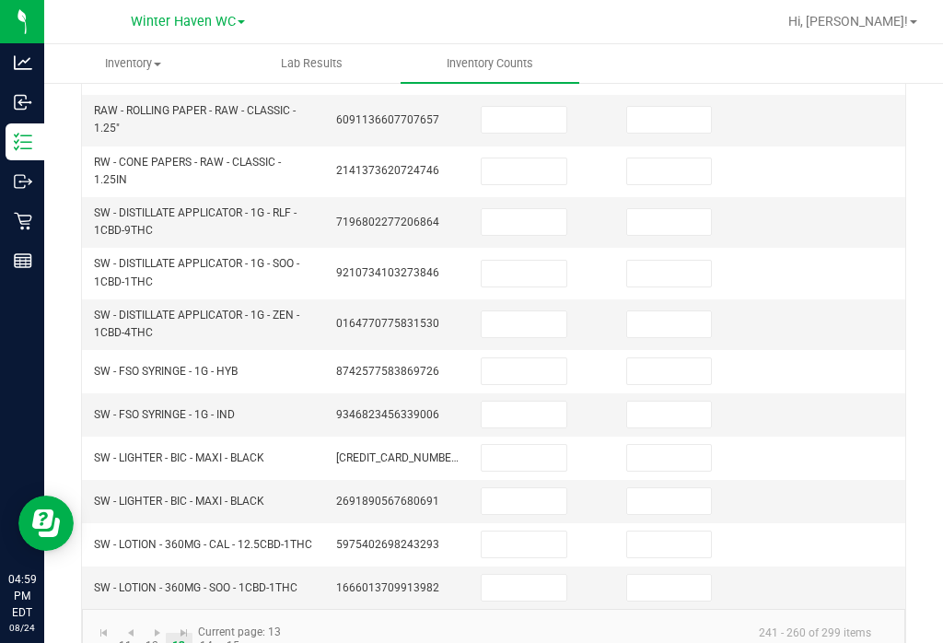
scroll to position [653, 0]
click at [542, 210] on input at bounding box center [524, 223] width 85 height 26
click at [694, 210] on input at bounding box center [669, 223] width 85 height 26
click at [531, 262] on input at bounding box center [524, 275] width 85 height 26
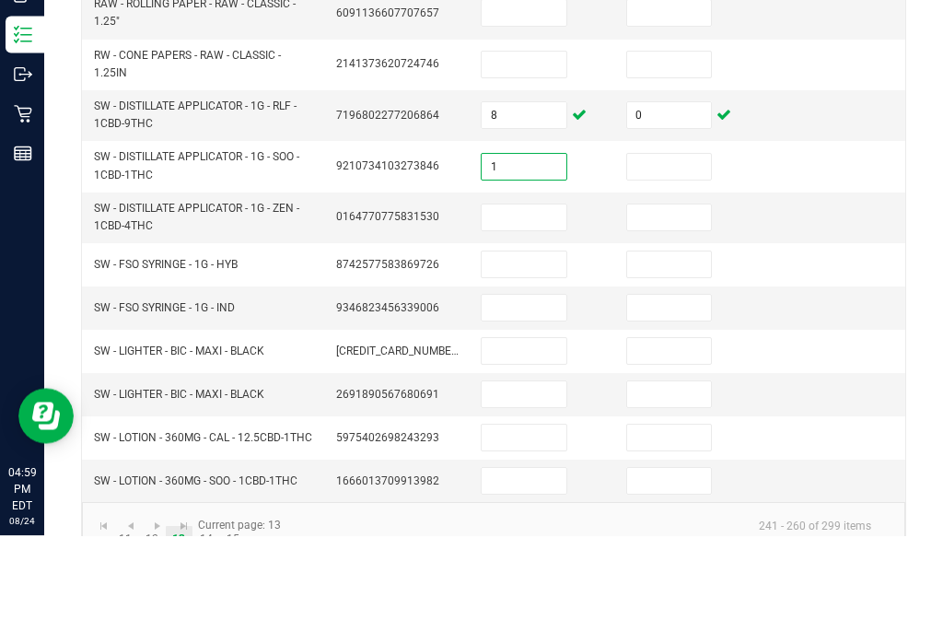
click at [681, 262] on input at bounding box center [669, 275] width 85 height 26
click at [554, 312] on input at bounding box center [524, 325] width 85 height 26
click at [663, 312] on input at bounding box center [669, 325] width 85 height 26
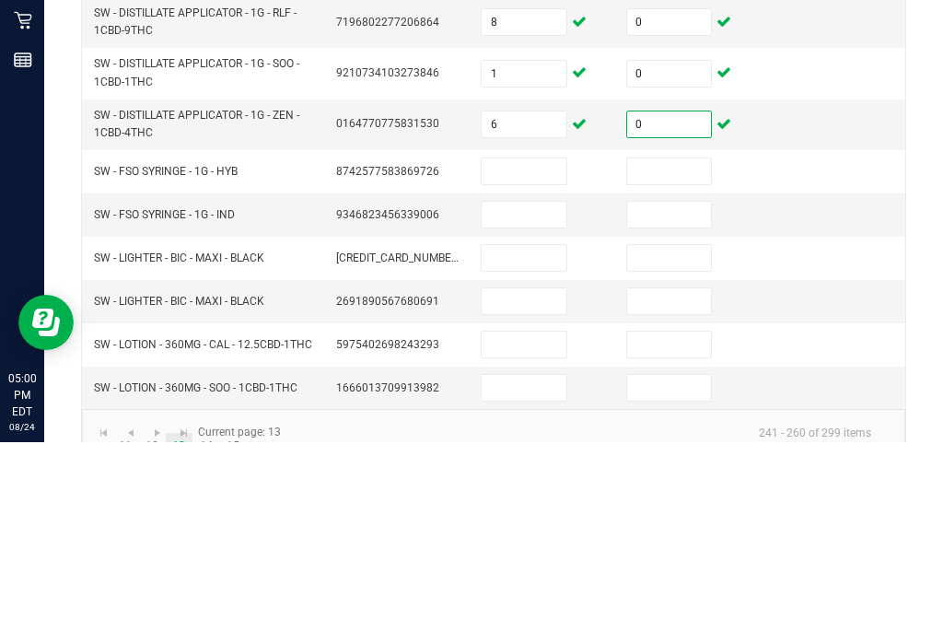
click at [554, 359] on input at bounding box center [524, 372] width 85 height 26
click at [527, 402] on input at bounding box center [524, 415] width 85 height 26
click at [692, 394] on td at bounding box center [688, 415] width 146 height 43
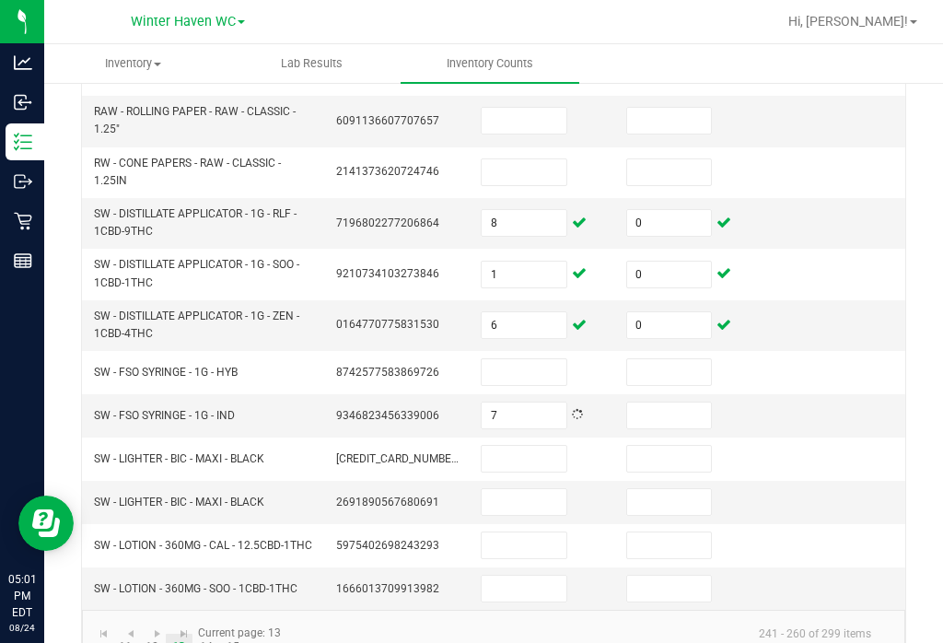
click at [687, 359] on input at bounding box center [669, 372] width 85 height 26
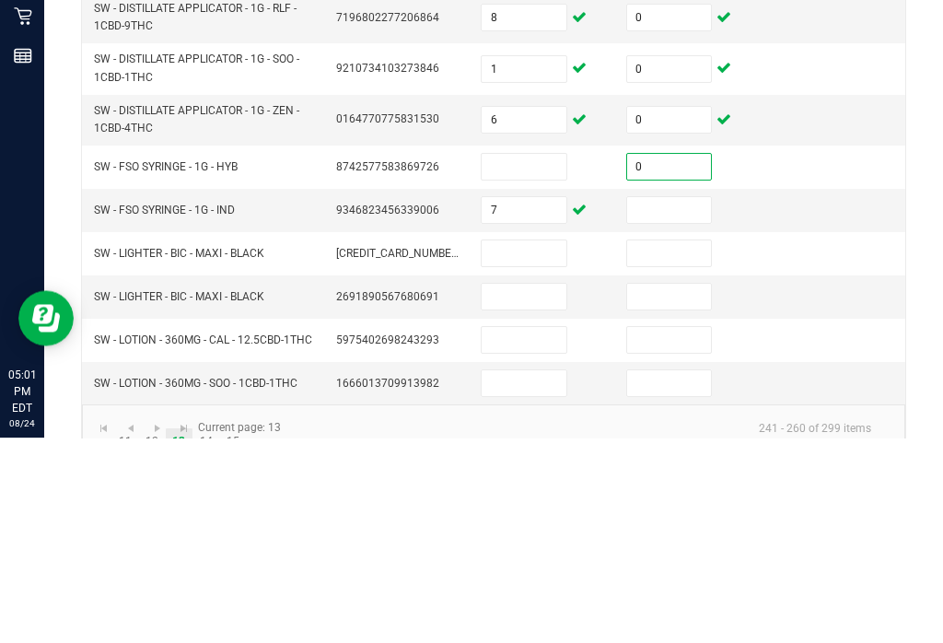
click at [708, 402] on input at bounding box center [669, 415] width 85 height 26
click at [530, 359] on input at bounding box center [524, 372] width 85 height 26
click at [521, 402] on input "7" at bounding box center [524, 415] width 85 height 26
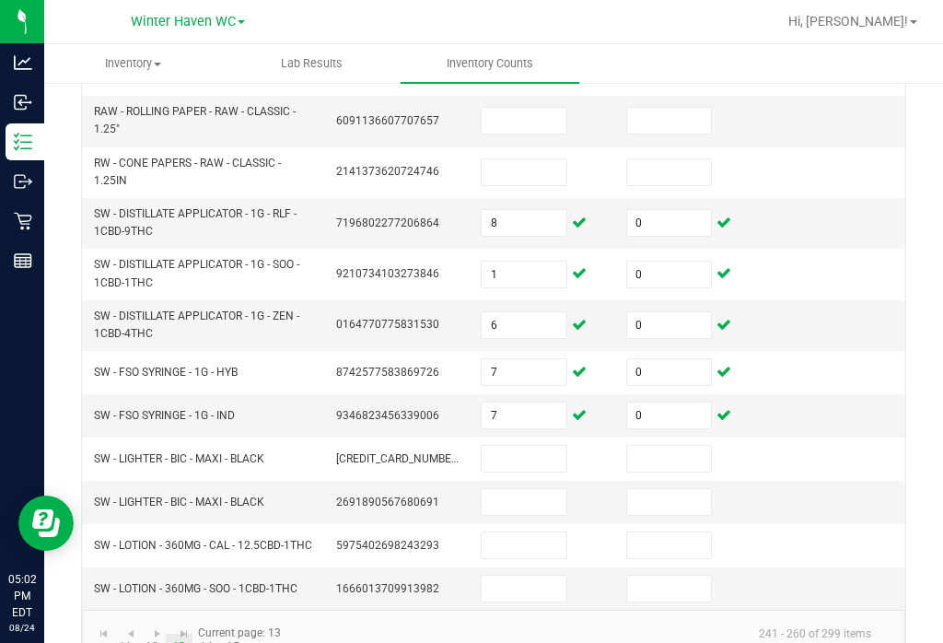
click at [549, 532] on input at bounding box center [524, 545] width 85 height 26
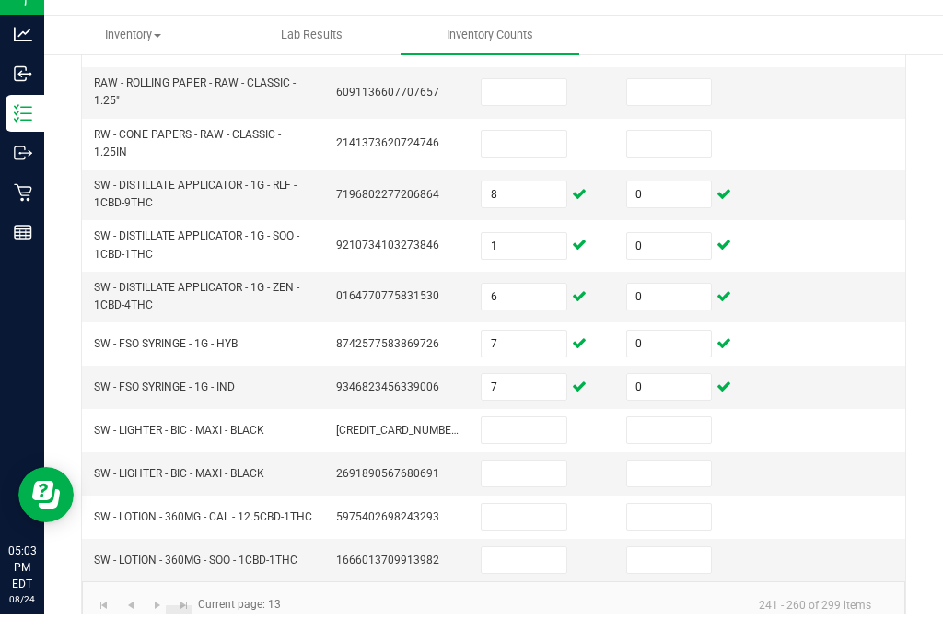
scroll to position [29, 0]
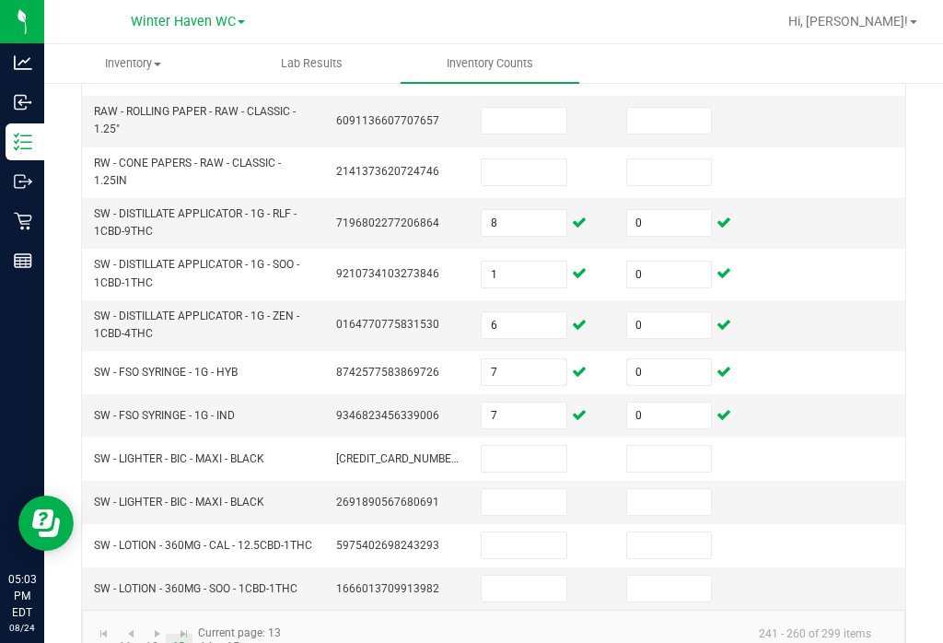
click at [535, 532] on input at bounding box center [524, 545] width 85 height 26
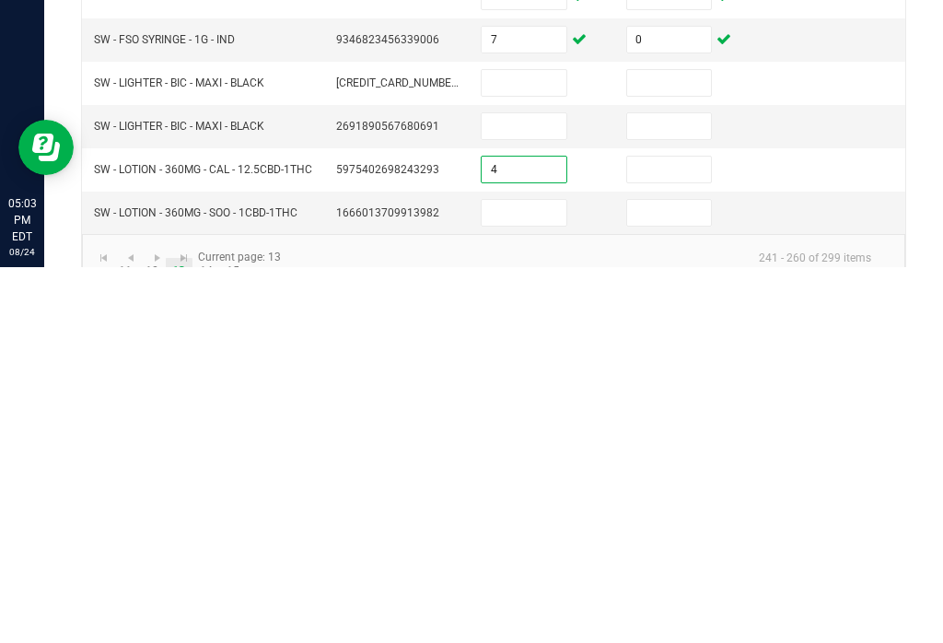
click at [676, 532] on input at bounding box center [669, 545] width 85 height 26
click at [545, 576] on input at bounding box center [524, 589] width 85 height 26
click at [679, 576] on input at bounding box center [669, 589] width 85 height 26
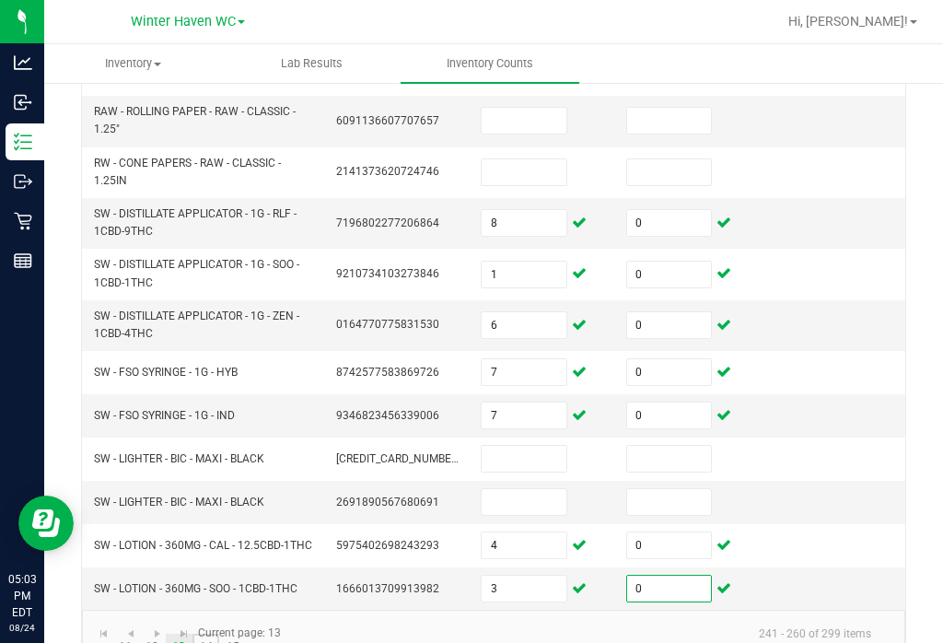
click at [213, 634] on link "14" at bounding box center [205, 648] width 27 height 28
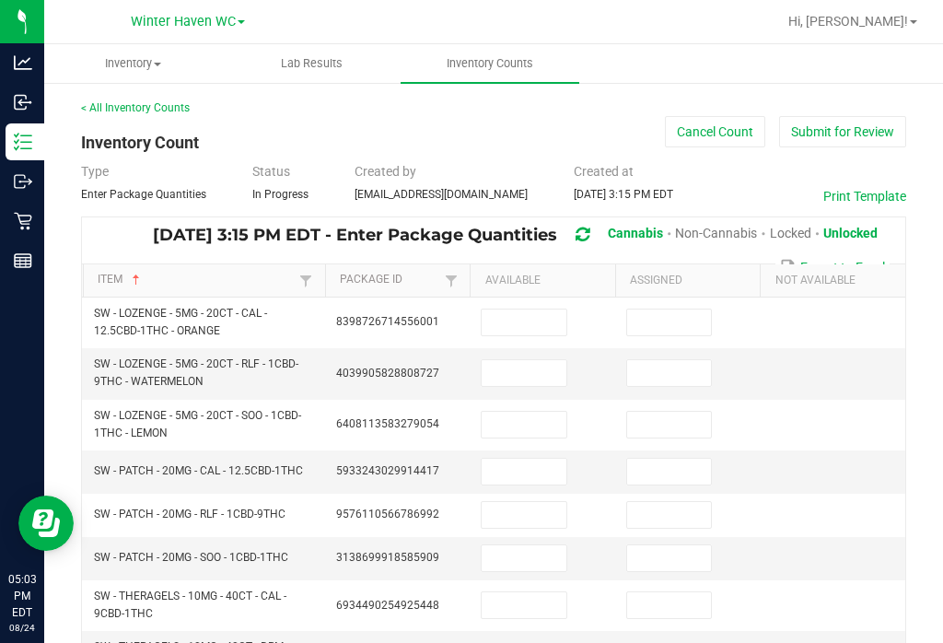
scroll to position [0, 0]
click at [537, 309] on input at bounding box center [524, 322] width 85 height 26
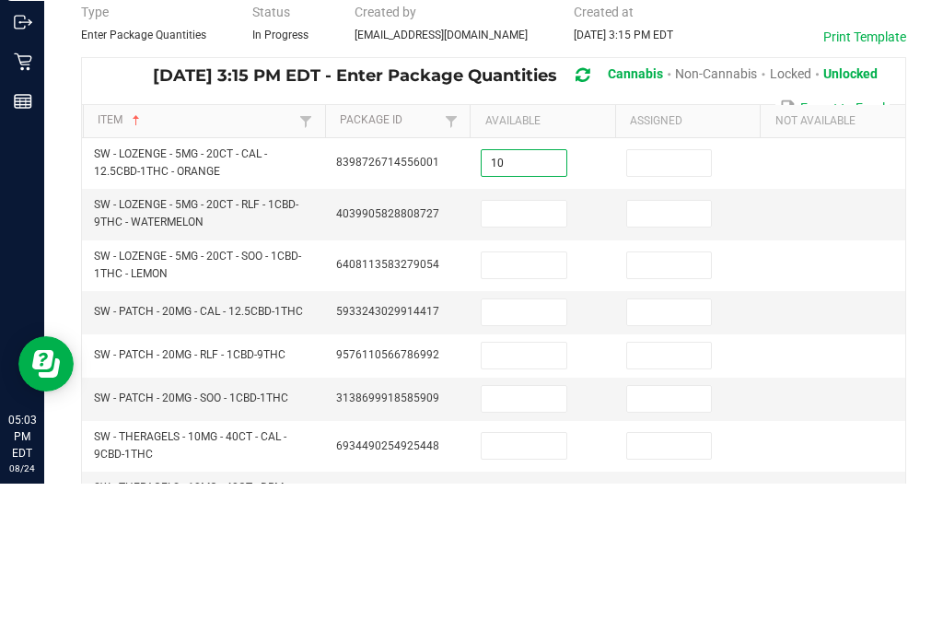
click at [686, 309] on input at bounding box center [669, 322] width 85 height 26
click at [535, 360] on input at bounding box center [524, 373] width 85 height 26
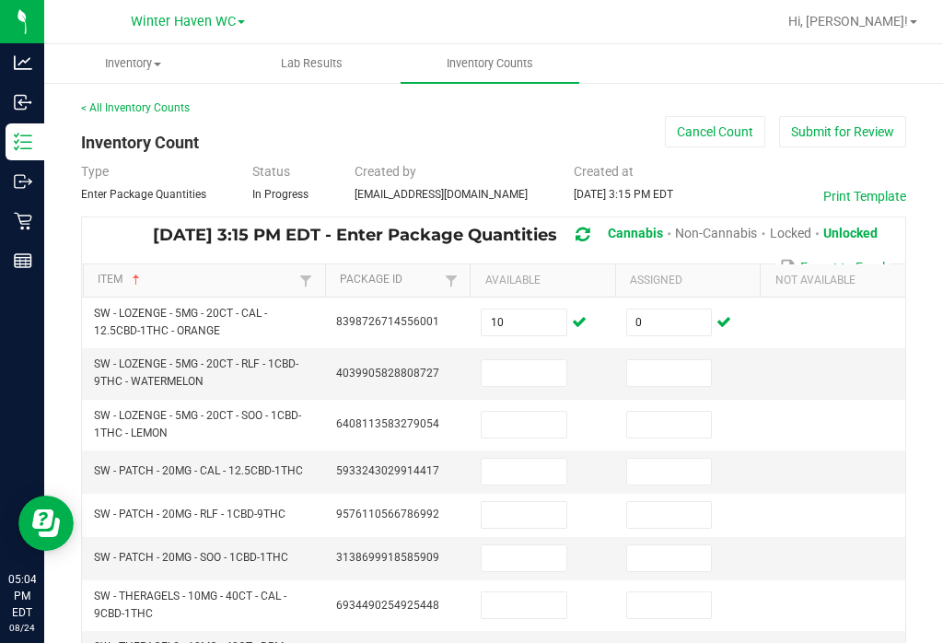
click at [544, 360] on input at bounding box center [524, 373] width 85 height 26
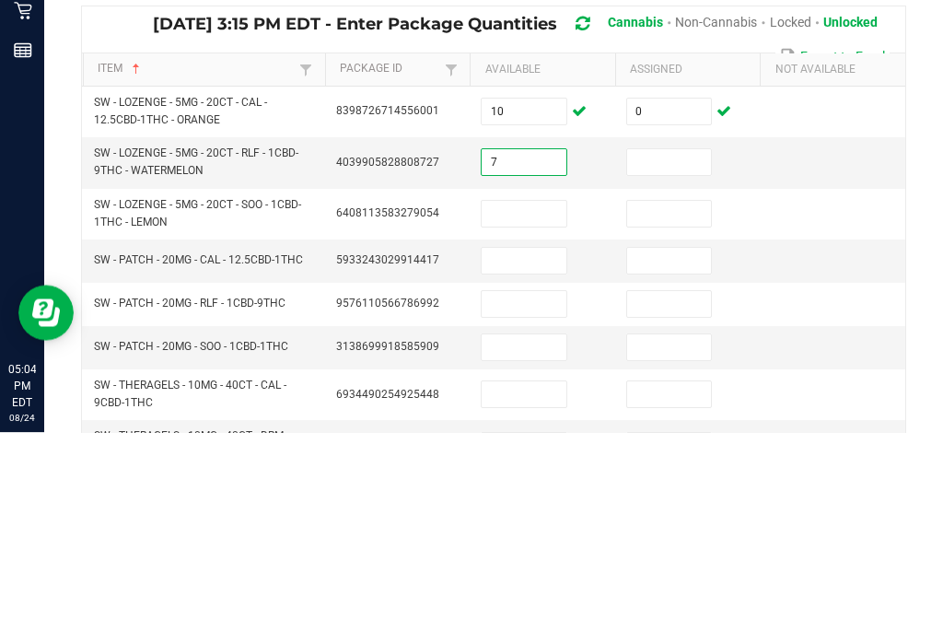
click at [681, 360] on input at bounding box center [669, 373] width 85 height 26
click at [533, 412] on input at bounding box center [524, 425] width 85 height 26
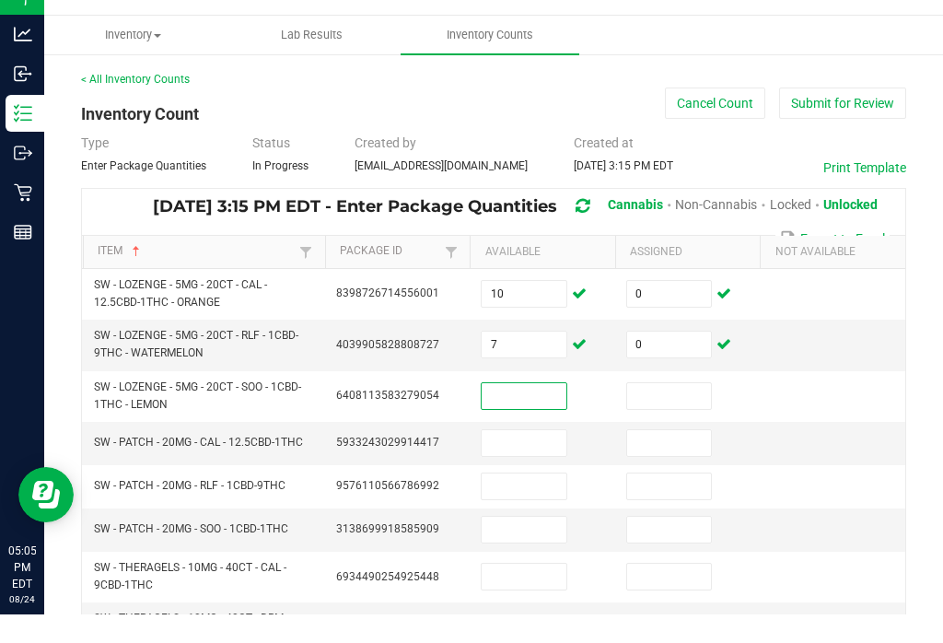
scroll to position [29, 0]
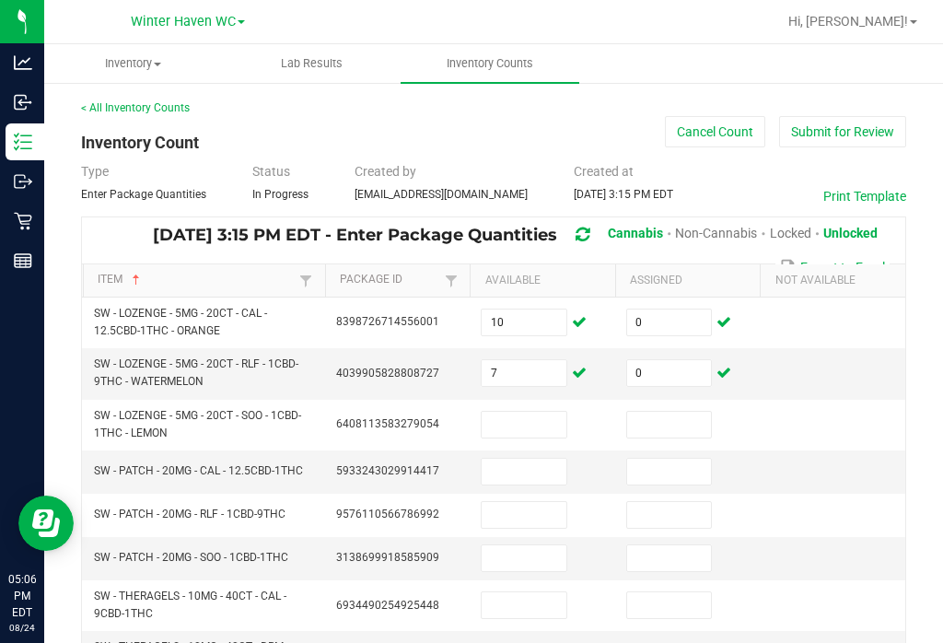
click at [535, 400] on td at bounding box center [543, 425] width 146 height 51
click at [535, 412] on input at bounding box center [524, 425] width 85 height 26
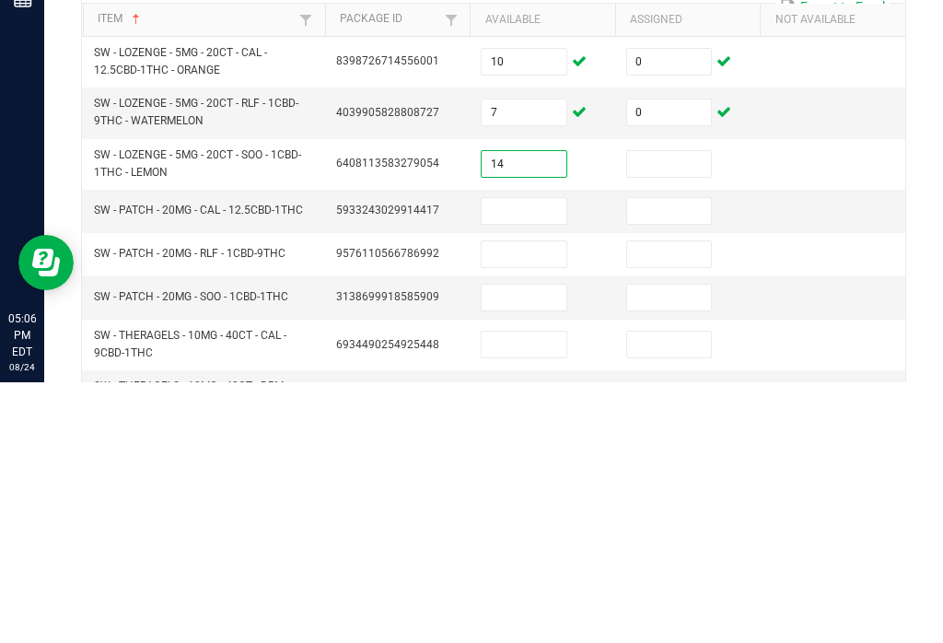
click at [667, 412] on input at bounding box center [669, 425] width 85 height 26
click at [544, 459] on input at bounding box center [524, 472] width 85 height 26
click at [703, 459] on input at bounding box center [669, 472] width 85 height 26
click at [552, 502] on input at bounding box center [524, 515] width 85 height 26
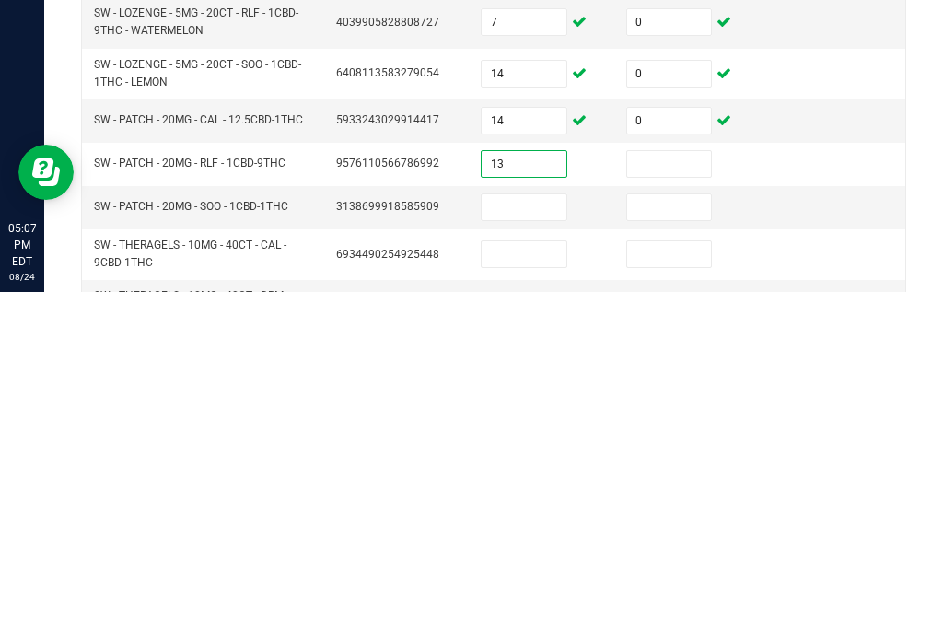
click at [668, 502] on input at bounding box center [669, 515] width 85 height 26
click at [551, 545] on input at bounding box center [524, 558] width 85 height 26
click at [696, 545] on input at bounding box center [669, 558] width 85 height 26
click at [545, 592] on input at bounding box center [524, 605] width 85 height 26
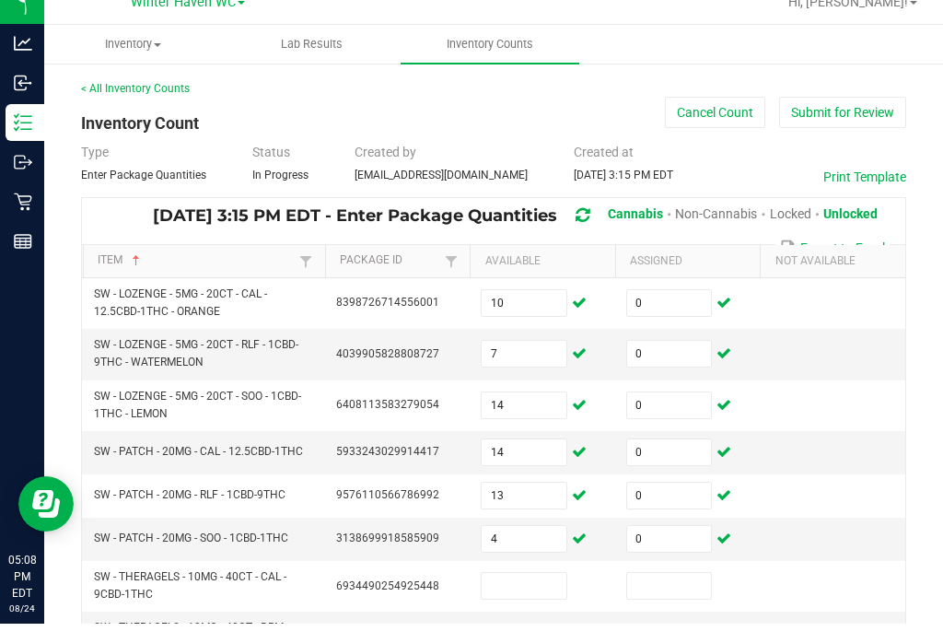
scroll to position [19, 0]
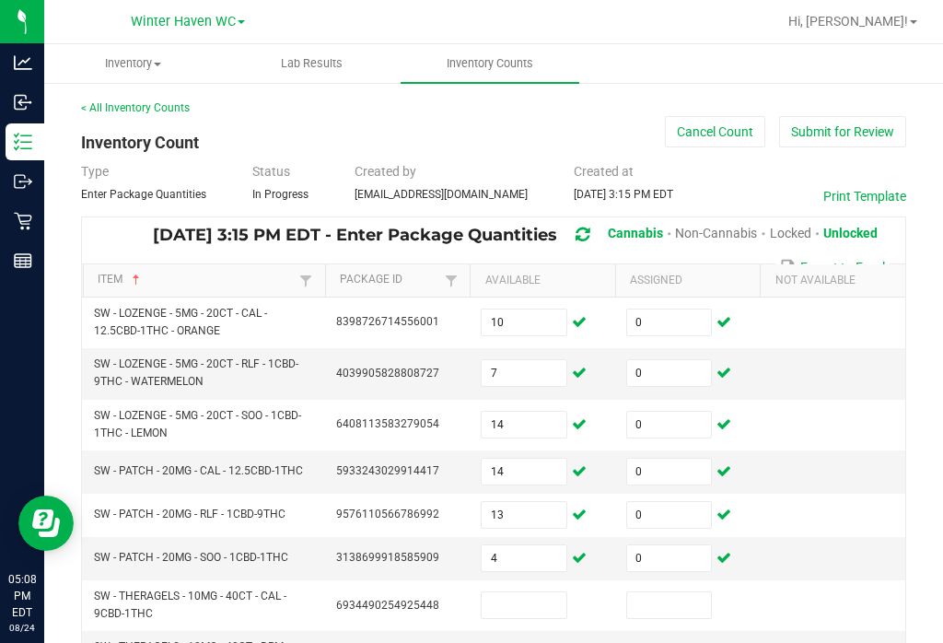
click at [538, 592] on input at bounding box center [524, 605] width 85 height 26
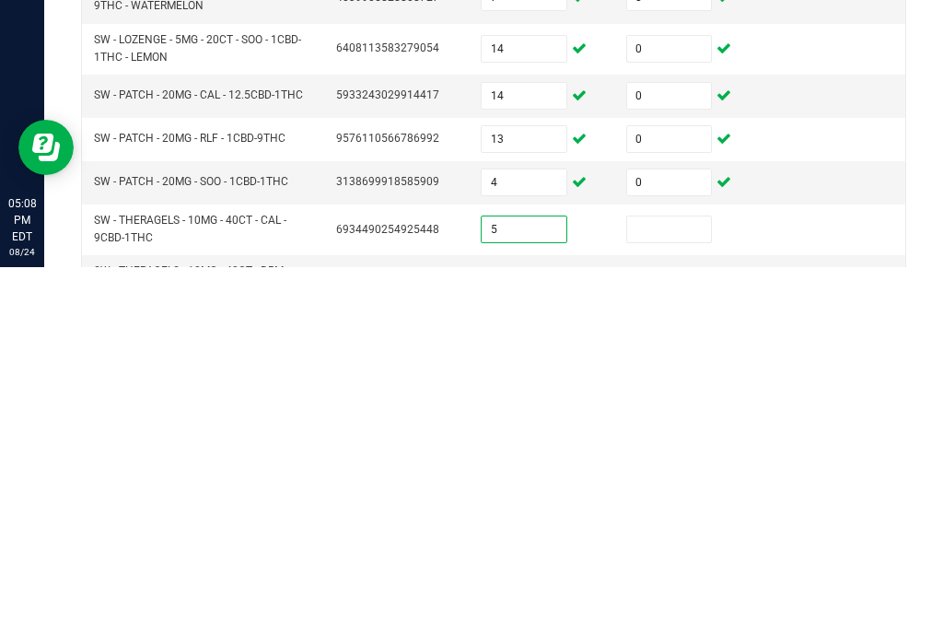
click at [690, 592] on input at bounding box center [669, 605] width 85 height 26
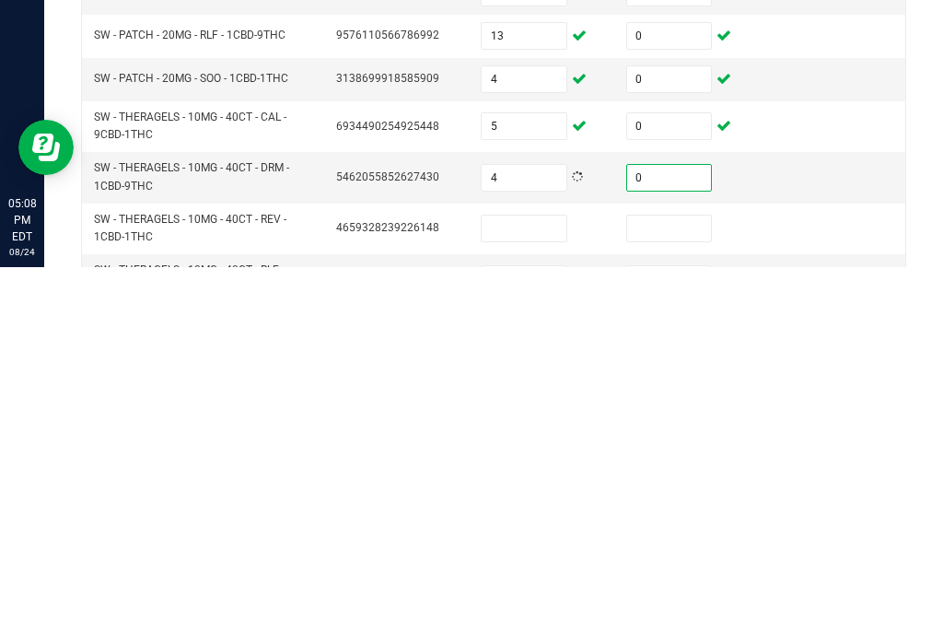
scroll to position [105, 0]
click at [543, 589] on input at bounding box center [524, 602] width 85 height 26
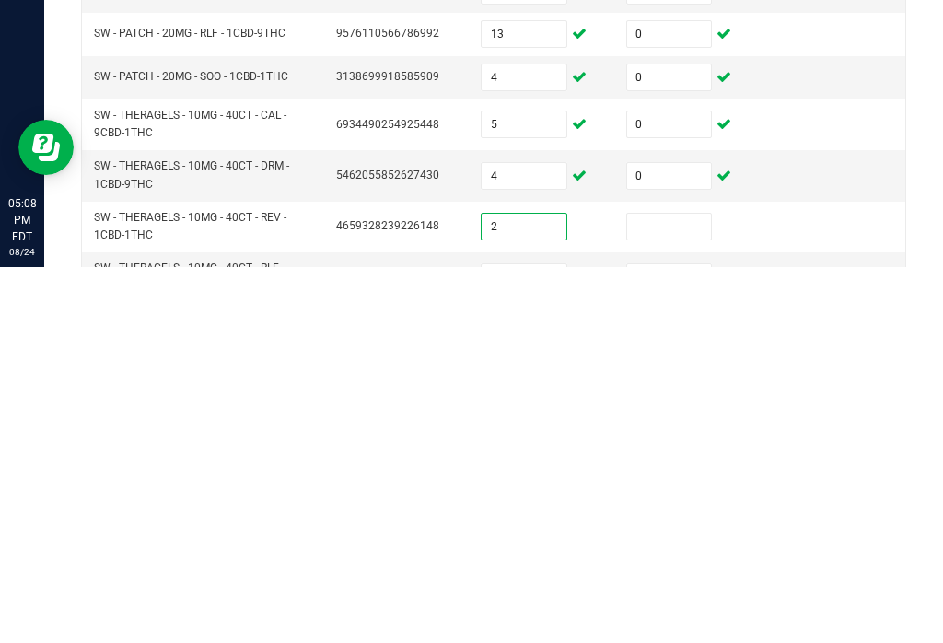
click at [694, 589] on input at bounding box center [669, 602] width 85 height 26
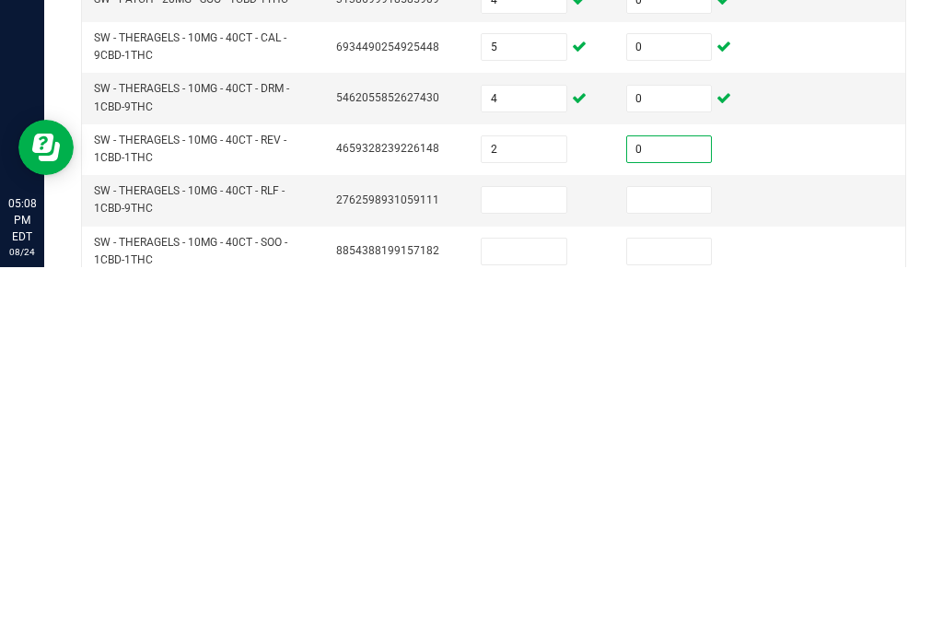
scroll to position [192, 0]
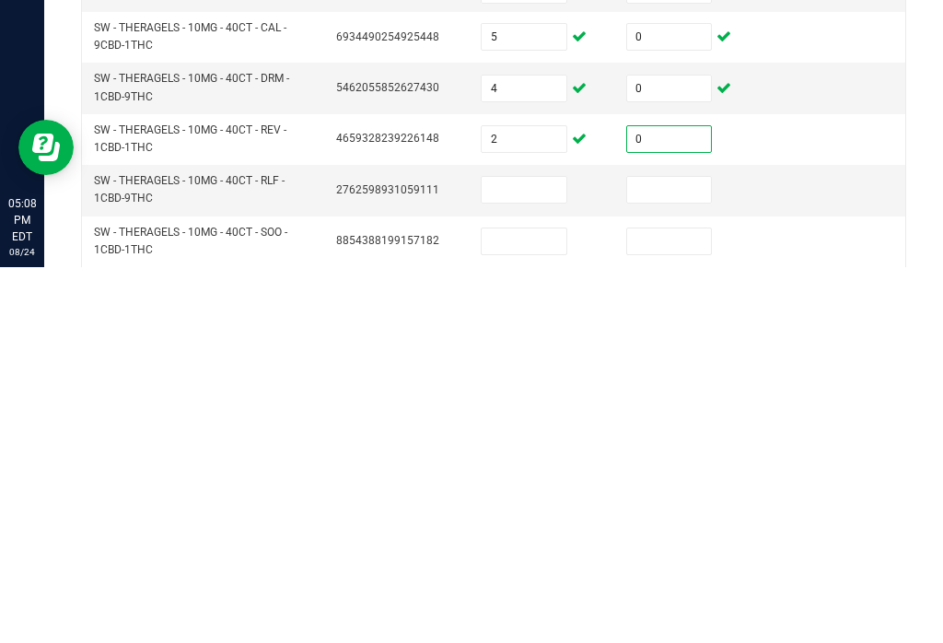
click at [542, 553] on input at bounding box center [524, 566] width 85 height 26
click at [697, 553] on input at bounding box center [669, 566] width 85 height 26
click at [535, 604] on input at bounding box center [524, 617] width 85 height 26
click at [703, 604] on input at bounding box center [669, 617] width 85 height 26
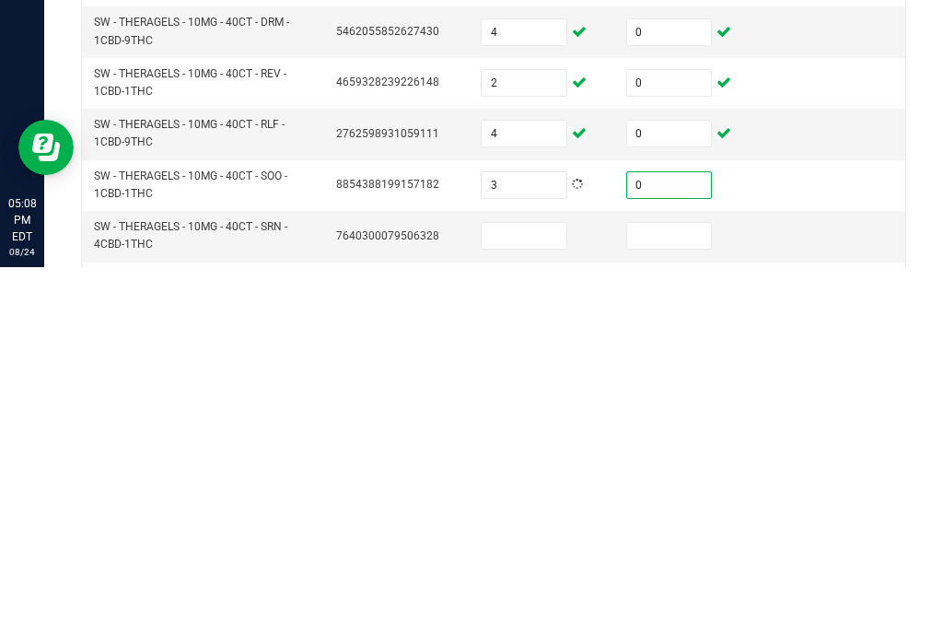
scroll to position [259, 0]
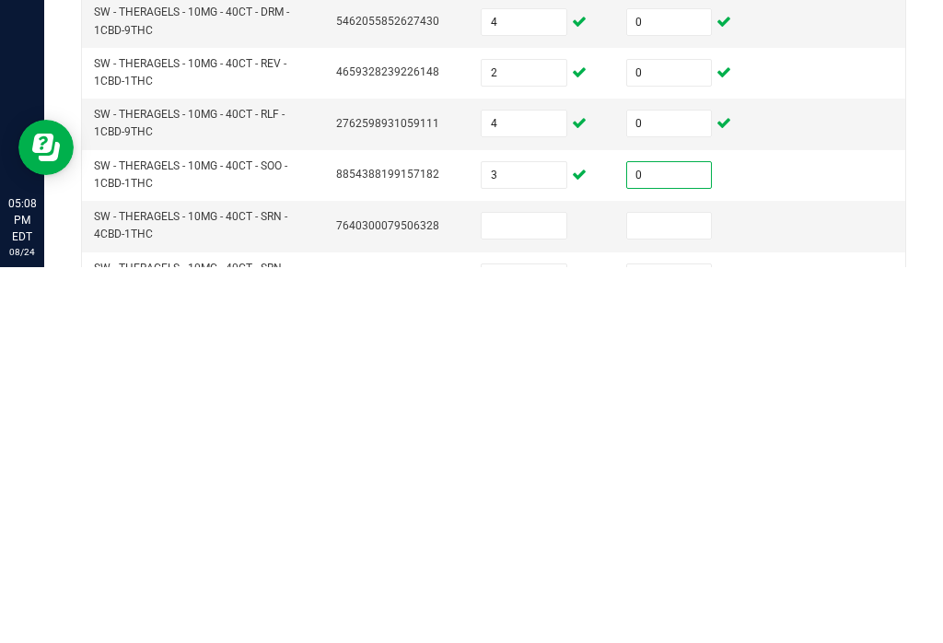
click at [551, 589] on input at bounding box center [524, 602] width 85 height 26
click at [693, 589] on input at bounding box center [669, 602] width 85 height 26
click at [542, 640] on input at bounding box center [524, 653] width 85 height 26
click at [541, 589] on input "6" at bounding box center [524, 602] width 85 height 26
click at [709, 640] on input at bounding box center [669, 653] width 85 height 26
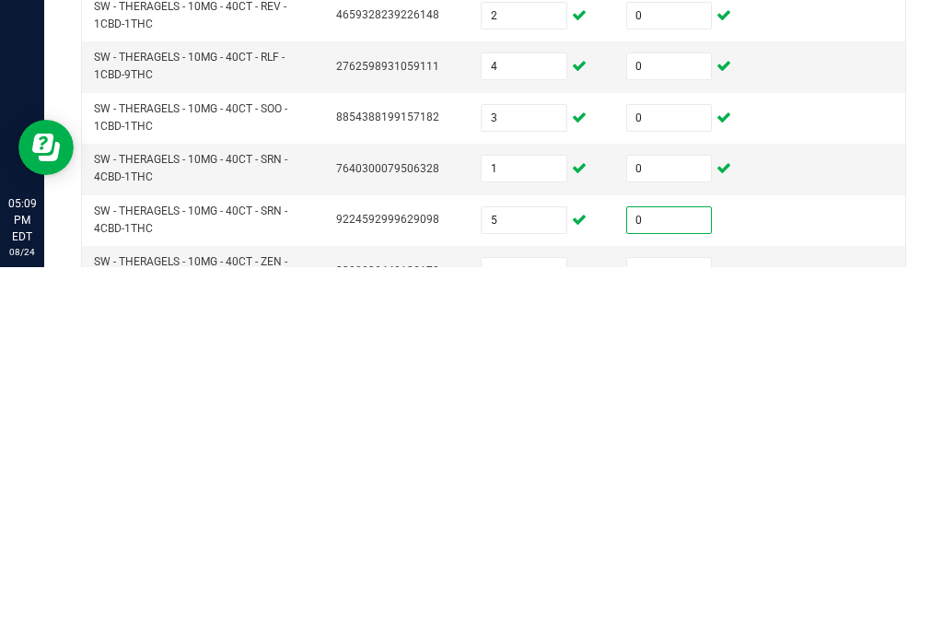
scroll to position [318, 0]
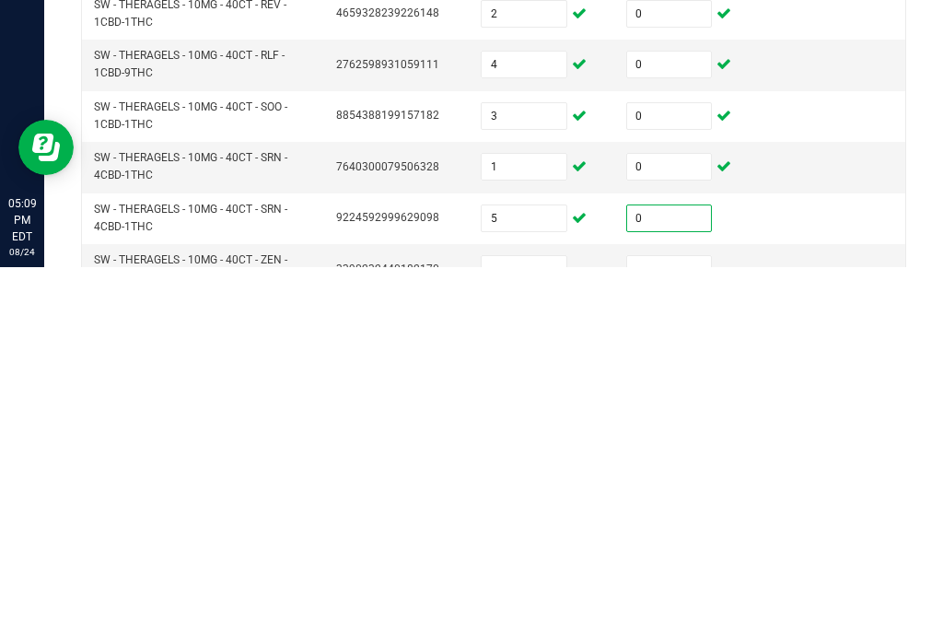
click at [539, 632] on input at bounding box center [524, 645] width 85 height 26
click at [647, 632] on input at bounding box center [669, 645] width 85 height 26
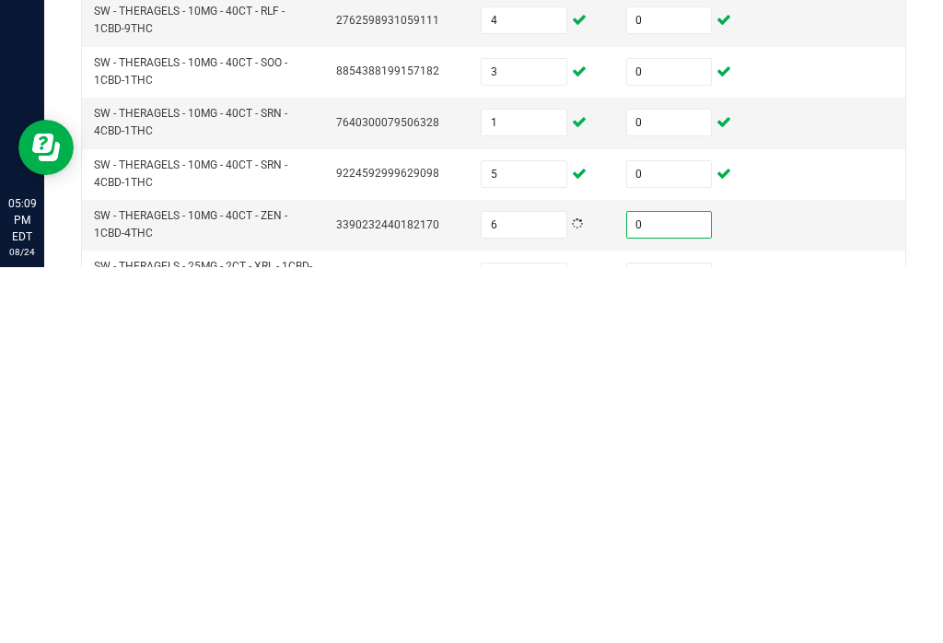
scroll to position [370, 0]
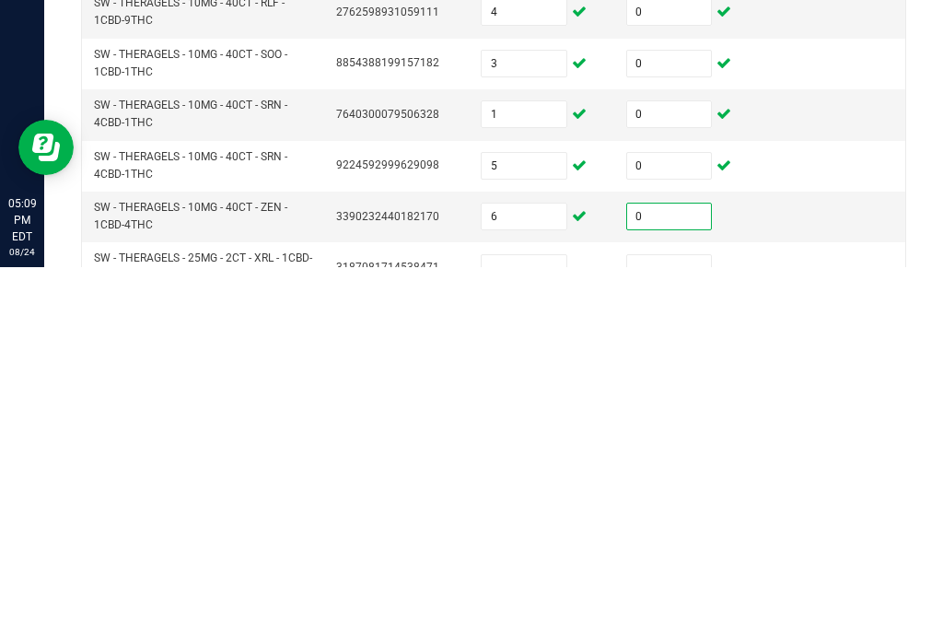
click at [552, 631] on input at bounding box center [524, 644] width 85 height 26
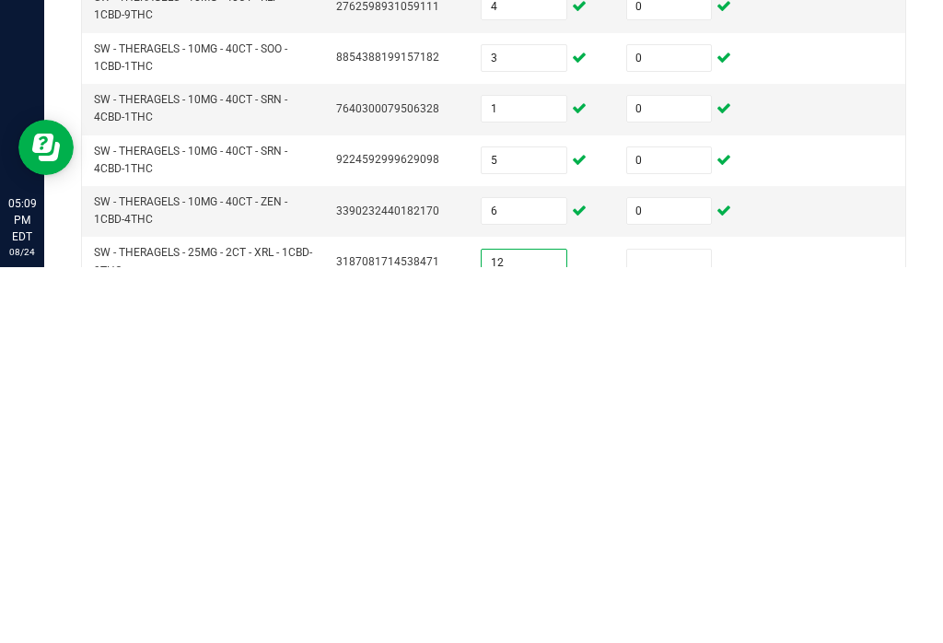
click at [681, 625] on input at bounding box center [669, 638] width 85 height 26
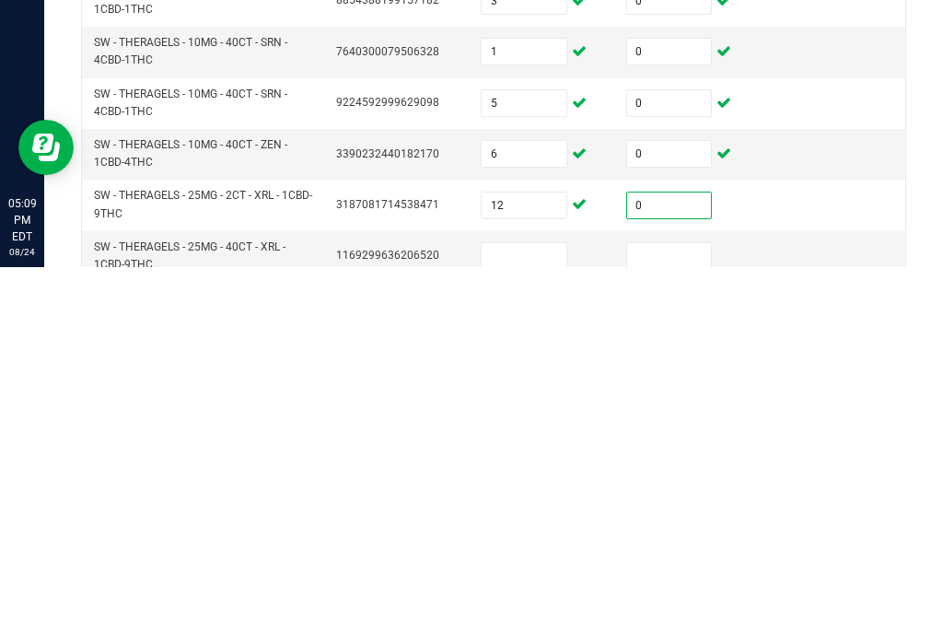
scroll to position [479, 0]
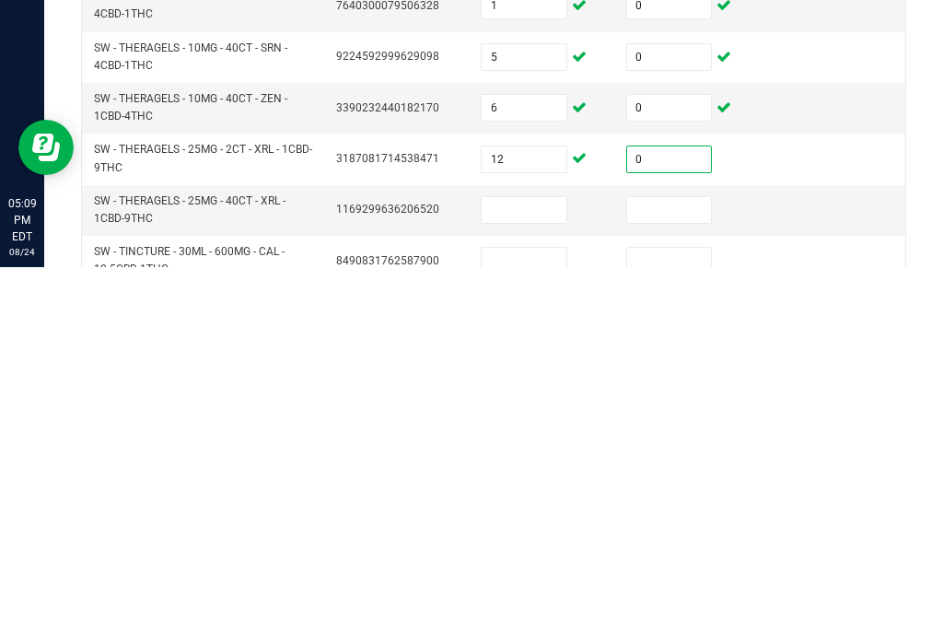
click at [526, 573] on input at bounding box center [524, 586] width 85 height 26
click at [689, 573] on input at bounding box center [669, 586] width 85 height 26
click at [496, 624] on input at bounding box center [524, 637] width 85 height 26
click at [695, 624] on input at bounding box center [669, 637] width 85 height 26
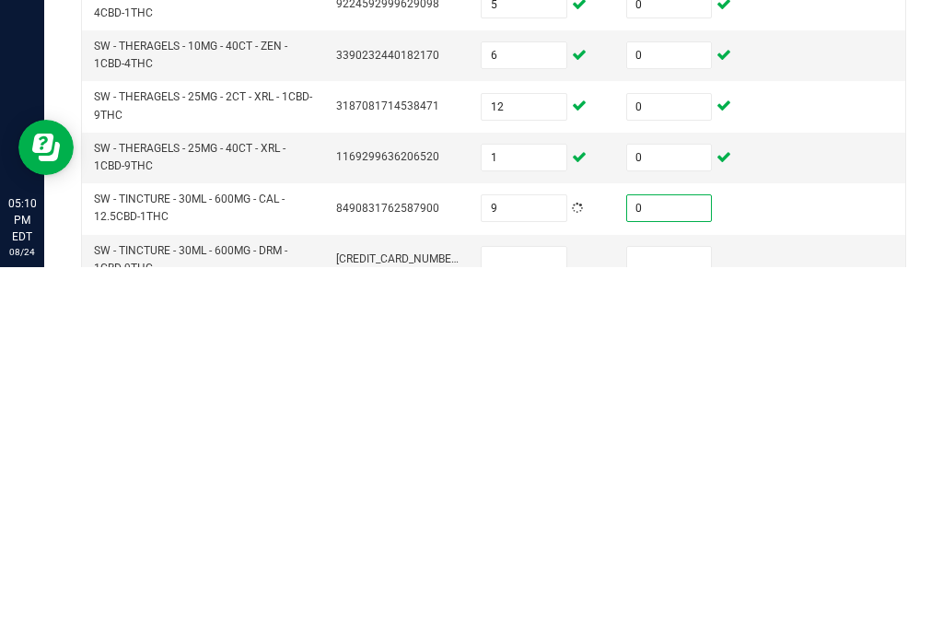
scroll to position [534, 0]
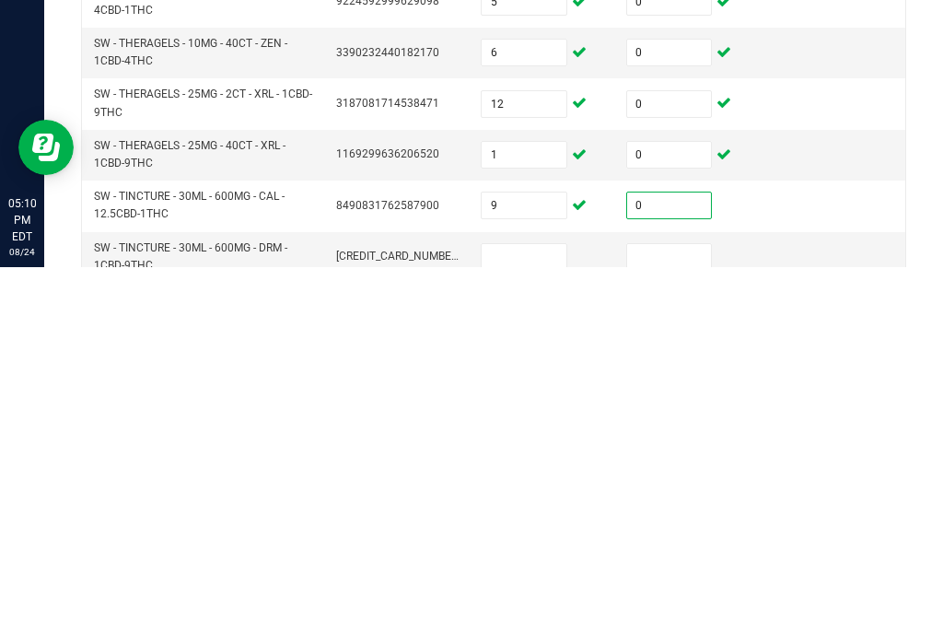
click at [547, 620] on input at bounding box center [524, 633] width 85 height 26
click at [699, 620] on input at bounding box center [669, 633] width 85 height 26
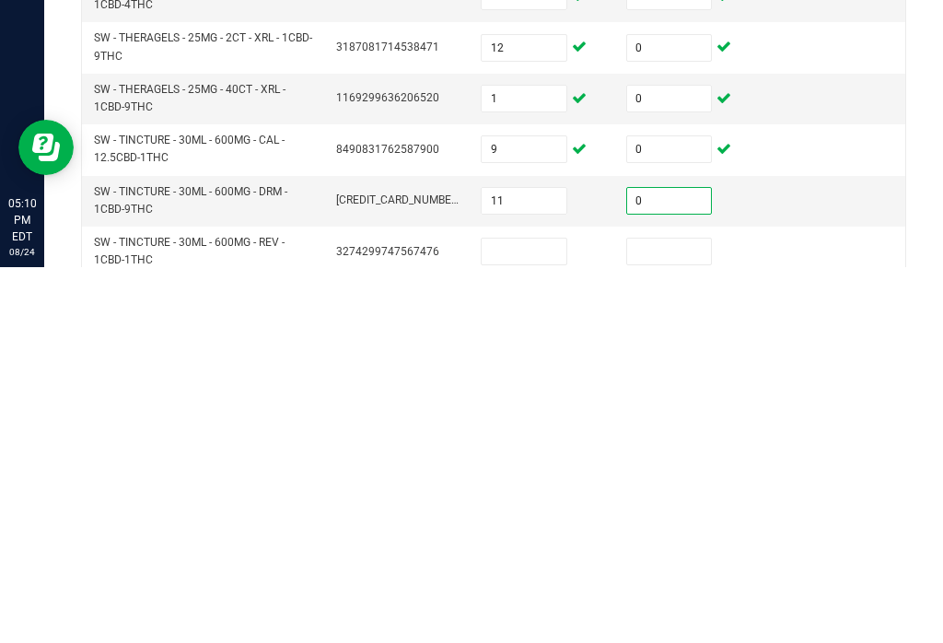
scroll to position [623, 0]
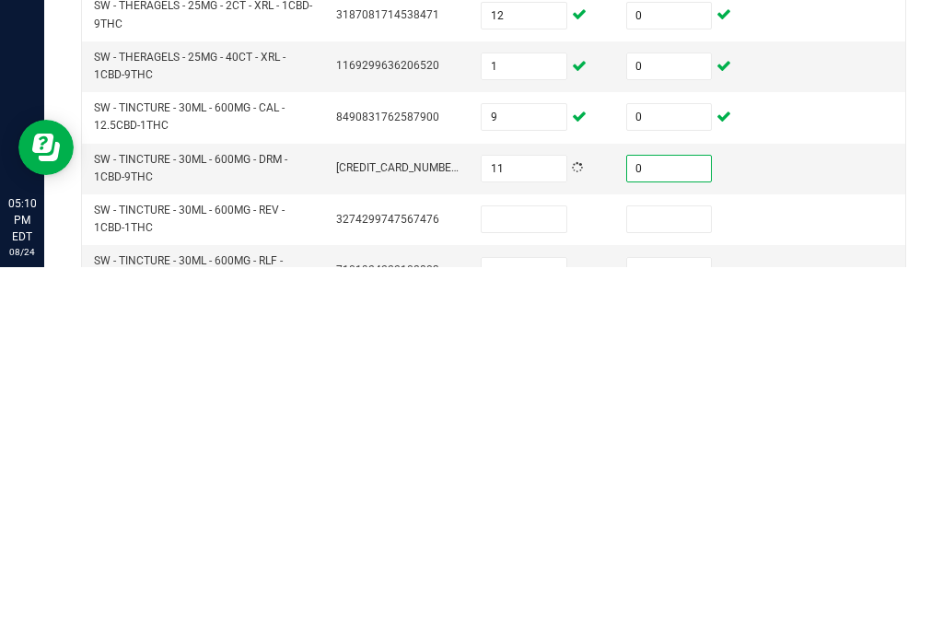
click at [562, 582] on input at bounding box center [524, 595] width 85 height 26
click at [692, 582] on input at bounding box center [669, 595] width 85 height 26
click at [542, 582] on input at bounding box center [524, 595] width 85 height 26
click at [523, 634] on input at bounding box center [524, 647] width 85 height 26
click at [666, 634] on input at bounding box center [669, 647] width 85 height 26
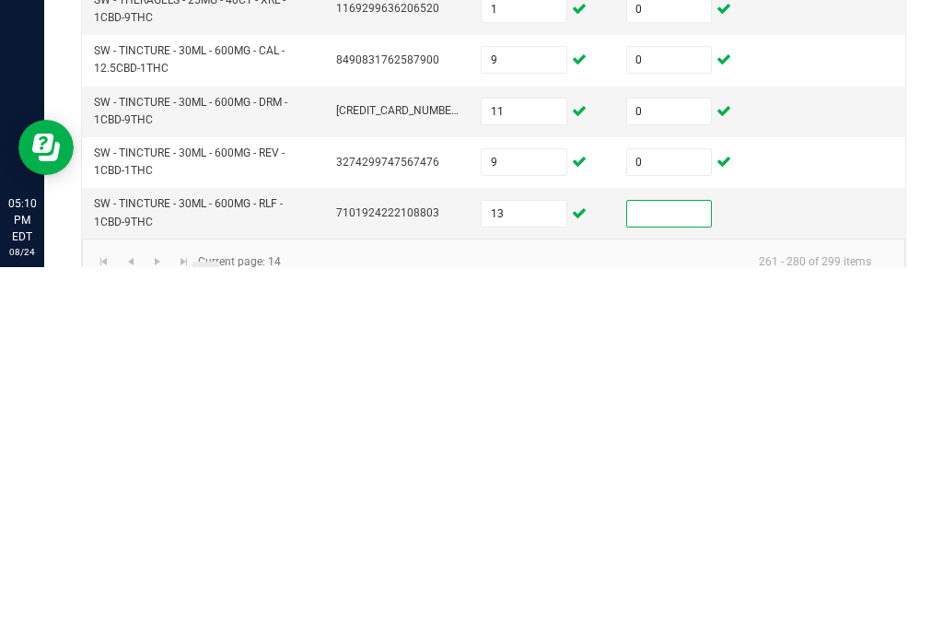
scroll to position [677, 0]
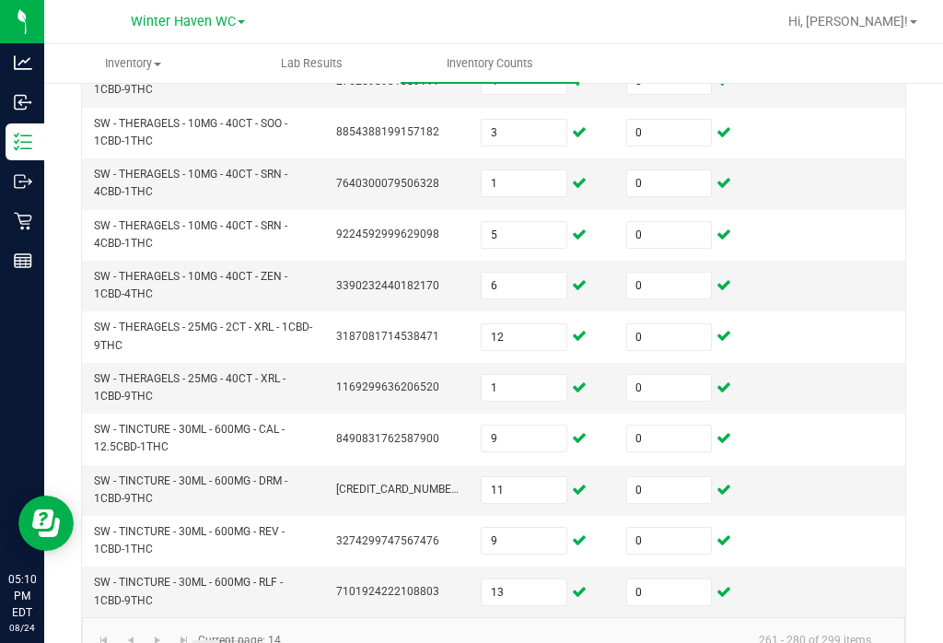
click at [239, 640] on link "15" at bounding box center [232, 654] width 27 height 28
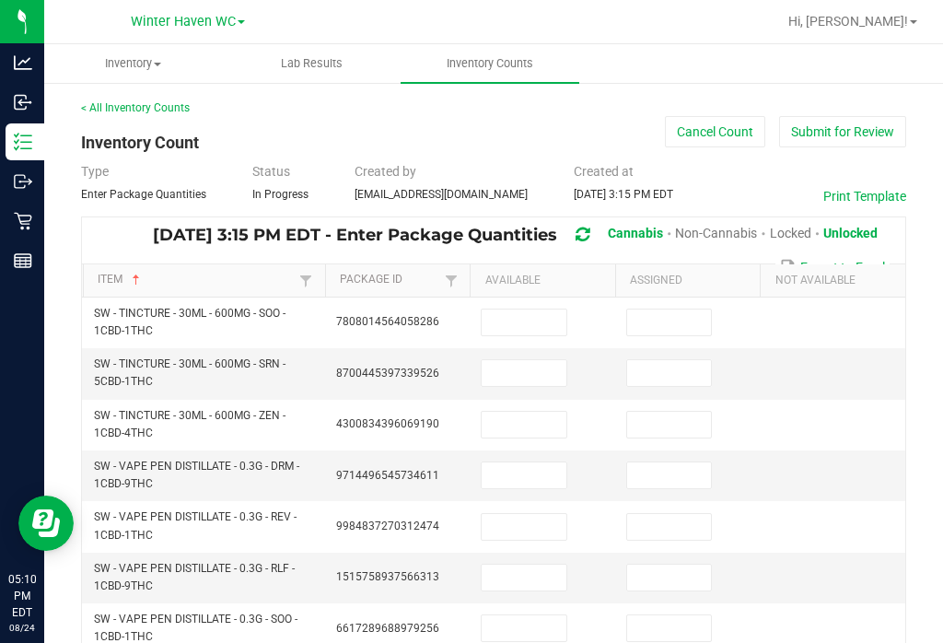
scroll to position [0, 0]
click at [540, 309] on input at bounding box center [524, 322] width 85 height 26
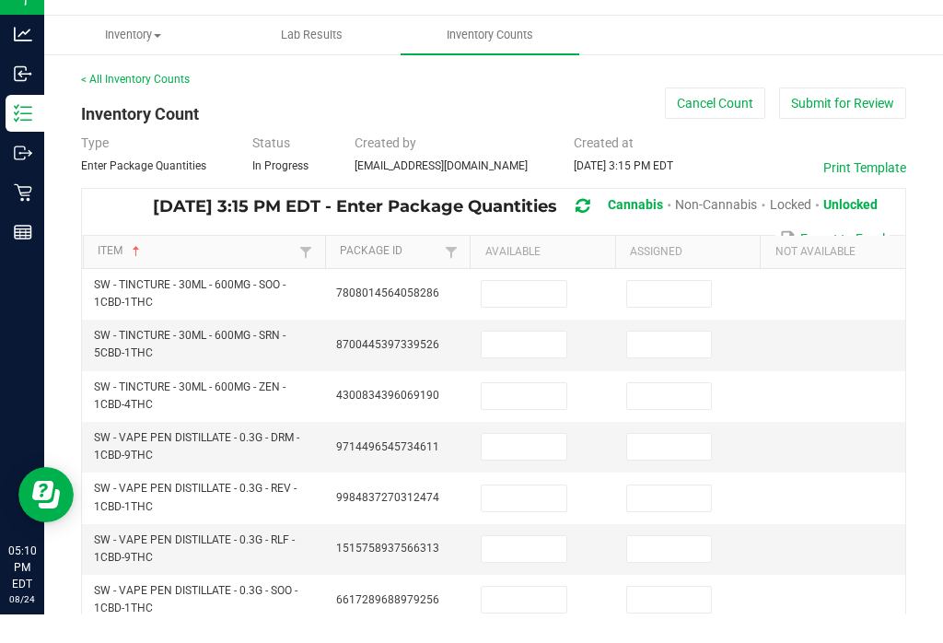
scroll to position [29, 0]
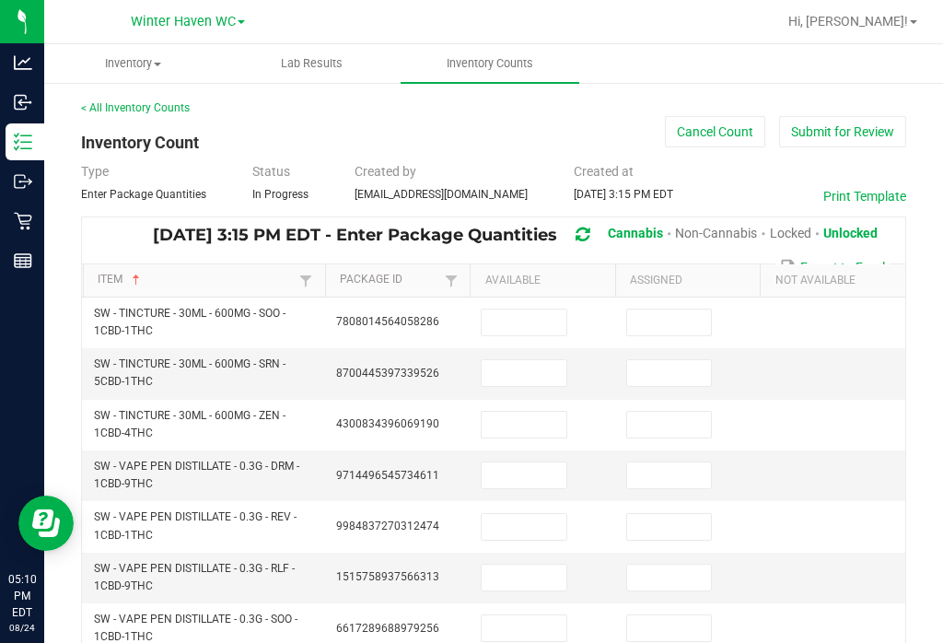
click at [541, 309] on input at bounding box center [524, 322] width 85 height 26
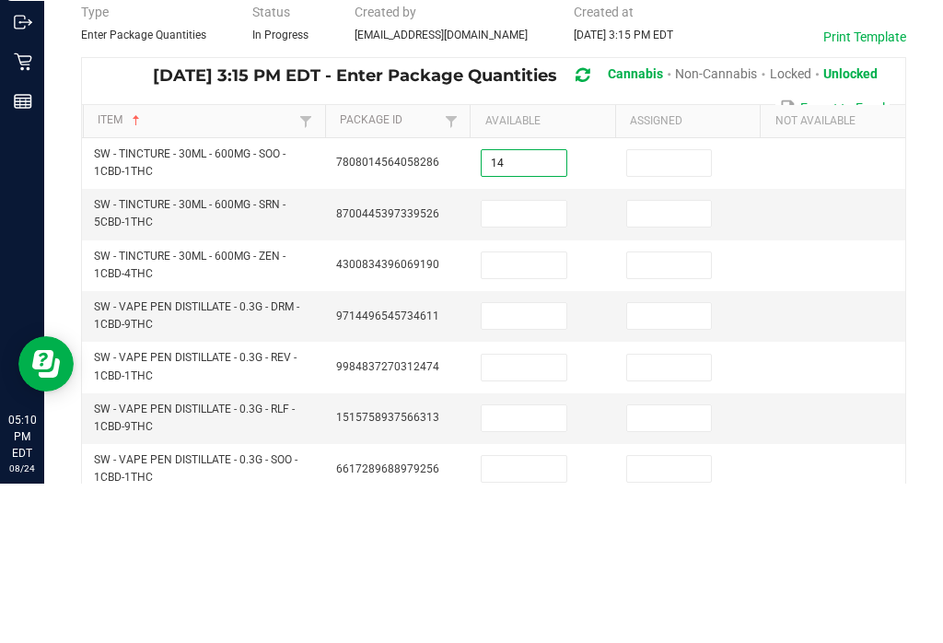
click at [681, 309] on input at bounding box center [669, 322] width 85 height 26
click at [531, 360] on input at bounding box center [524, 373] width 85 height 26
click at [656, 360] on input at bounding box center [669, 373] width 85 height 26
click at [538, 412] on input at bounding box center [524, 425] width 85 height 26
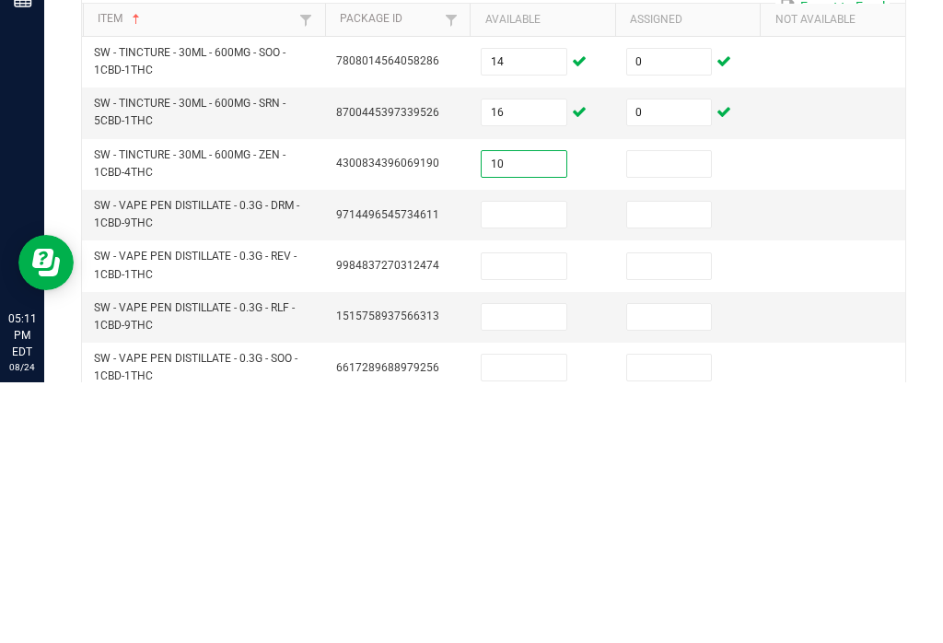
click at [684, 412] on input at bounding box center [669, 425] width 85 height 26
click at [538, 462] on input at bounding box center [524, 475] width 85 height 26
click at [697, 462] on input at bounding box center [669, 475] width 85 height 26
click at [533, 514] on input at bounding box center [524, 527] width 85 height 26
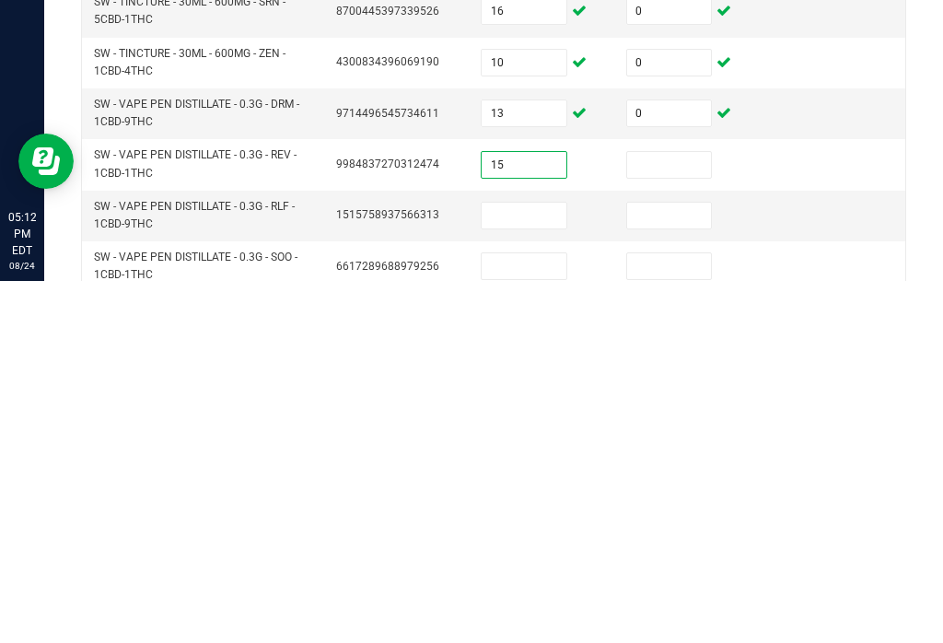
click at [689, 514] on input at bounding box center [669, 527] width 85 height 26
click at [536, 565] on input at bounding box center [524, 578] width 85 height 26
click at [673, 565] on input at bounding box center [669, 578] width 85 height 26
click at [559, 615] on input at bounding box center [524, 628] width 85 height 26
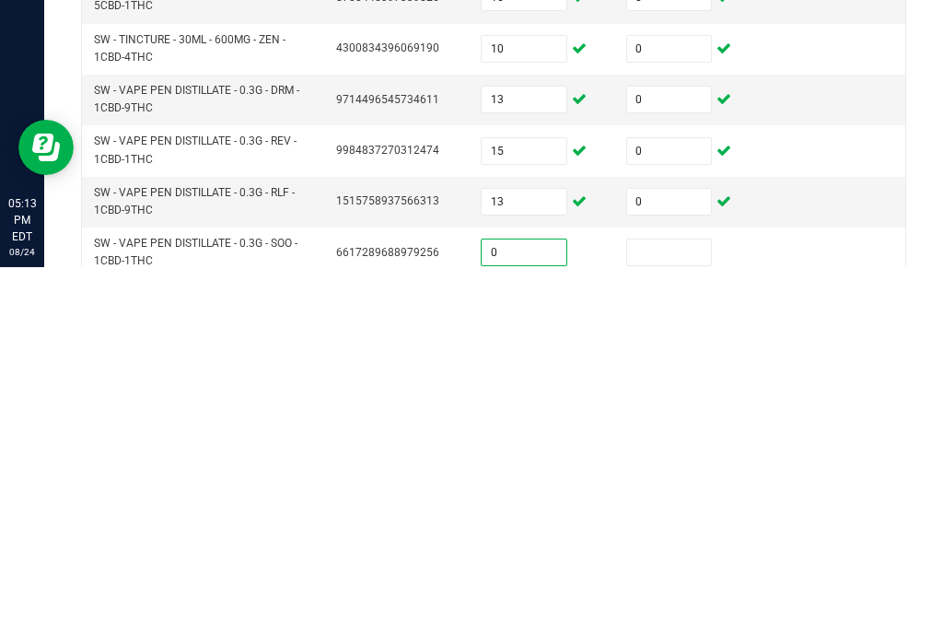
click at [693, 615] on input at bounding box center [669, 628] width 85 height 26
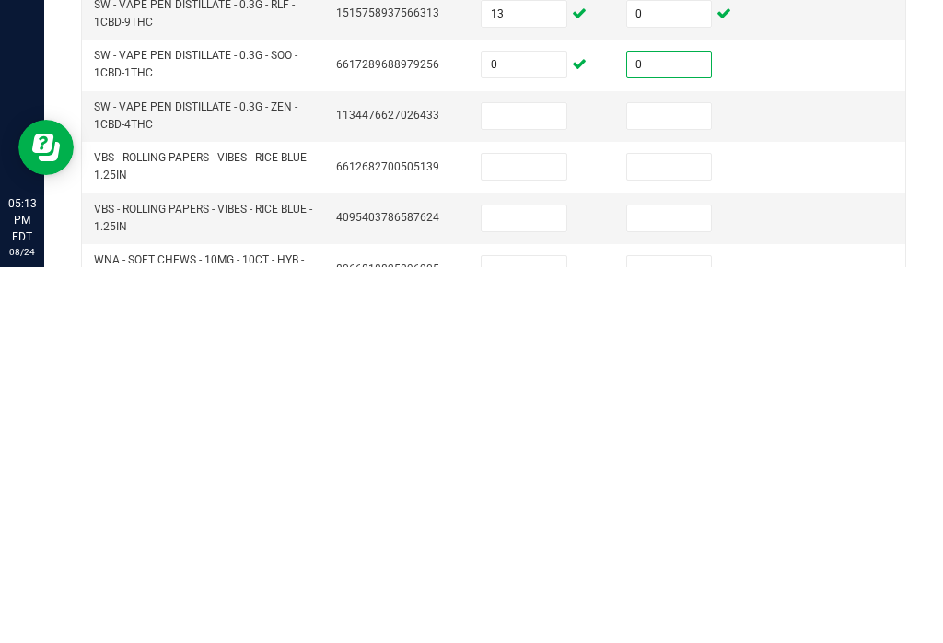
scroll to position [209, 0]
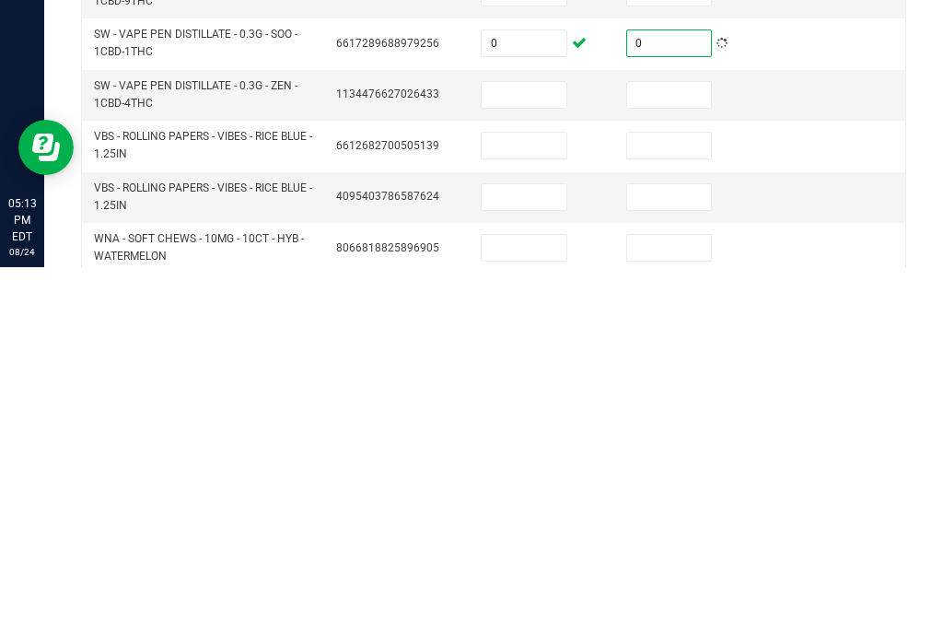
click at [542, 458] on input at bounding box center [524, 471] width 85 height 26
click at [685, 458] on input at bounding box center [669, 471] width 85 height 26
click at [530, 508] on input at bounding box center [524, 521] width 85 height 26
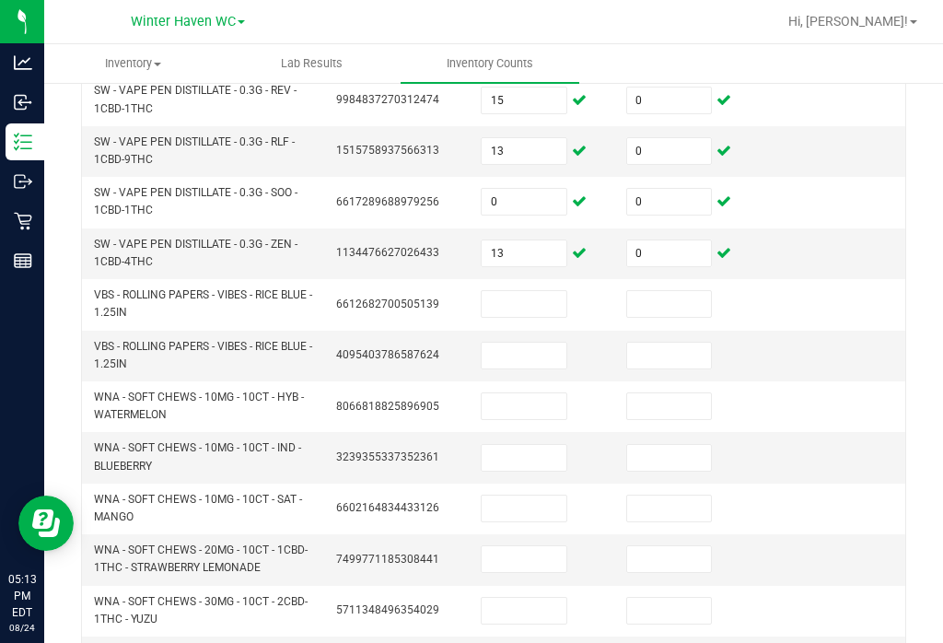
scroll to position [428, 0]
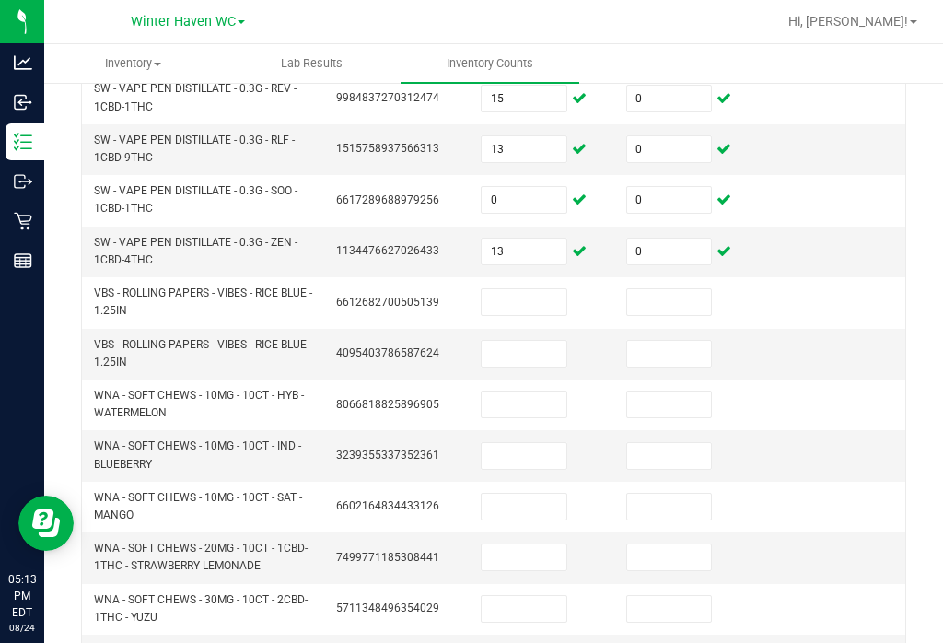
click at [561, 391] on input at bounding box center [524, 404] width 85 height 26
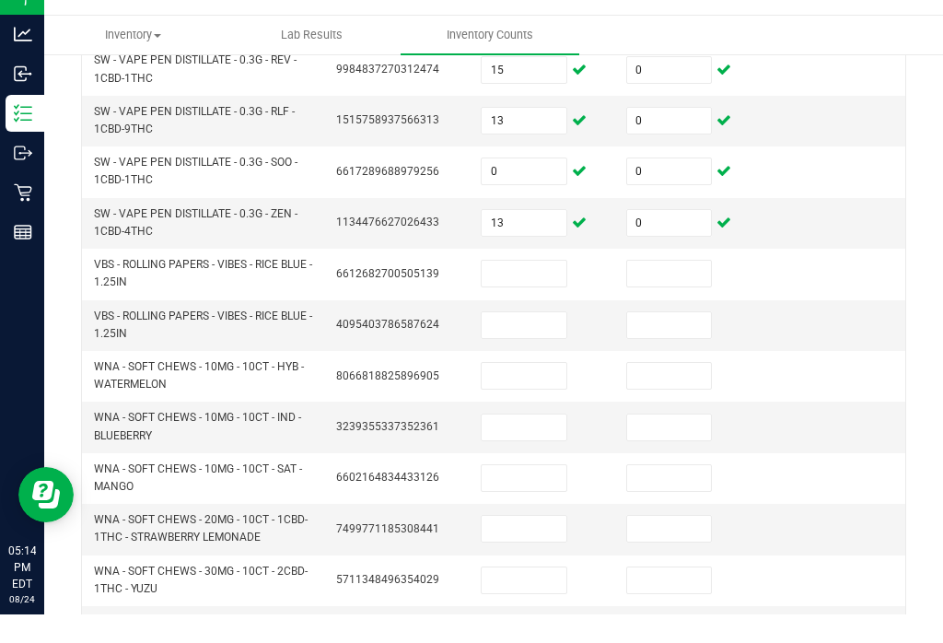
scroll to position [29, 0]
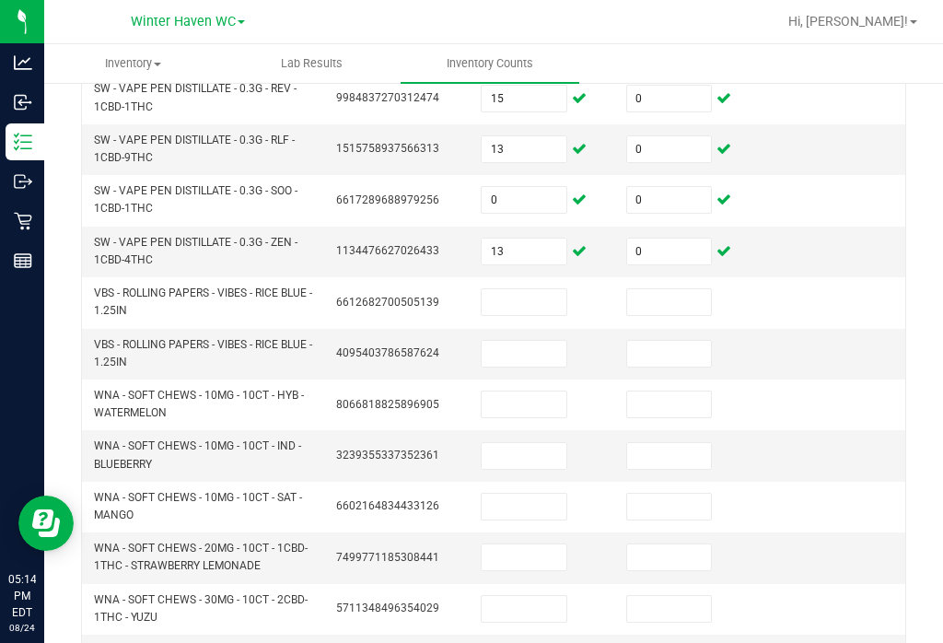
click at [525, 289] on input at bounding box center [524, 302] width 85 height 26
click at [530, 391] on input at bounding box center [524, 404] width 85 height 26
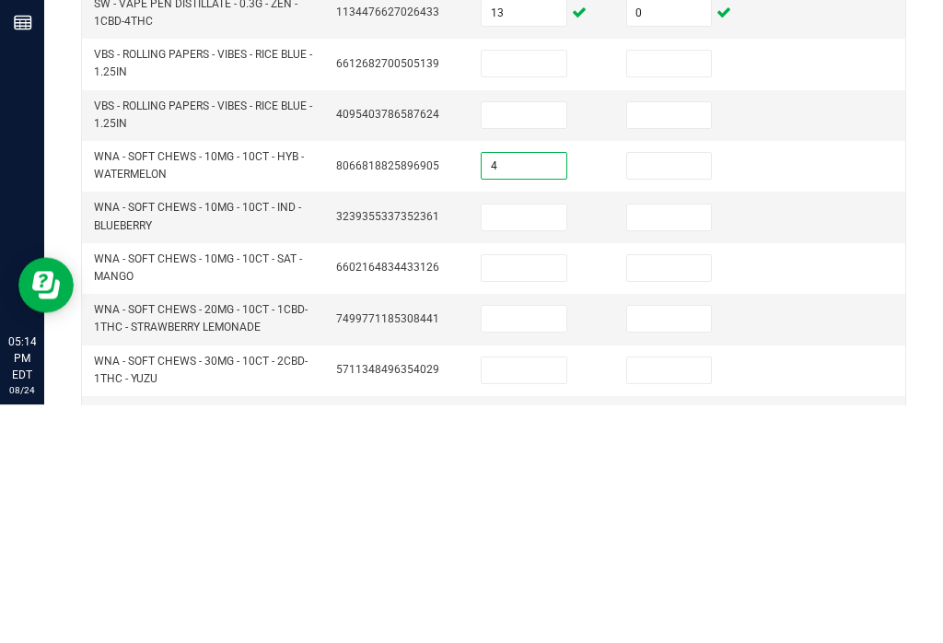
click at [667, 391] on input at bounding box center [669, 404] width 85 height 26
click at [528, 443] on input at bounding box center [524, 456] width 85 height 26
click at [696, 443] on input at bounding box center [669, 456] width 85 height 26
click at [527, 494] on input at bounding box center [524, 507] width 85 height 26
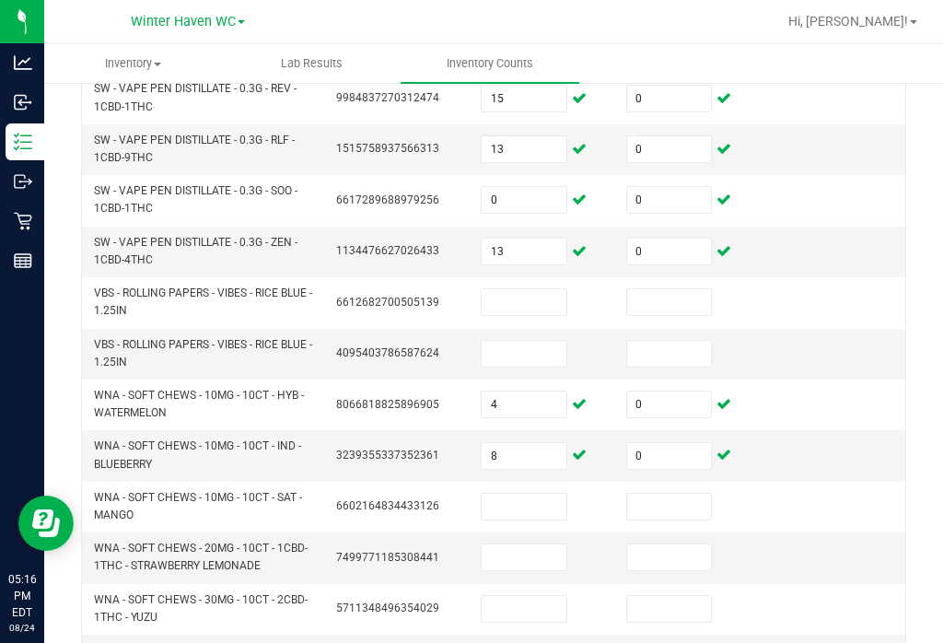
click at [543, 494] on input at bounding box center [524, 507] width 85 height 26
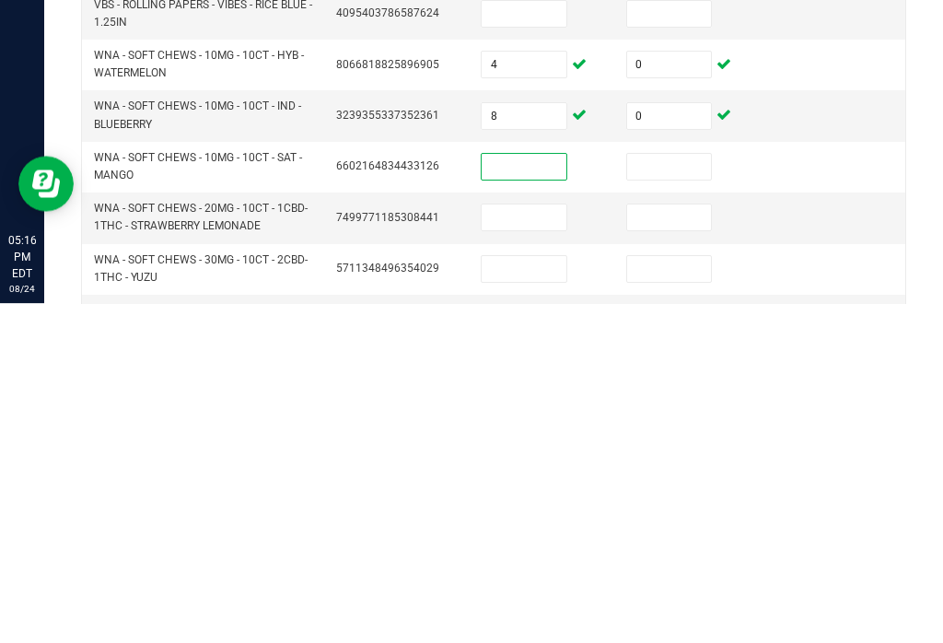
click at [530, 596] on input at bounding box center [524, 609] width 85 height 26
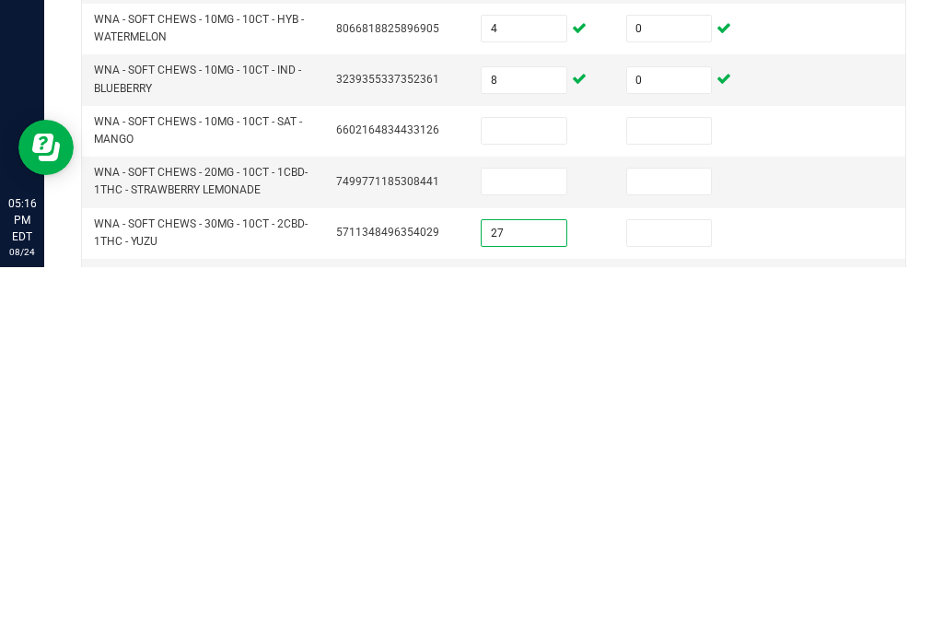
click at [659, 596] on input at bounding box center [669, 609] width 85 height 26
click at [524, 494] on input at bounding box center [524, 507] width 85 height 26
click at [668, 494] on input at bounding box center [669, 507] width 85 height 26
click at [524, 544] on input at bounding box center [524, 557] width 85 height 26
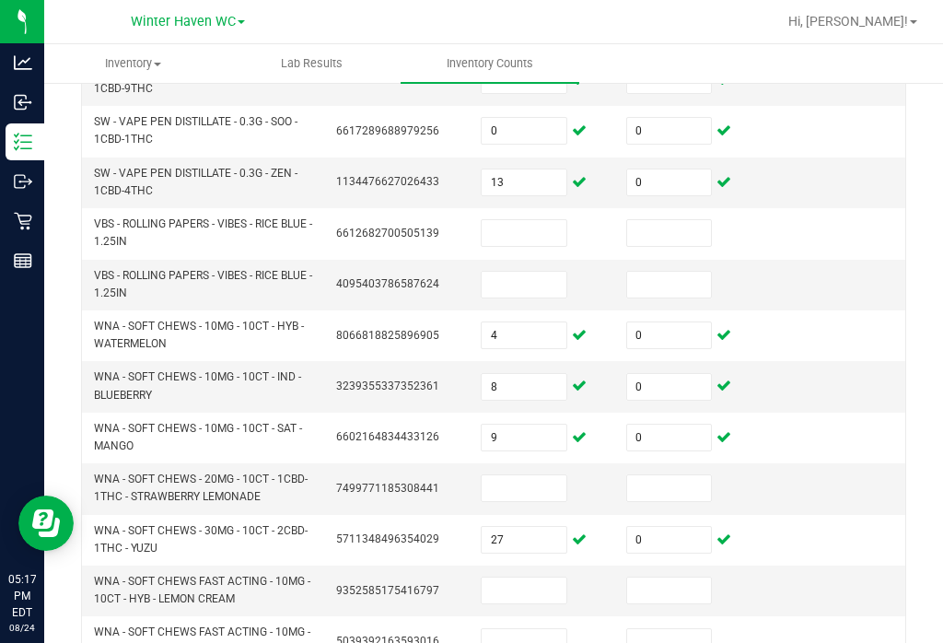
scroll to position [499, 0]
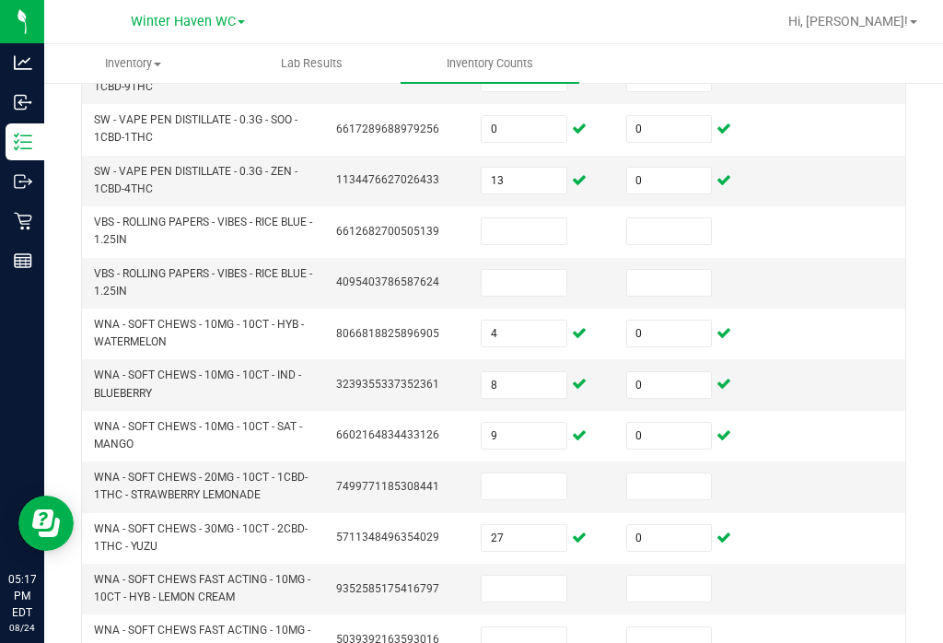
click at [544, 473] on input at bounding box center [524, 486] width 85 height 26
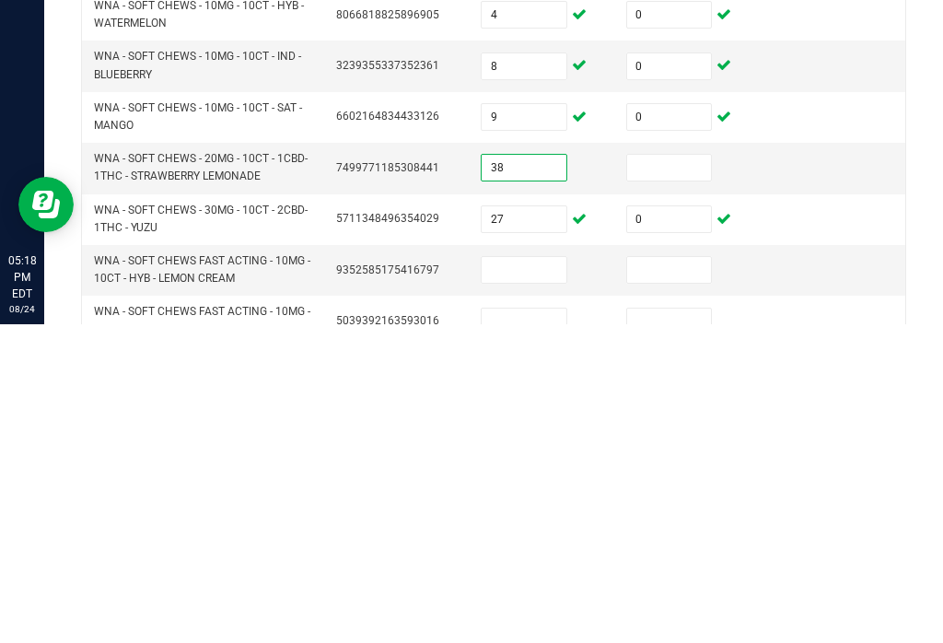
click at [675, 473] on input at bounding box center [669, 486] width 85 height 26
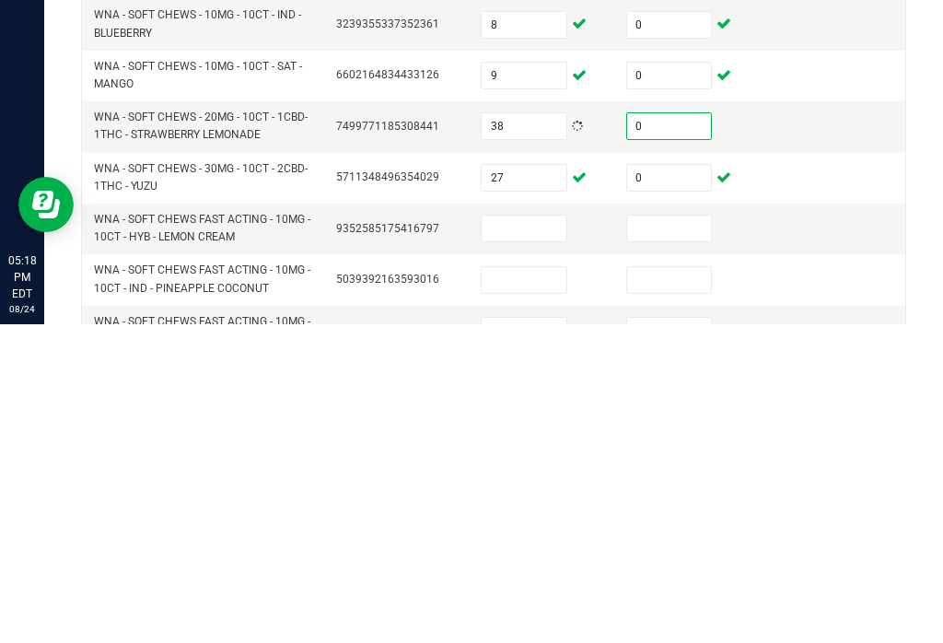
scroll to position [561, 0]
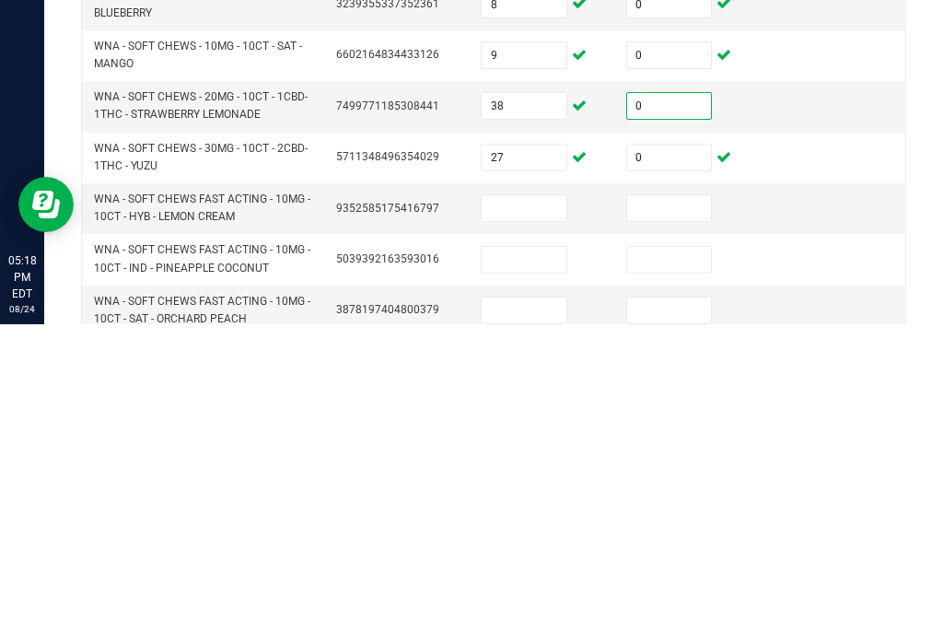
click at [545, 514] on input at bounding box center [524, 527] width 85 height 26
click at [677, 514] on input at bounding box center [669, 527] width 85 height 26
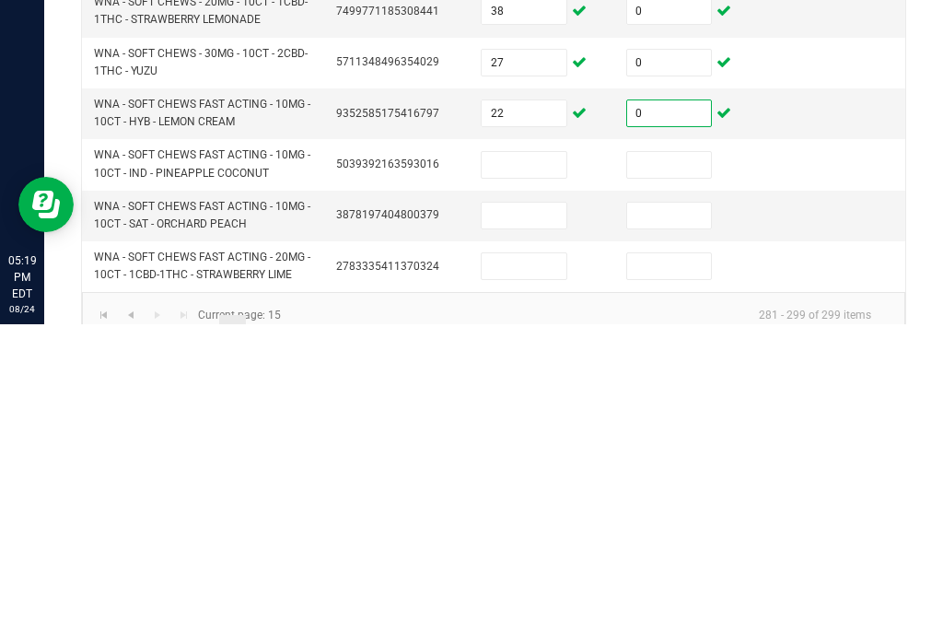
scroll to position [654, 0]
click at [542, 460] on td at bounding box center [543, 485] width 146 height 51
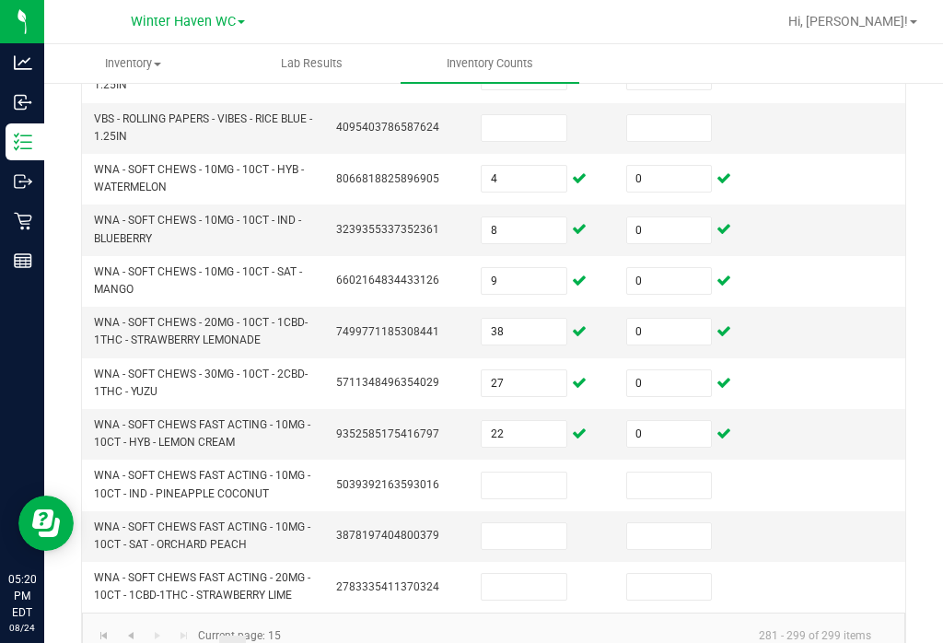
click at [545, 472] on input at bounding box center [524, 485] width 85 height 26
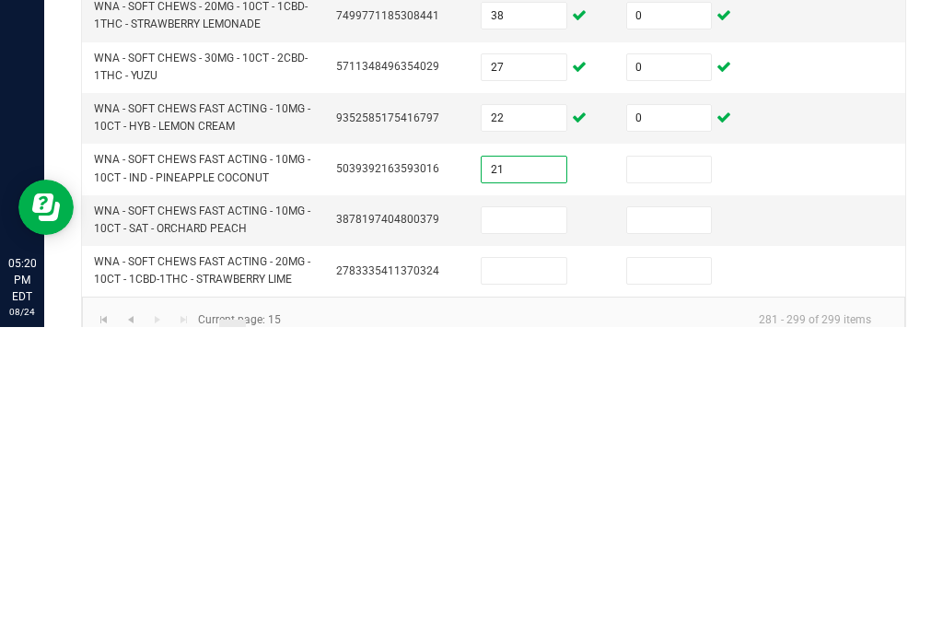
click at [686, 472] on input at bounding box center [669, 485] width 85 height 26
click at [534, 523] on input at bounding box center [524, 536] width 85 height 26
click at [681, 523] on input at bounding box center [669, 536] width 85 height 26
click at [545, 574] on input at bounding box center [524, 587] width 85 height 26
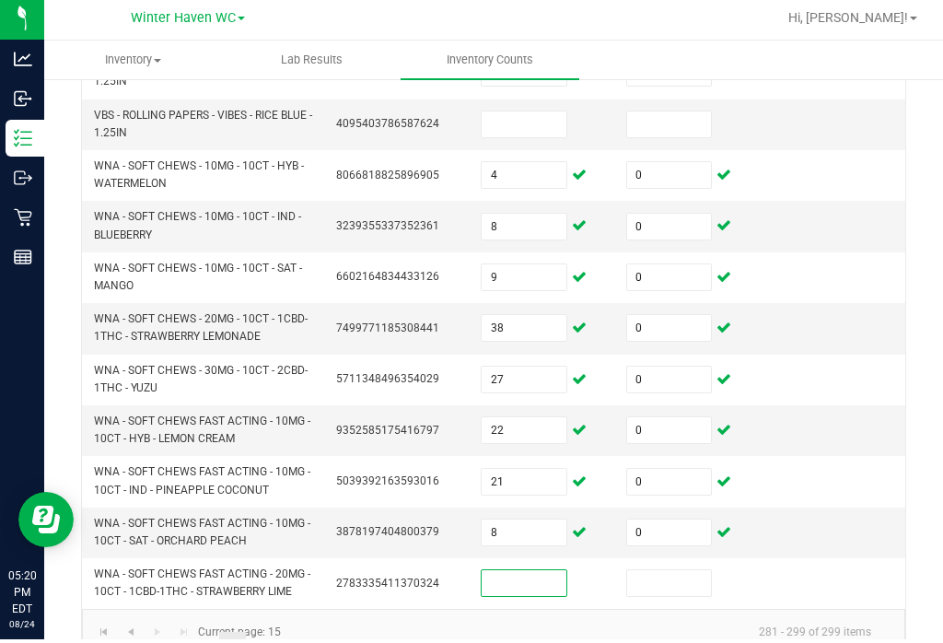
scroll to position [4, 0]
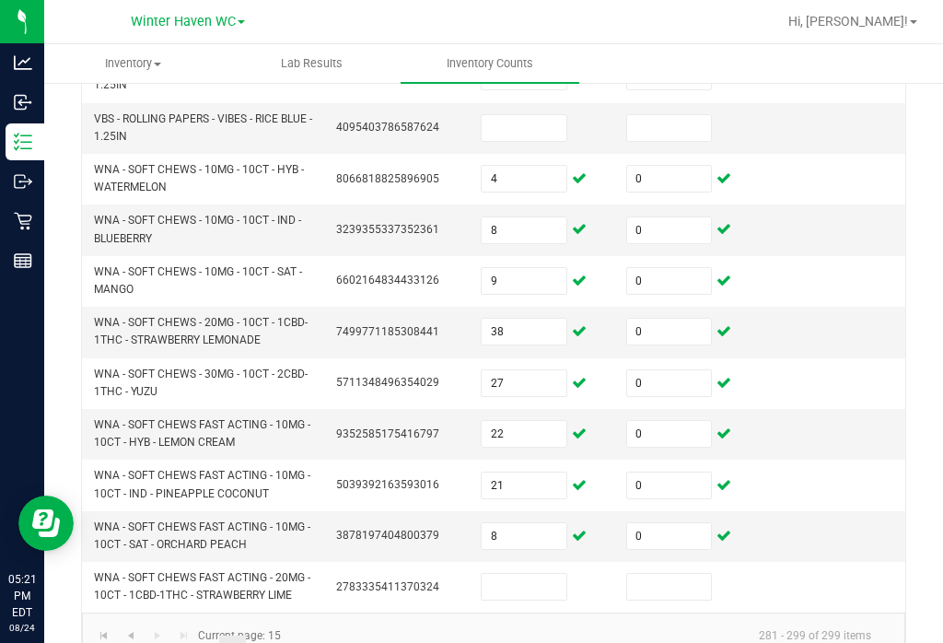
click at [531, 575] on input at bounding box center [524, 587] width 85 height 26
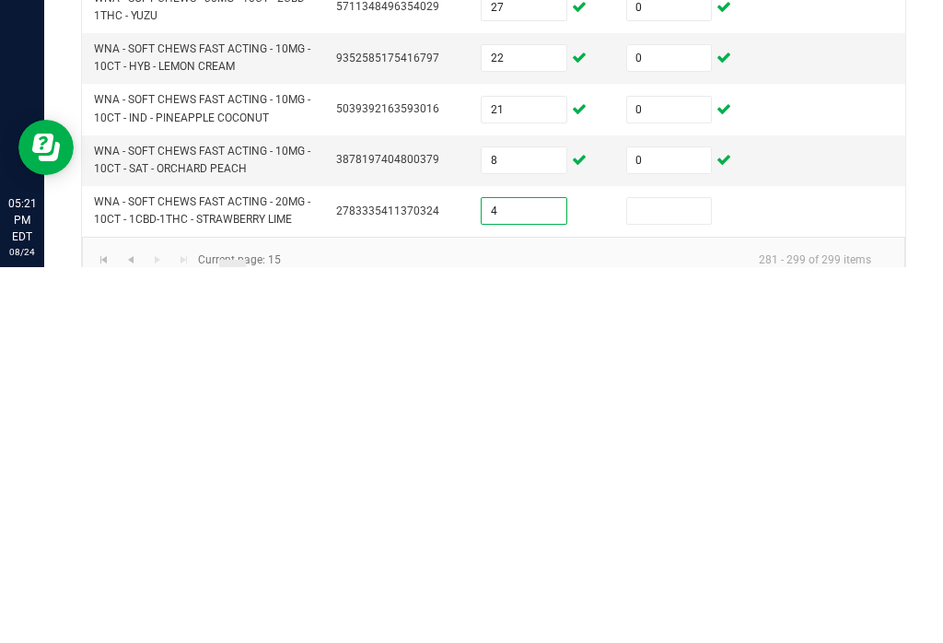
click at [673, 574] on input at bounding box center [669, 587] width 85 height 26
